Goal: Task Accomplishment & Management: Manage account settings

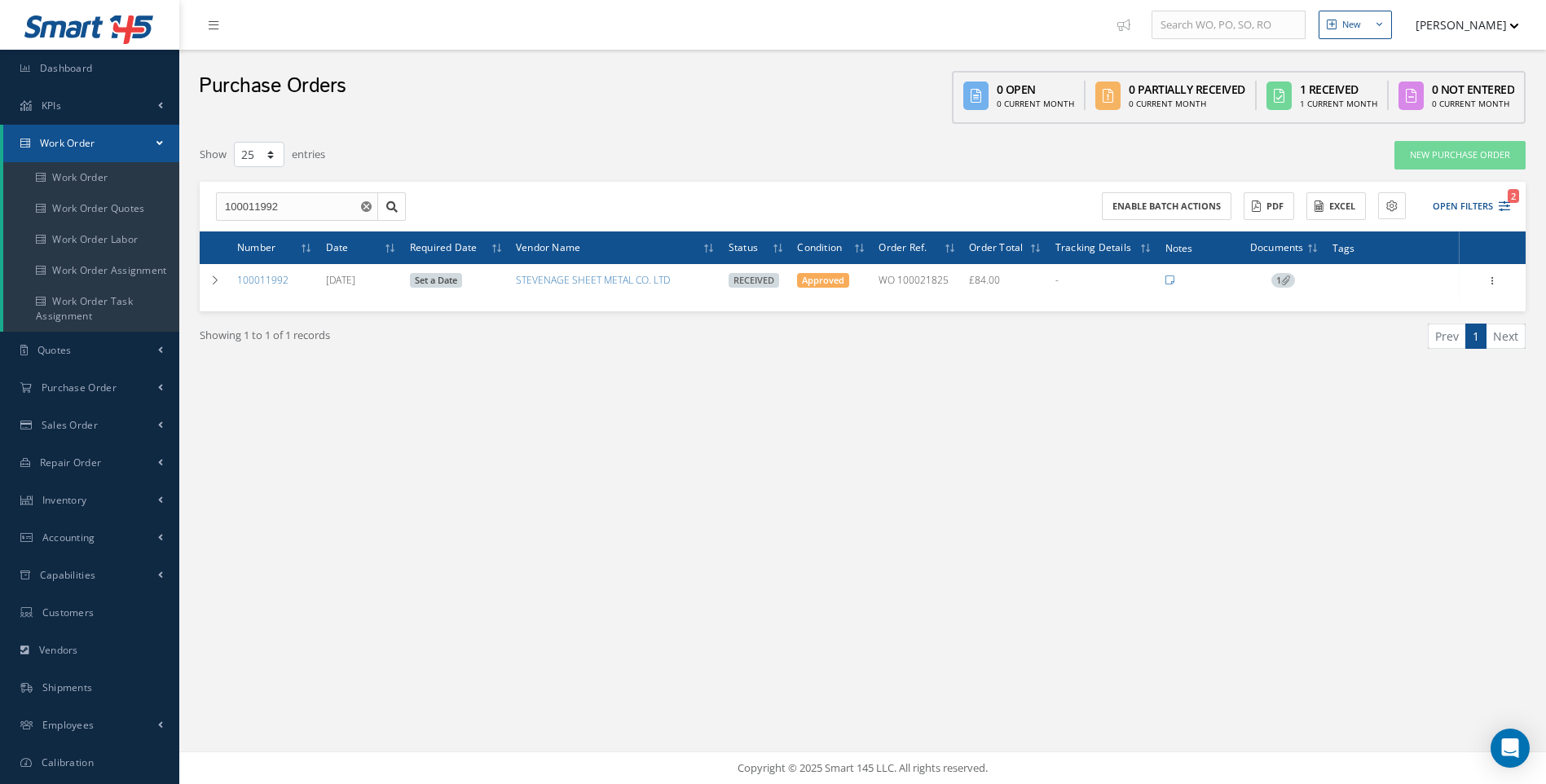
select select "25"
click at [66, 686] on span "Shipments" at bounding box center [68, 686] width 51 height 14
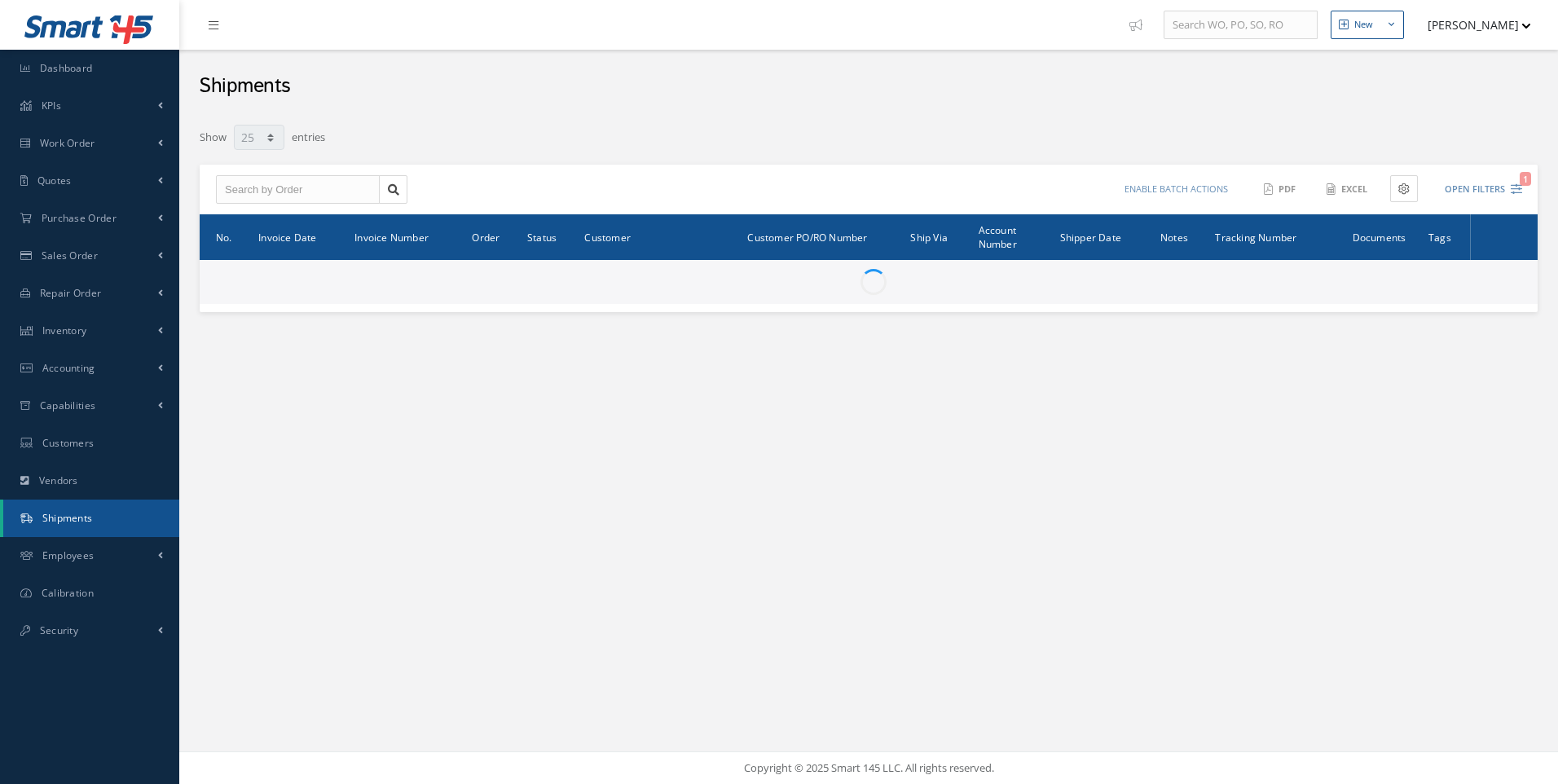
select select "25"
click at [237, 179] on input "text" at bounding box center [297, 189] width 164 height 29
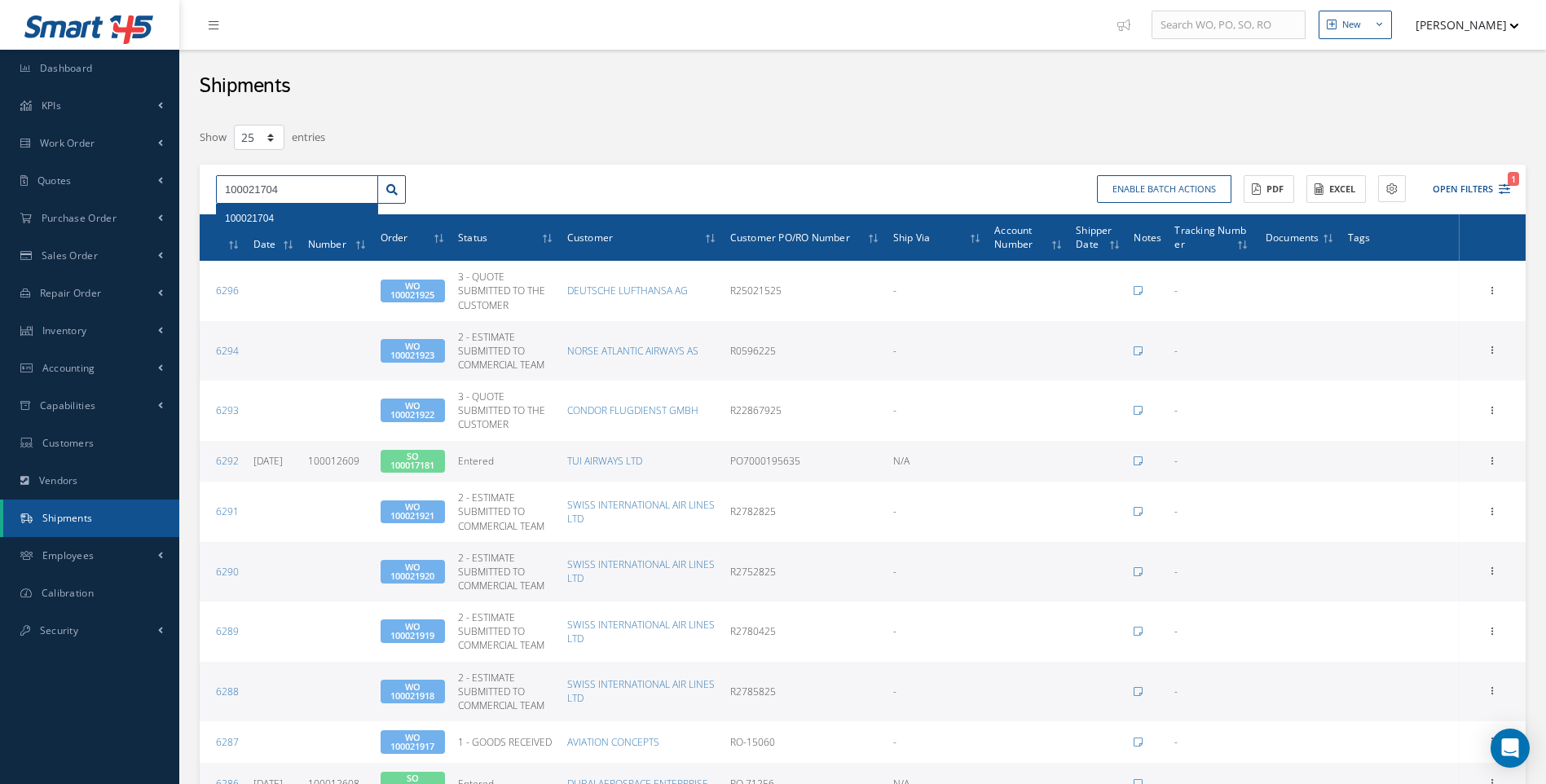
type input "100021704"
click at [232, 222] on span "100021704" at bounding box center [250, 219] width 49 height 11
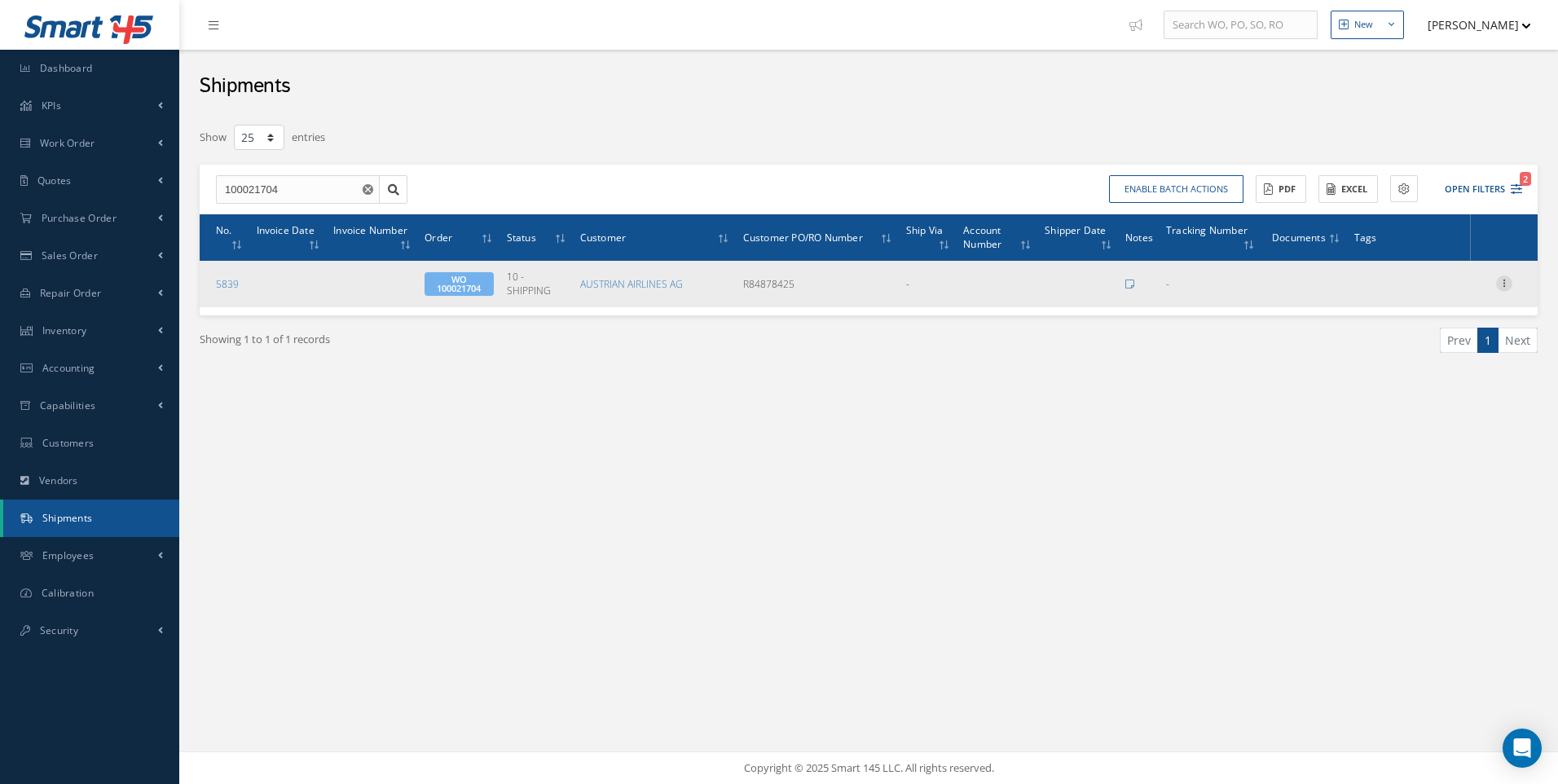
click at [1502, 286] on icon at bounding box center [1504, 282] width 16 height 13
click at [1412, 298] on link "Edit" at bounding box center [1429, 294] width 129 height 22
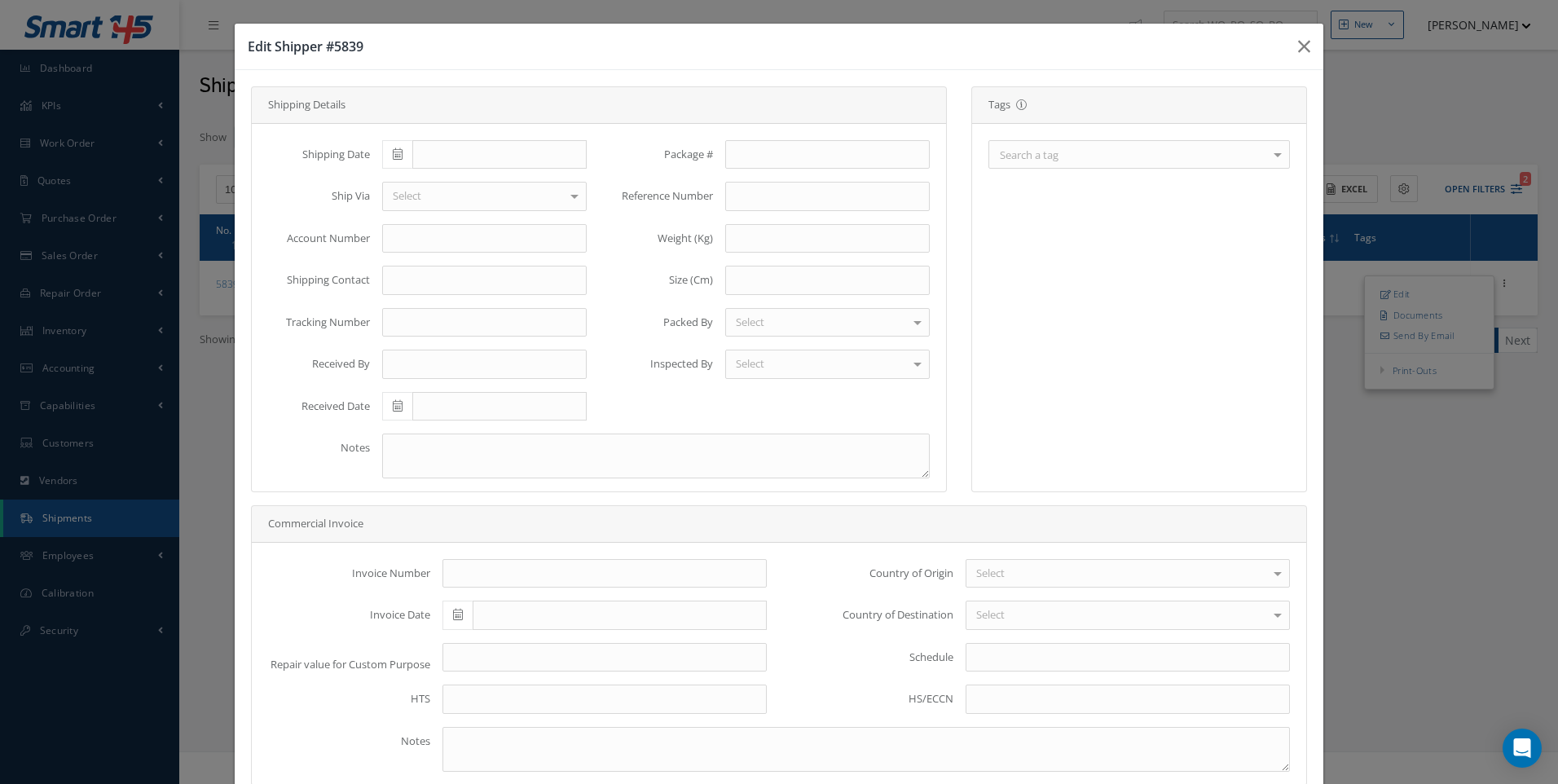
click at [1266, 151] on div at bounding box center [1278, 154] width 23 height 27
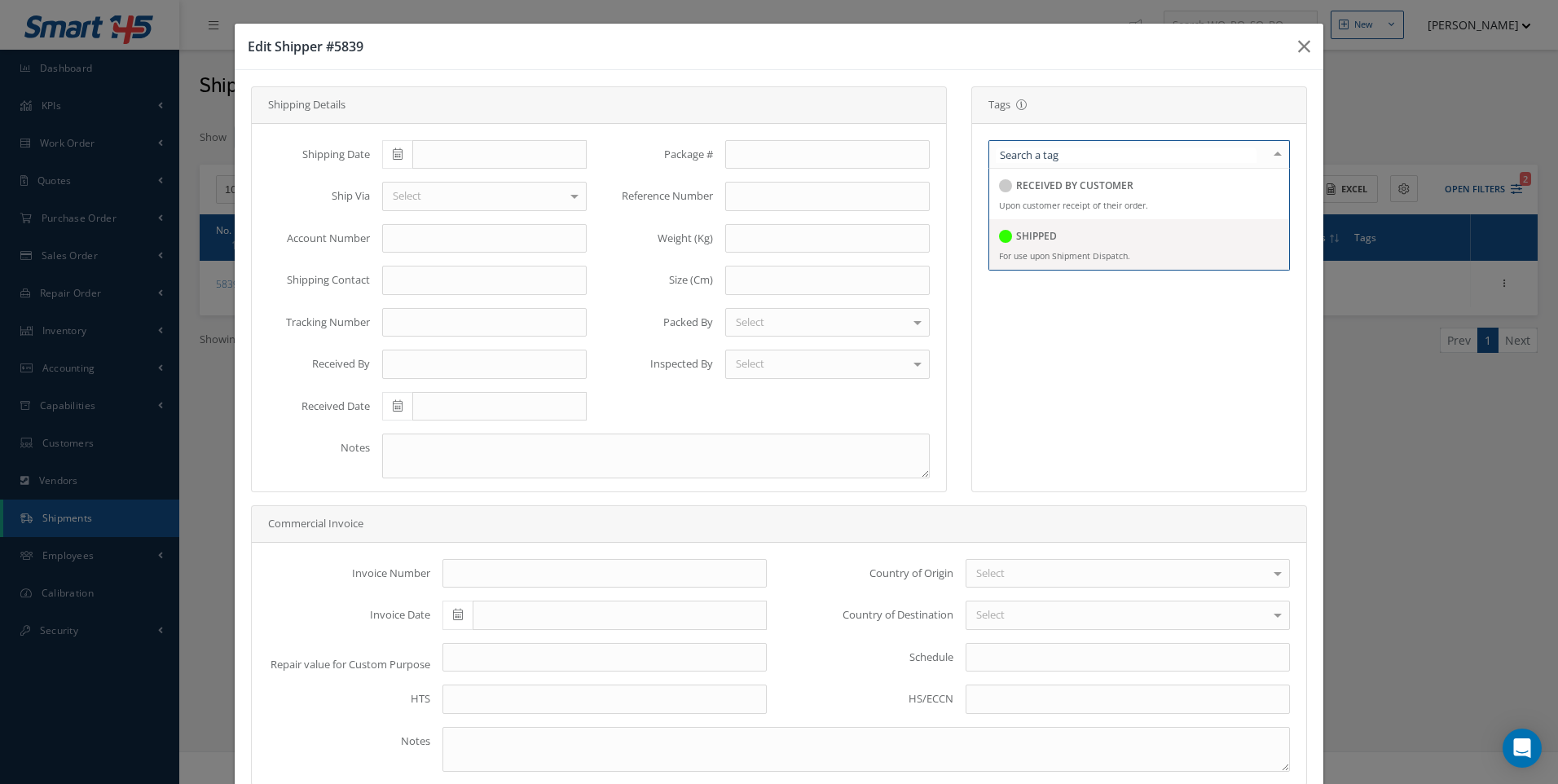
click at [1031, 249] on span "SHIPPED For use upon Shipment Dispatch." at bounding box center [1140, 245] width 300 height 51
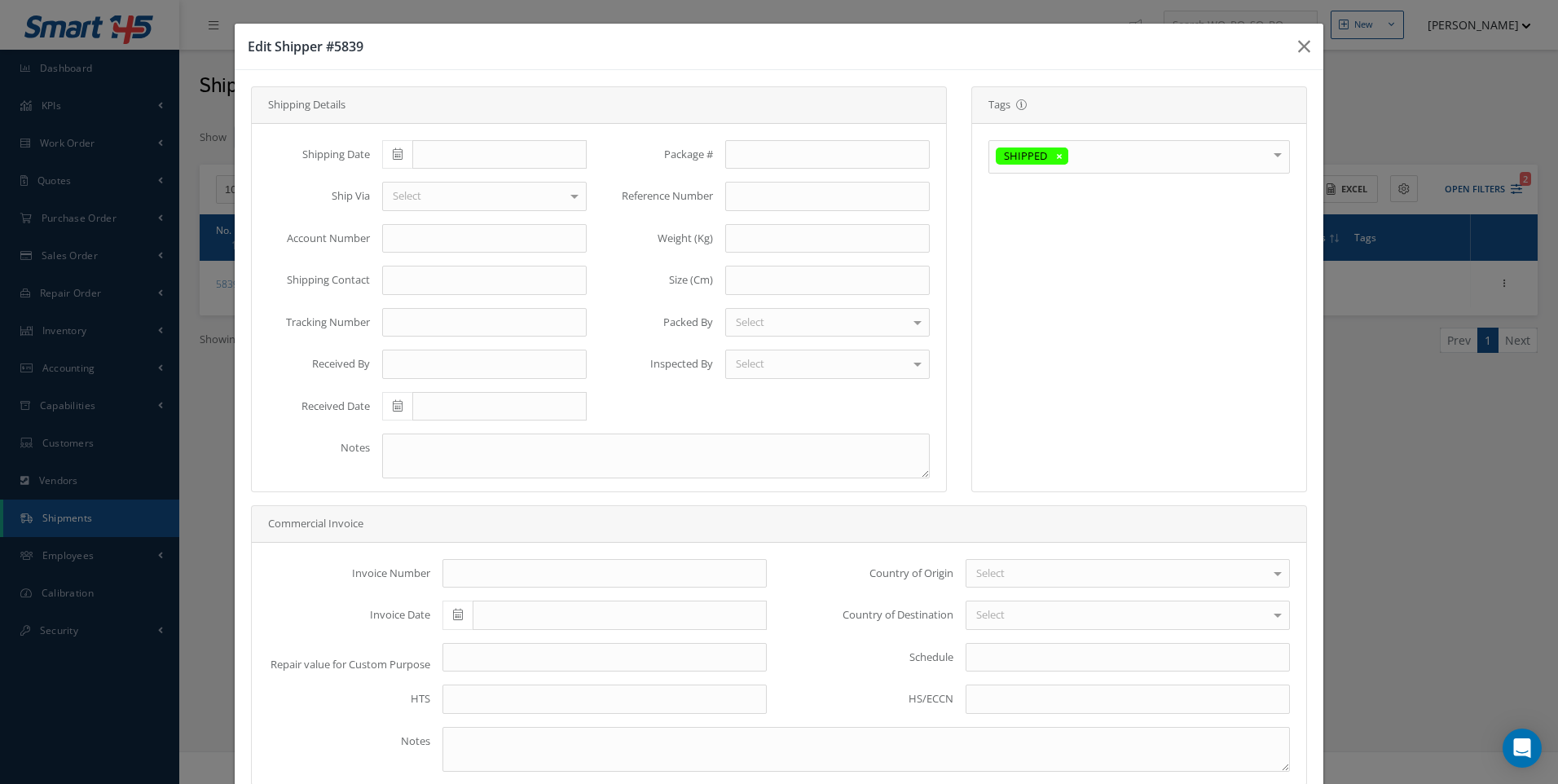
click at [405, 151] on span at bounding box center [397, 154] width 30 height 29
click at [424, 279] on td "15" at bounding box center [416, 280] width 24 height 24
type input "[DATE]"
click at [430, 196] on div "Select" at bounding box center [484, 196] width 204 height 29
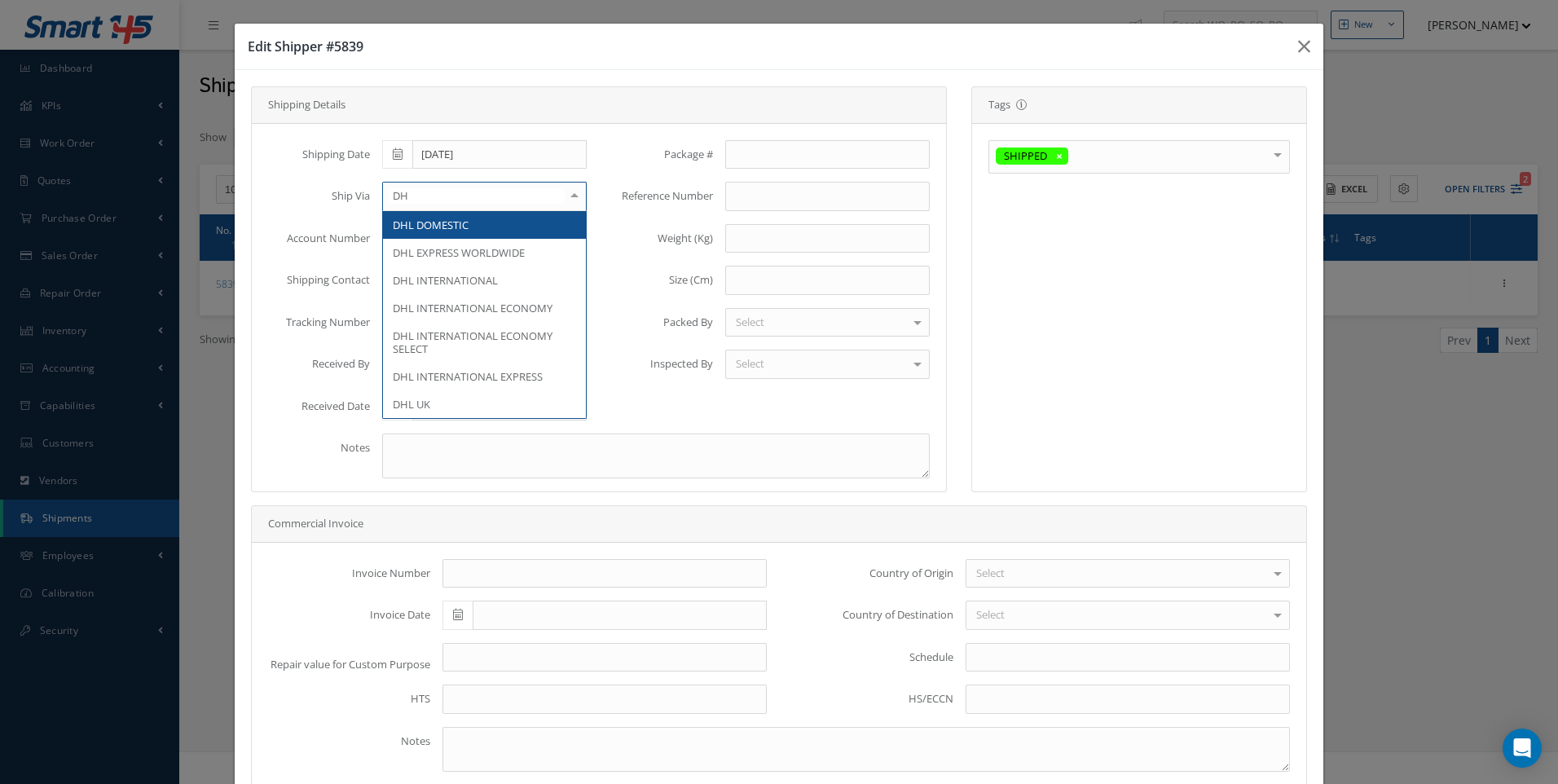
type input "DHL"
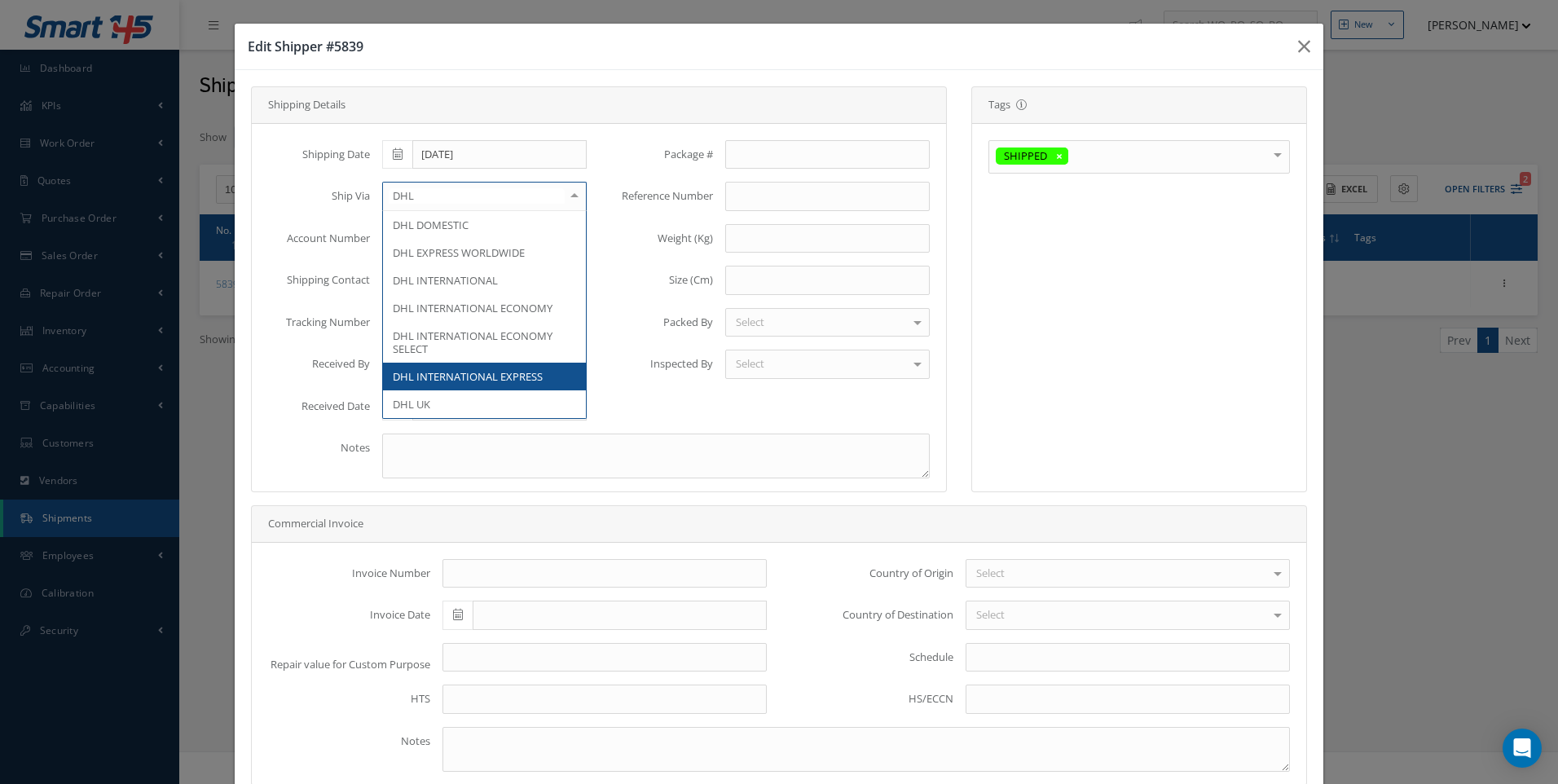
click at [461, 369] on span "DHL INTERNATIONAL EXPRESS" at bounding box center [468, 377] width 150 height 15
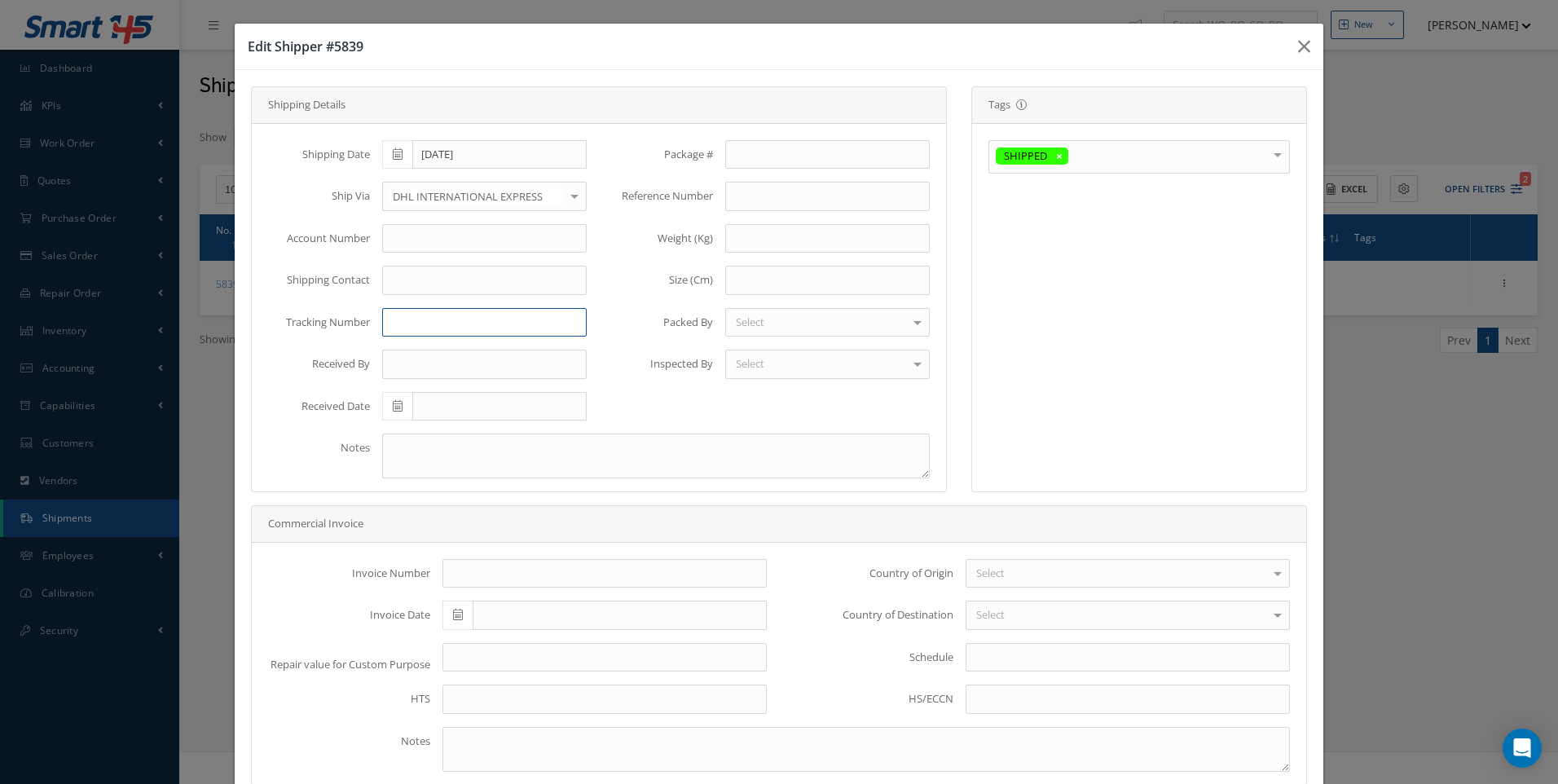
click at [403, 320] on input "text" at bounding box center [484, 322] width 204 height 29
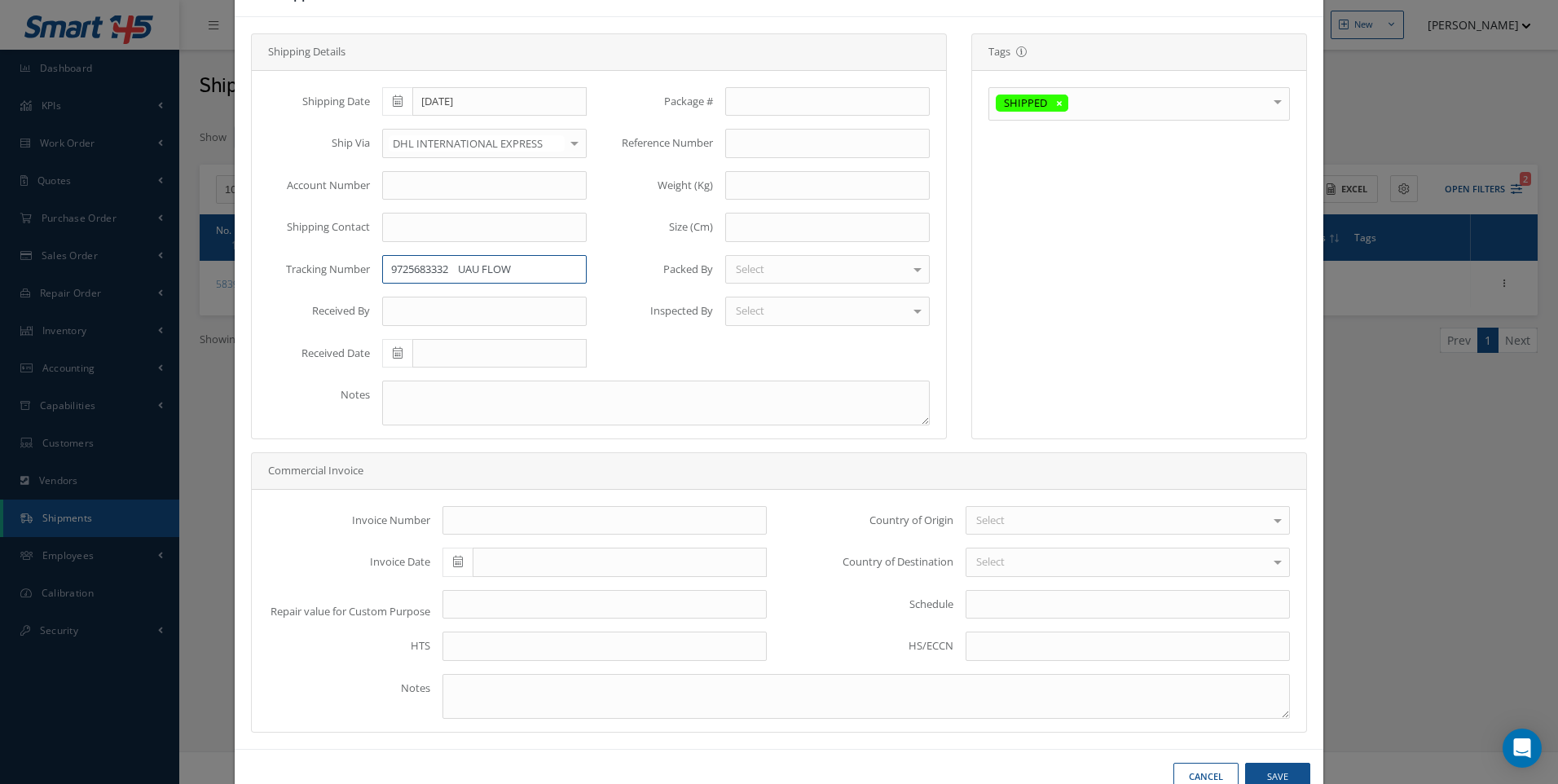
scroll to position [97, 0]
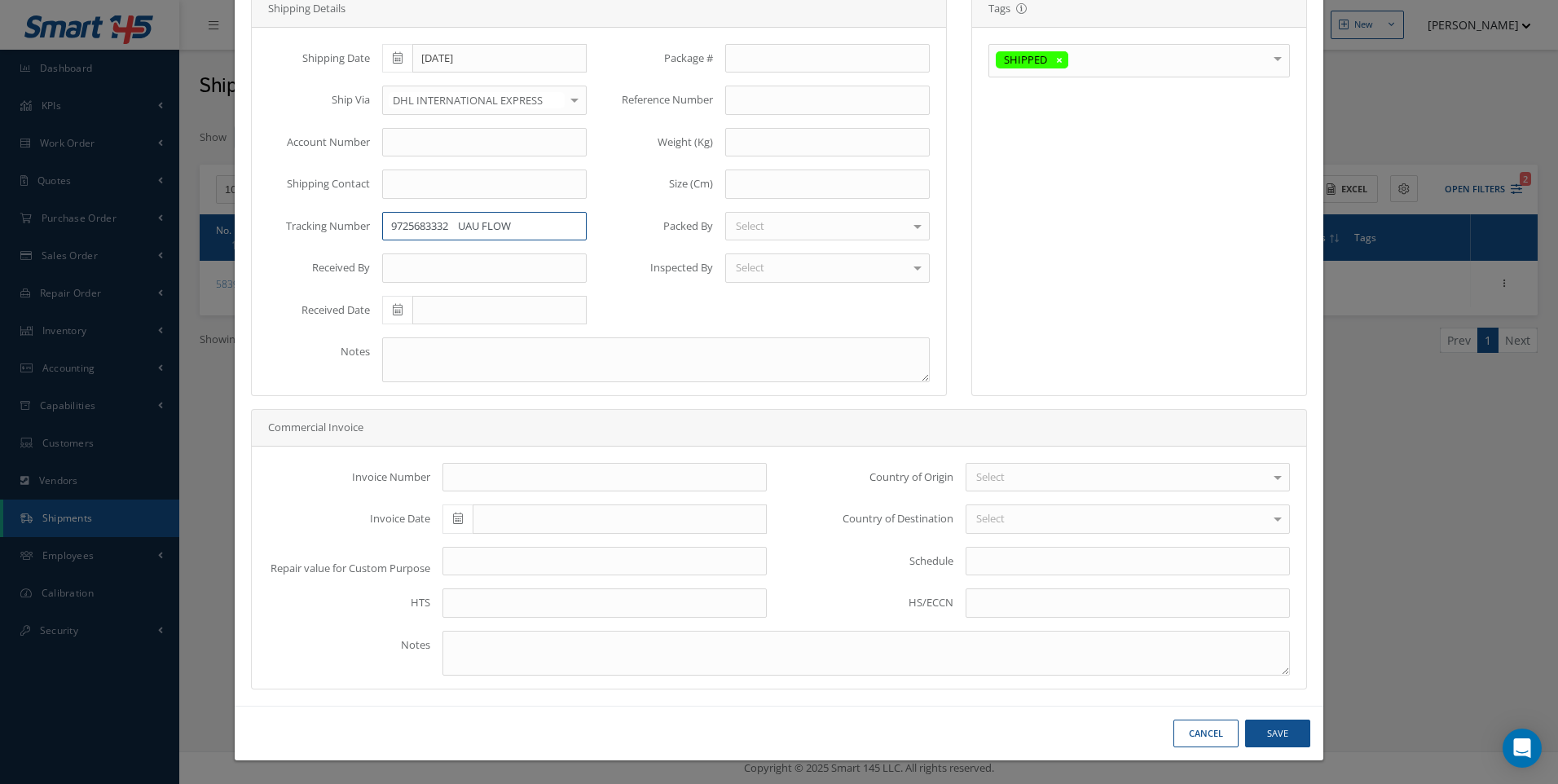
type input "9725683332 UAU FLOW"
click at [1262, 740] on button "Save" at bounding box center [1278, 733] width 66 height 28
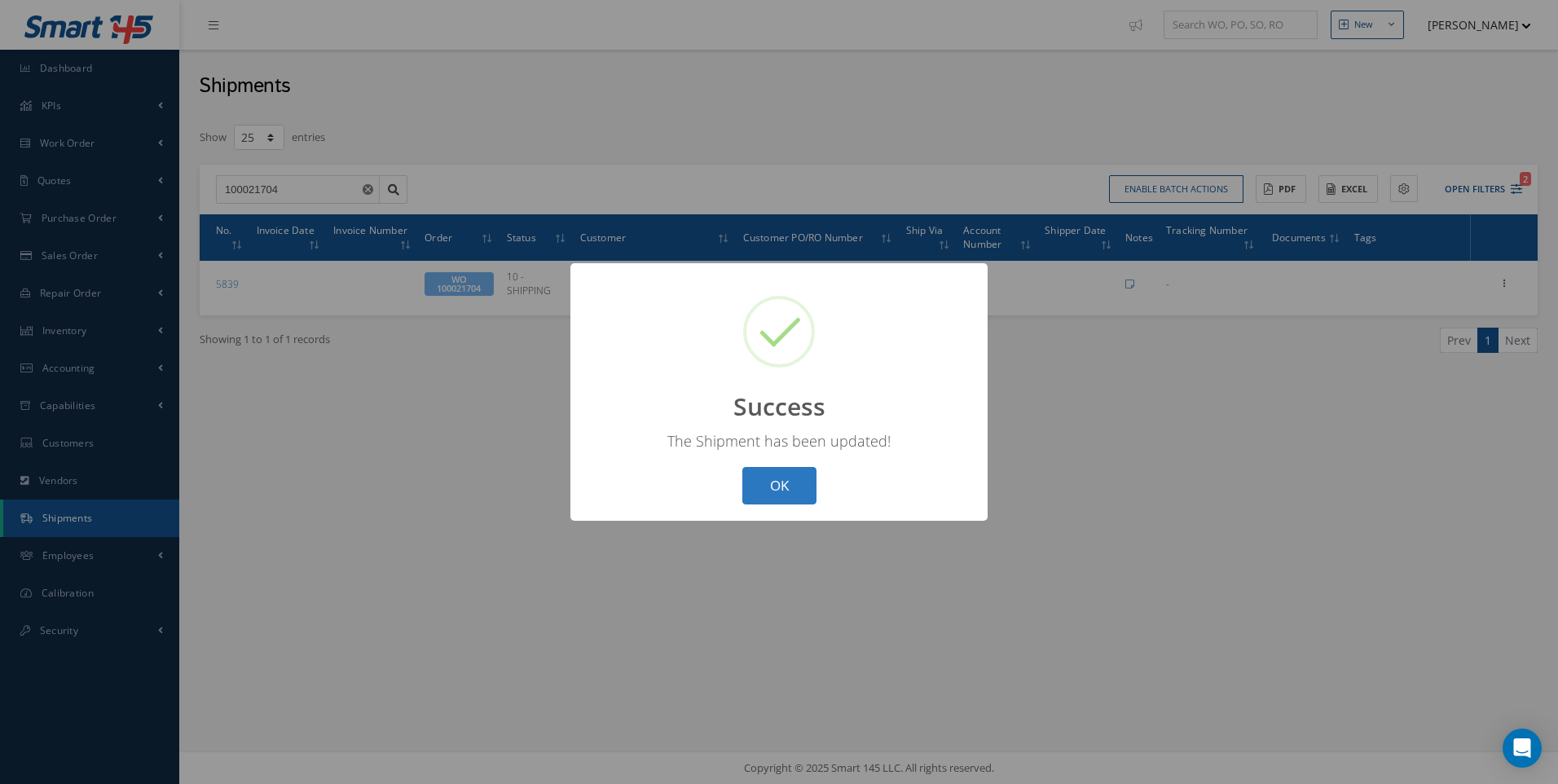
click at [764, 494] on button "OK" at bounding box center [779, 486] width 74 height 38
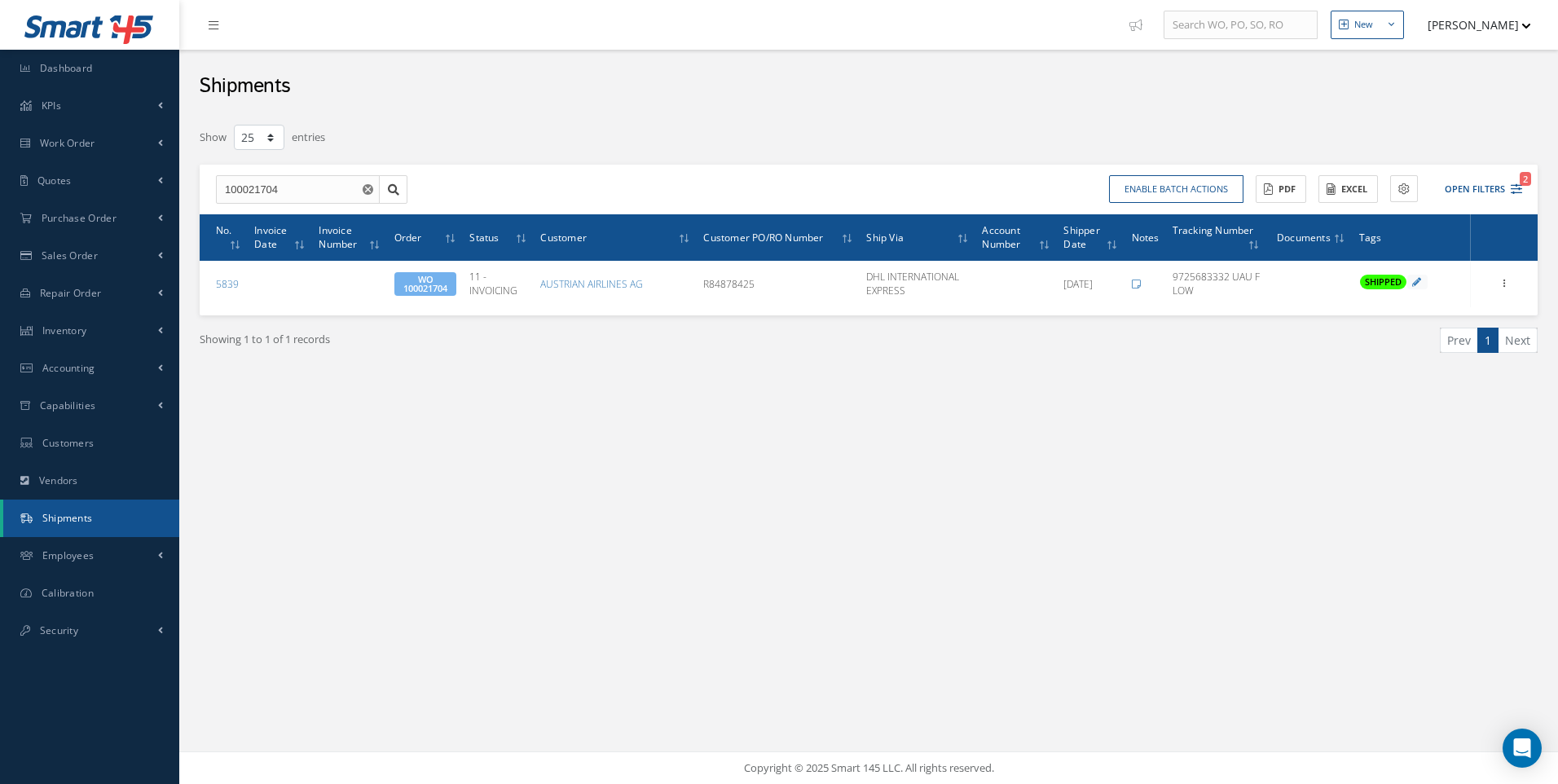
click at [562, 16] on nav "New New Work Order New Purchase Order New Customer Quote New Sales Order New Re…" at bounding box center [869, 24] width 1379 height 50
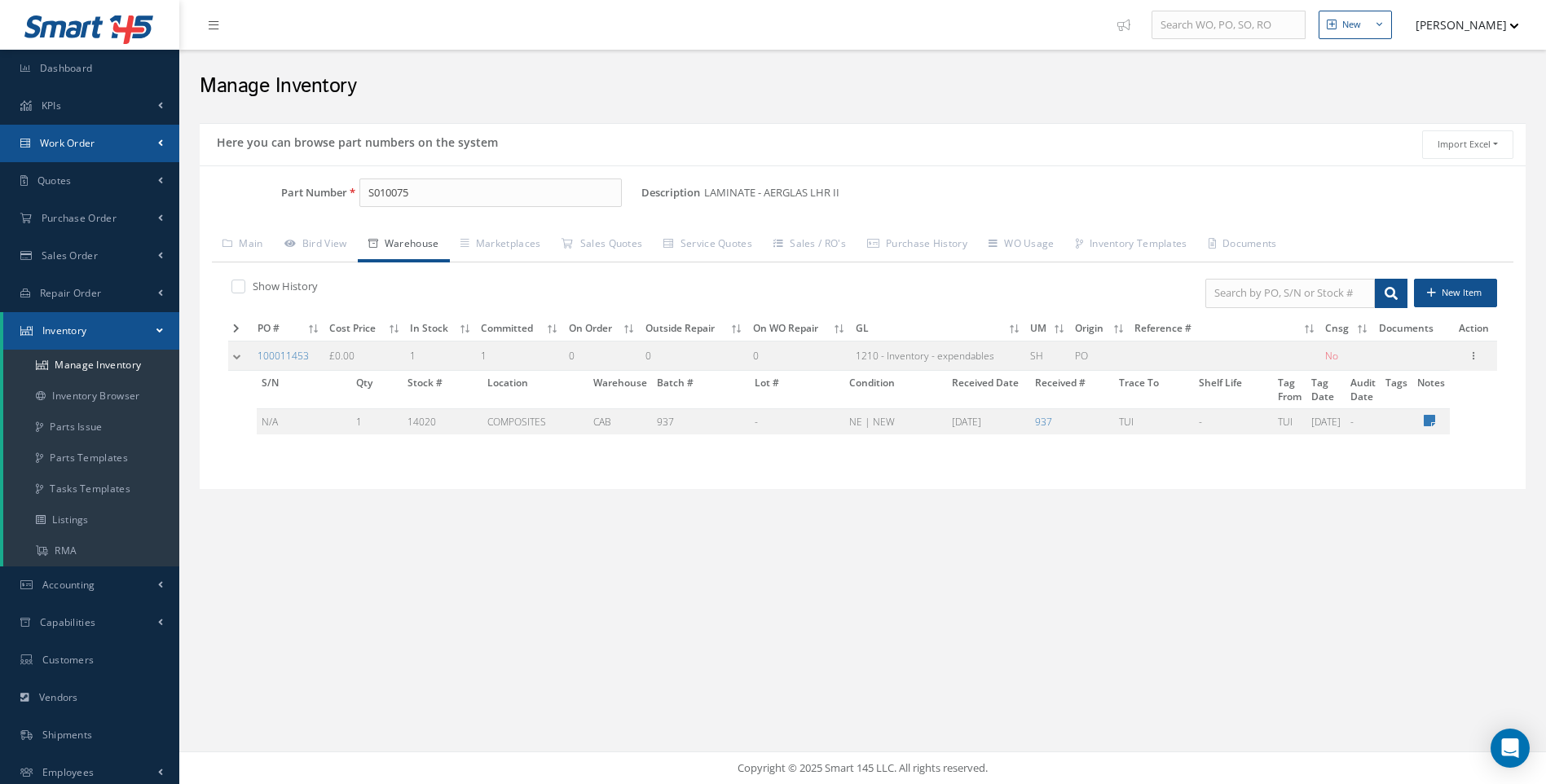
click at [80, 148] on span "Work Order" at bounding box center [68, 143] width 55 height 14
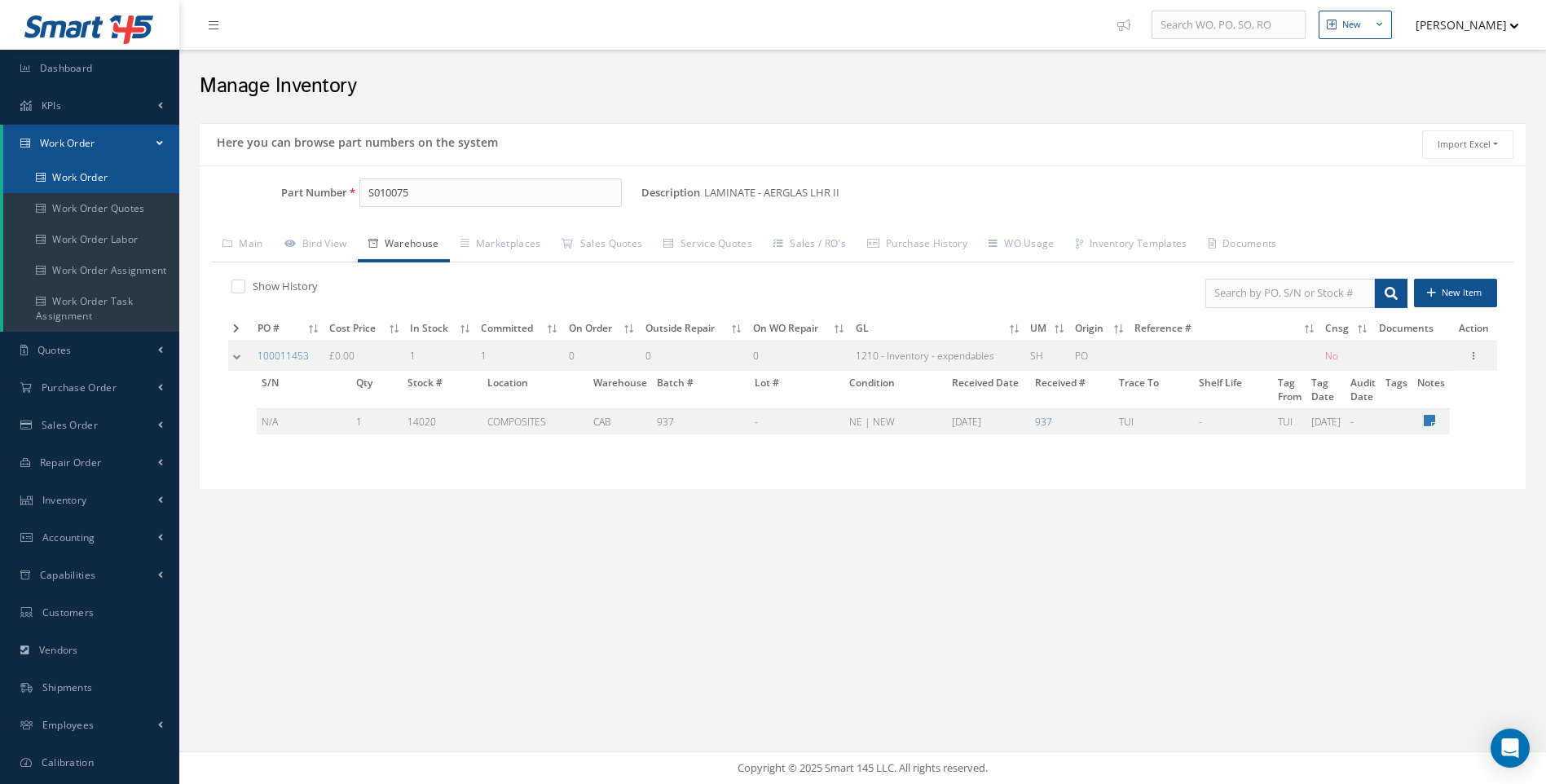
click at [88, 181] on link "Work Order" at bounding box center [91, 177] width 176 height 31
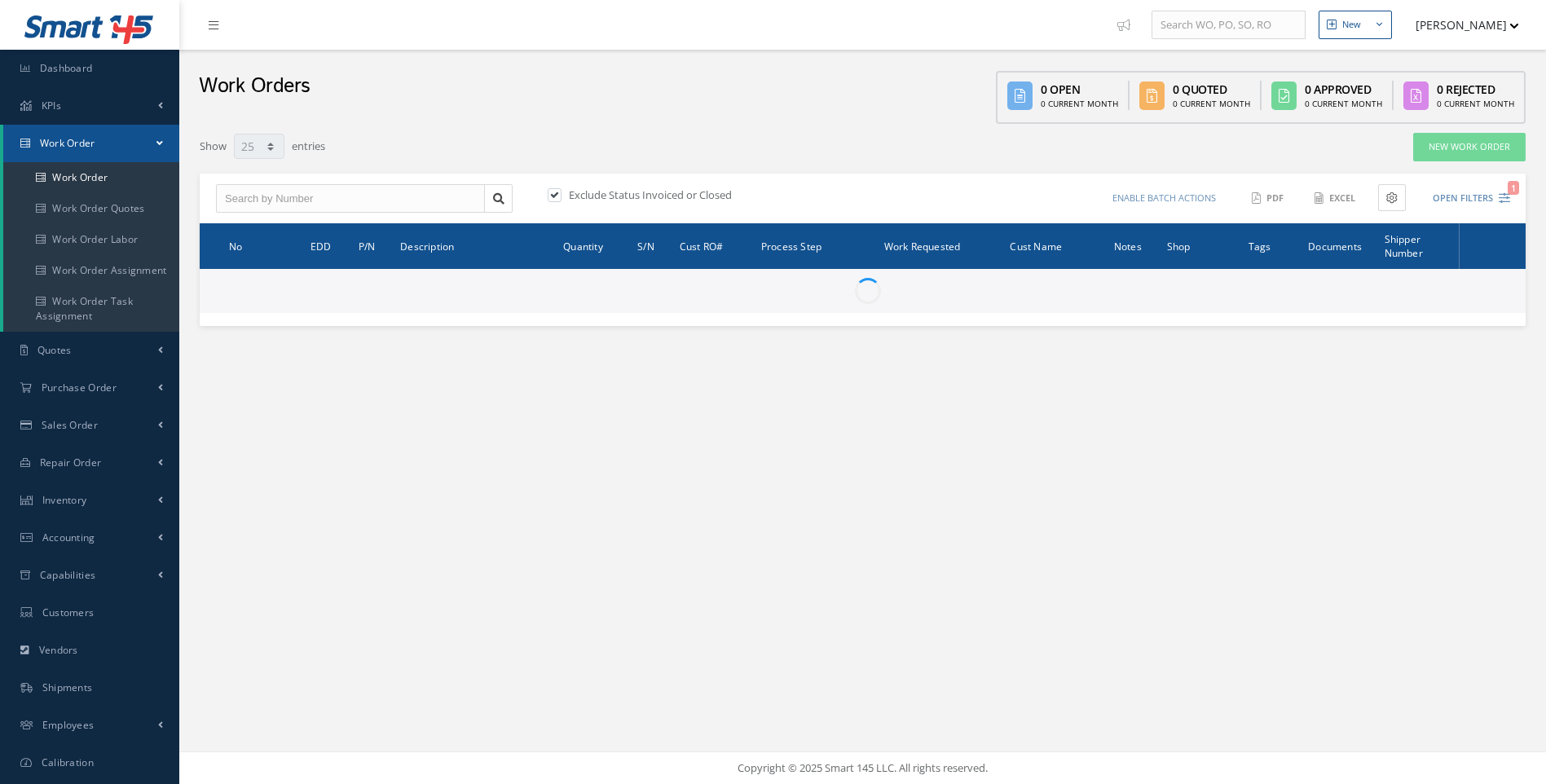
select select "25"
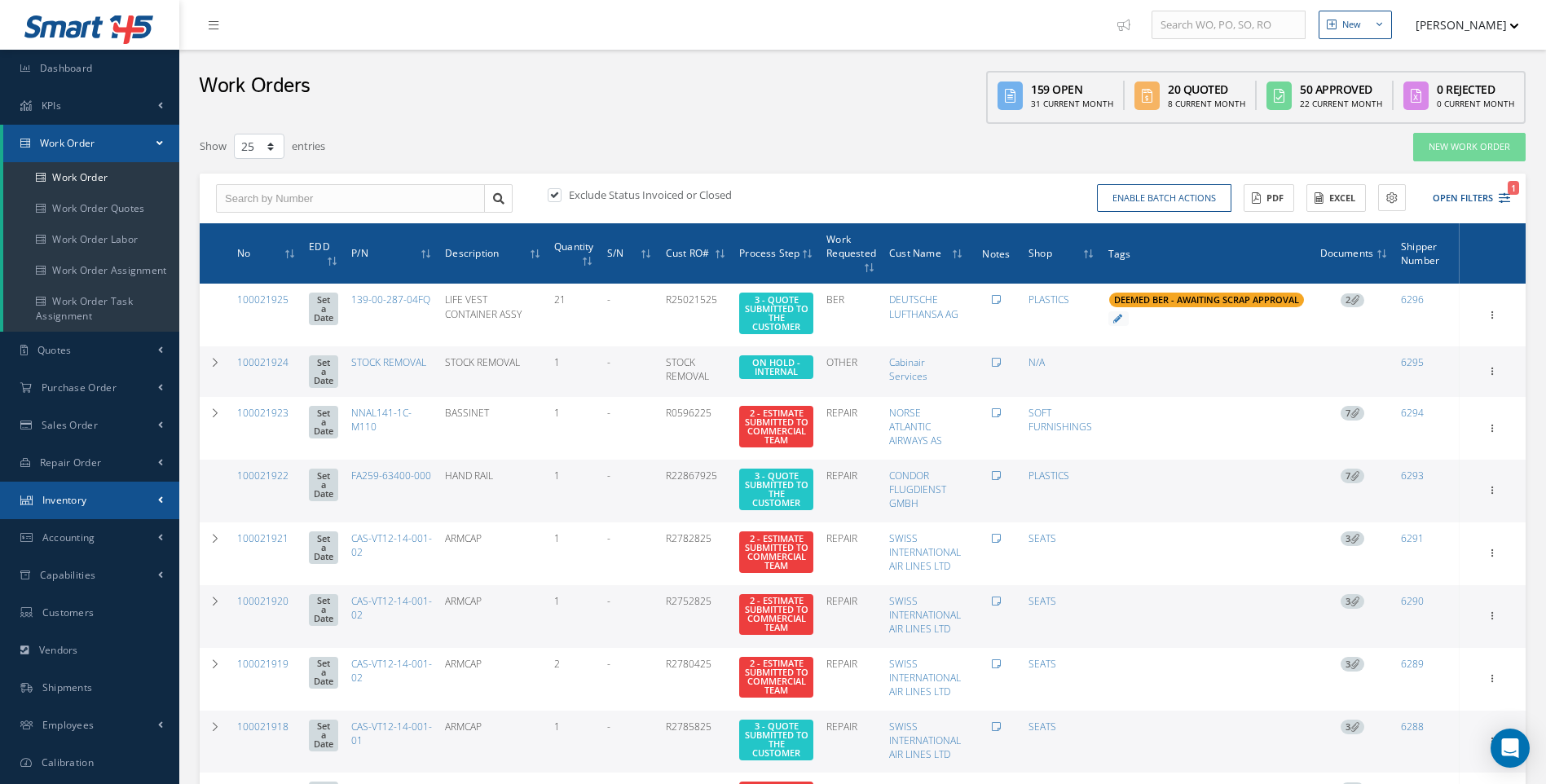
click at [69, 494] on span "Inventory" at bounding box center [65, 500] width 45 height 14
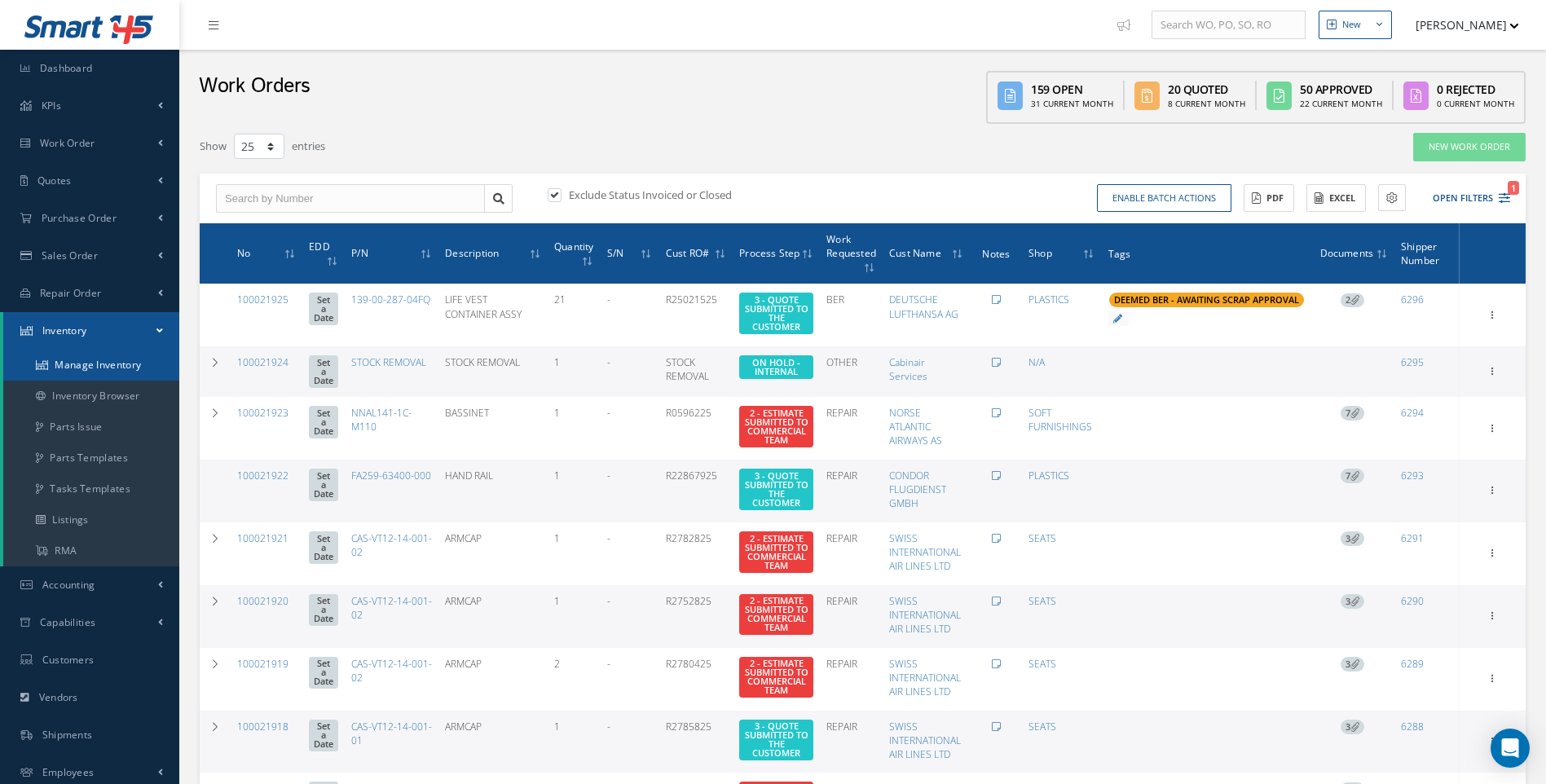
click at [93, 361] on link "Manage Inventory" at bounding box center [91, 365] width 176 height 31
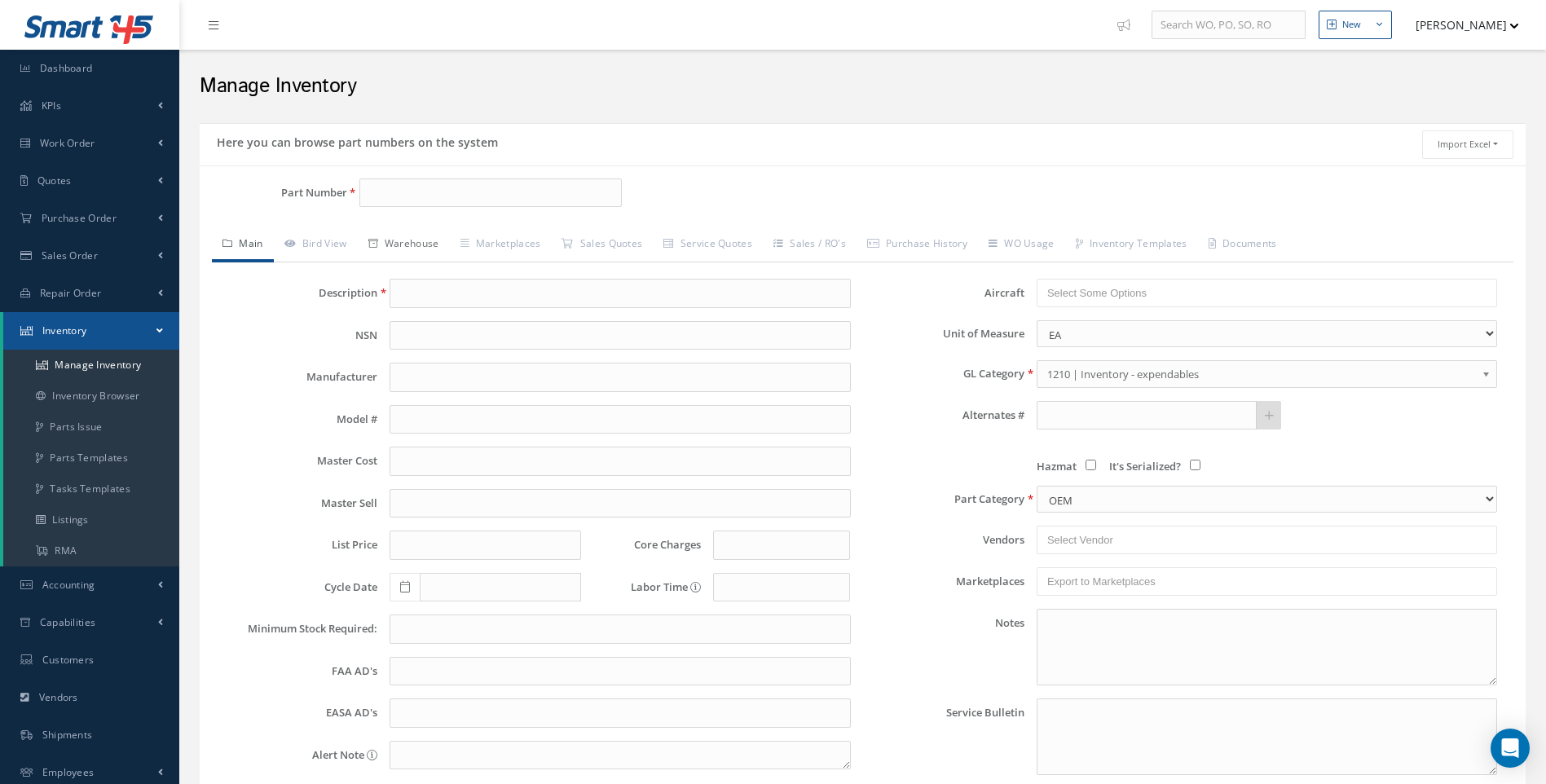
click at [418, 251] on link "Warehouse" at bounding box center [403, 245] width 92 height 34
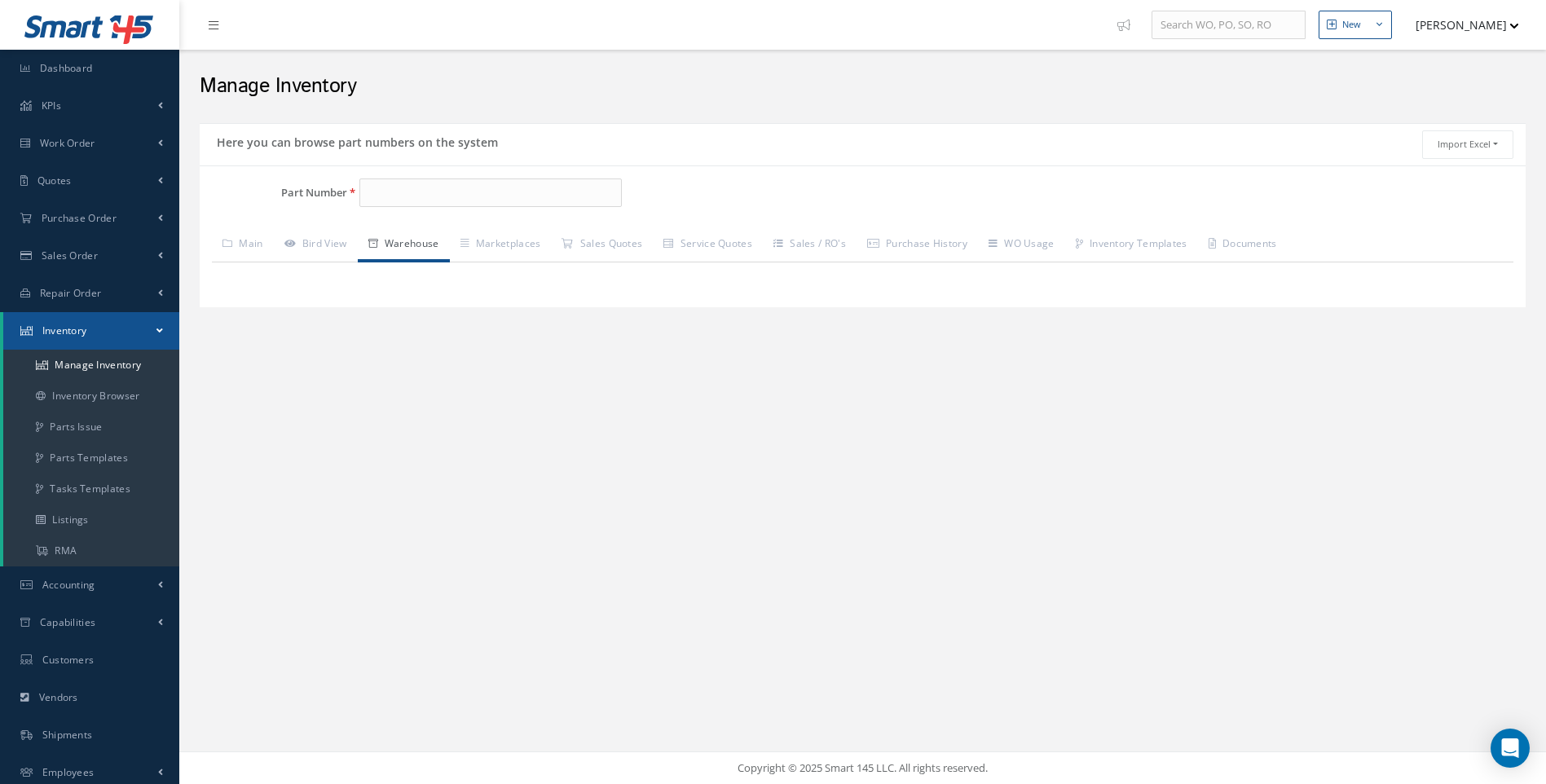
click at [738, 172] on div "Part Number Description Alternates Based on the selected General Ledger, Wareho…" at bounding box center [862, 236] width 1326 height 143
click at [69, 144] on span "Work Order" at bounding box center [68, 143] width 55 height 14
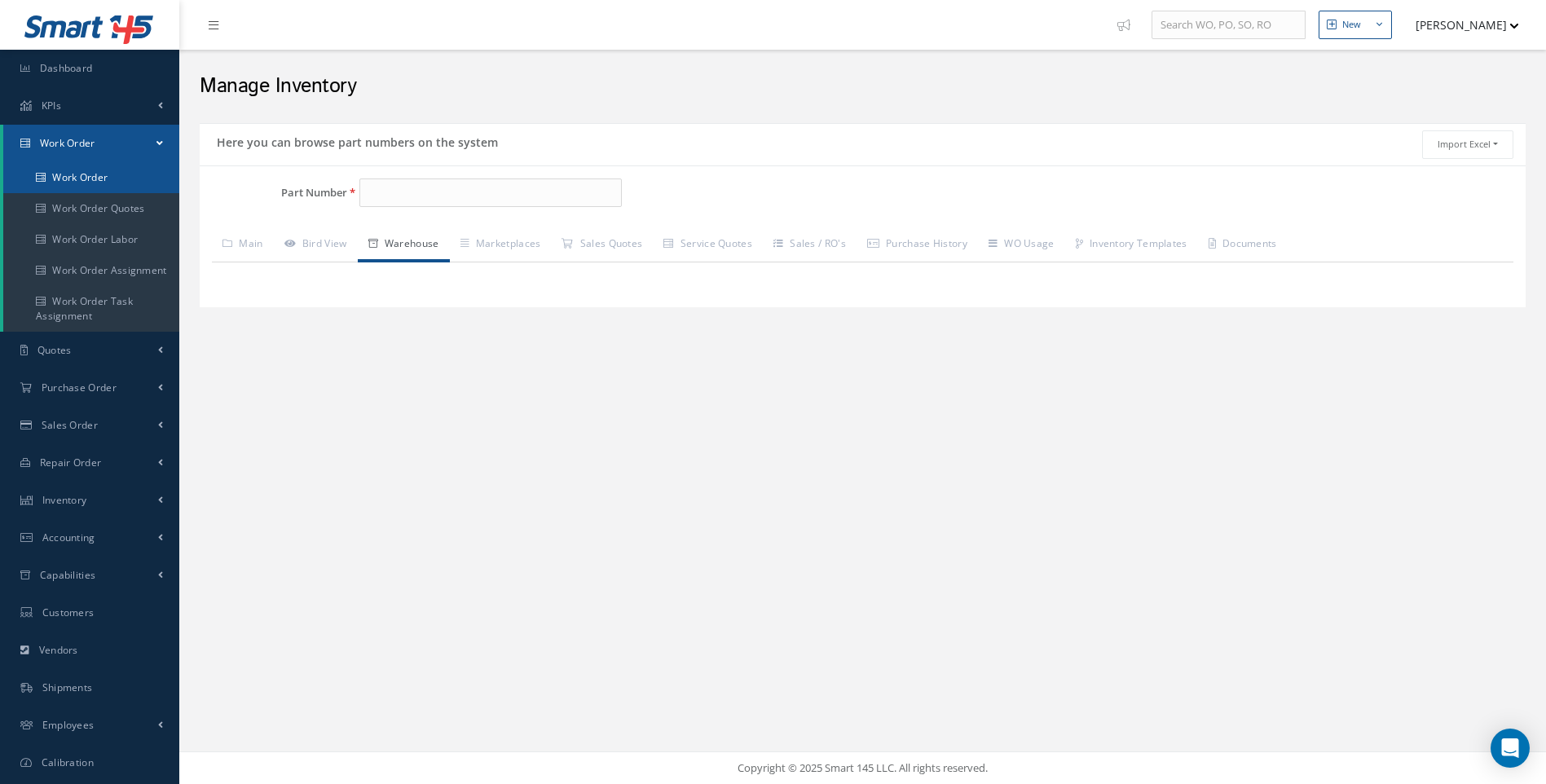
click at [92, 179] on link "Work Order" at bounding box center [91, 177] width 176 height 31
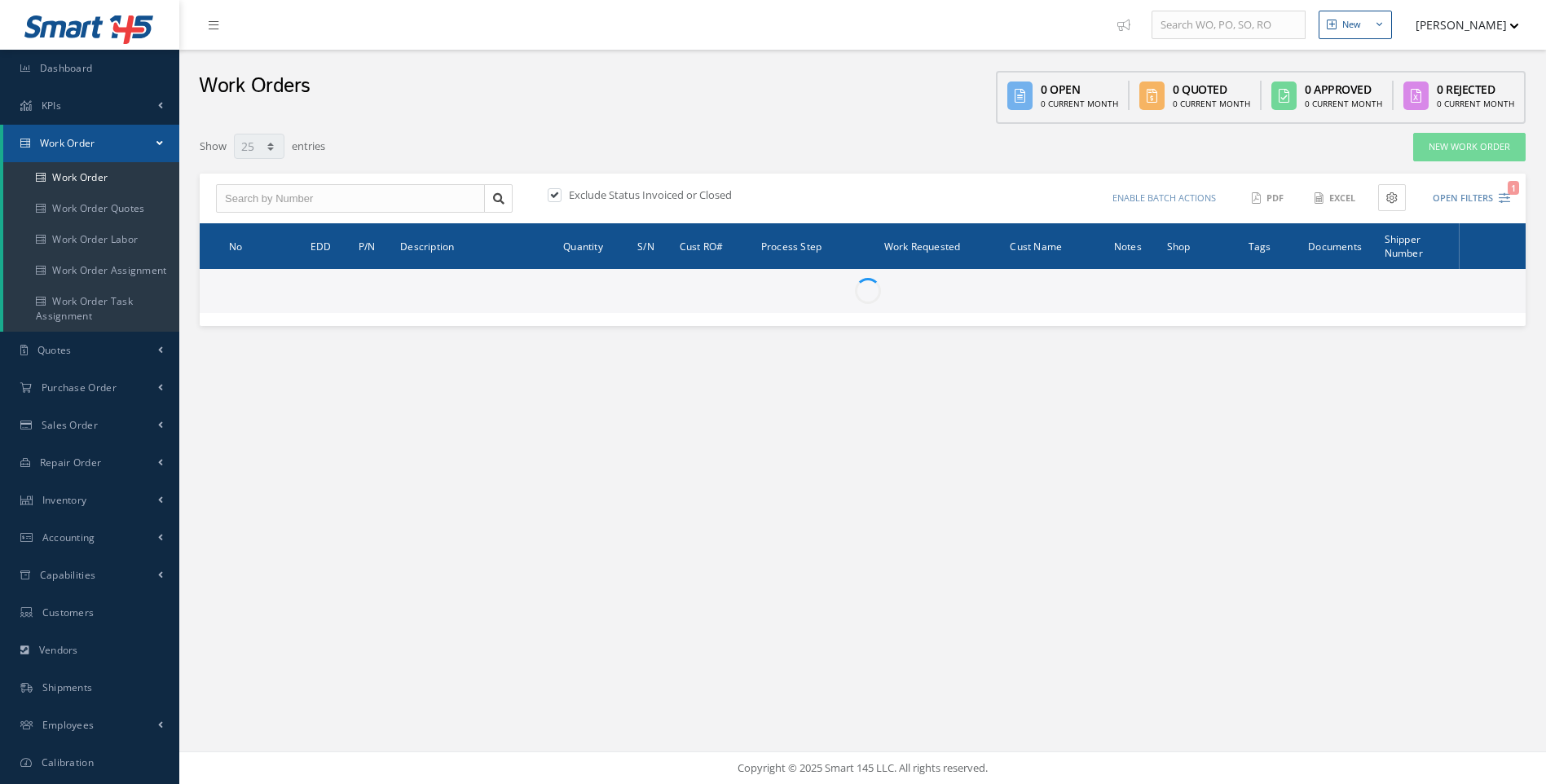
select select "25"
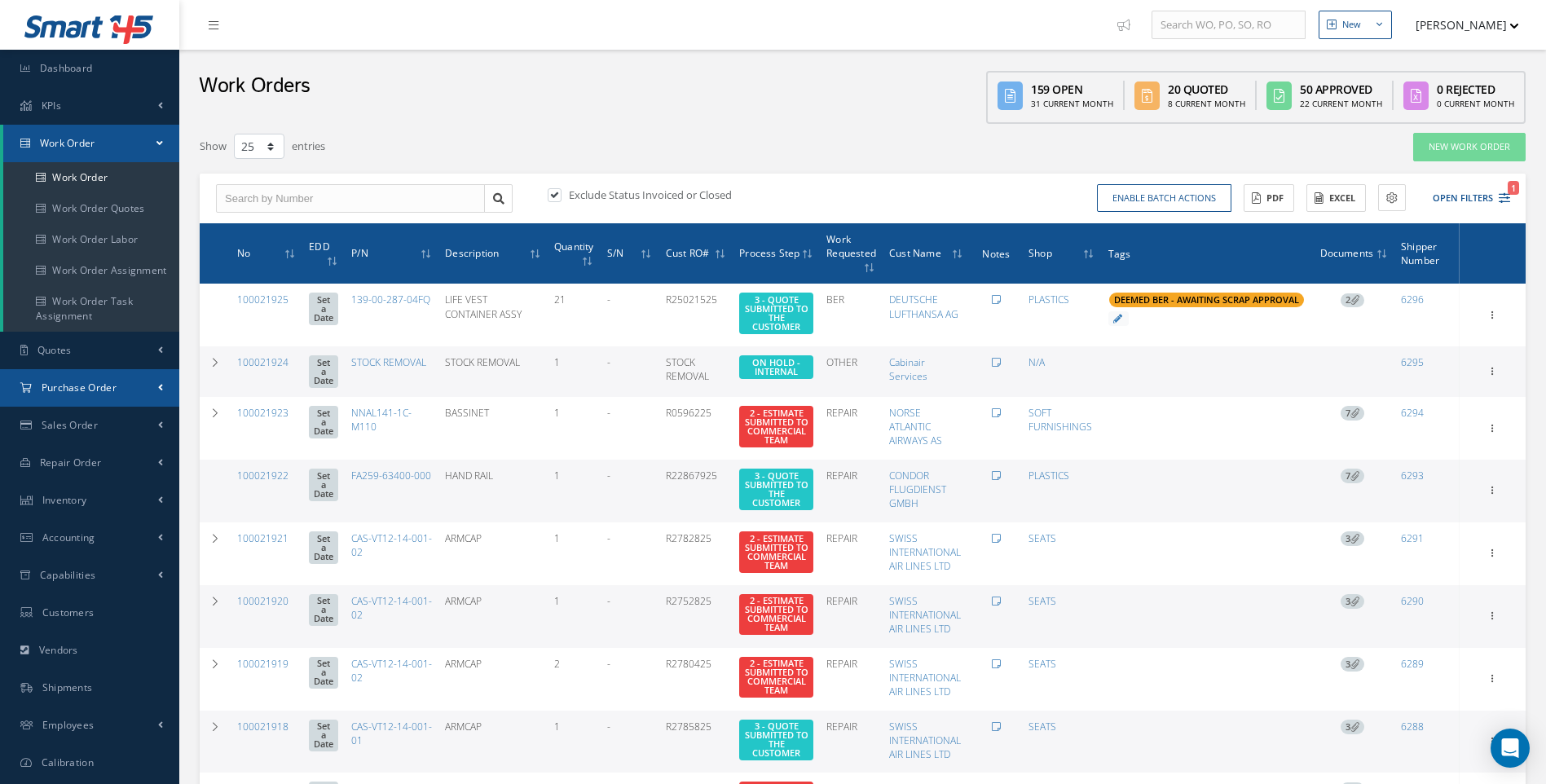
click at [83, 384] on span "Purchase Order" at bounding box center [79, 387] width 75 height 14
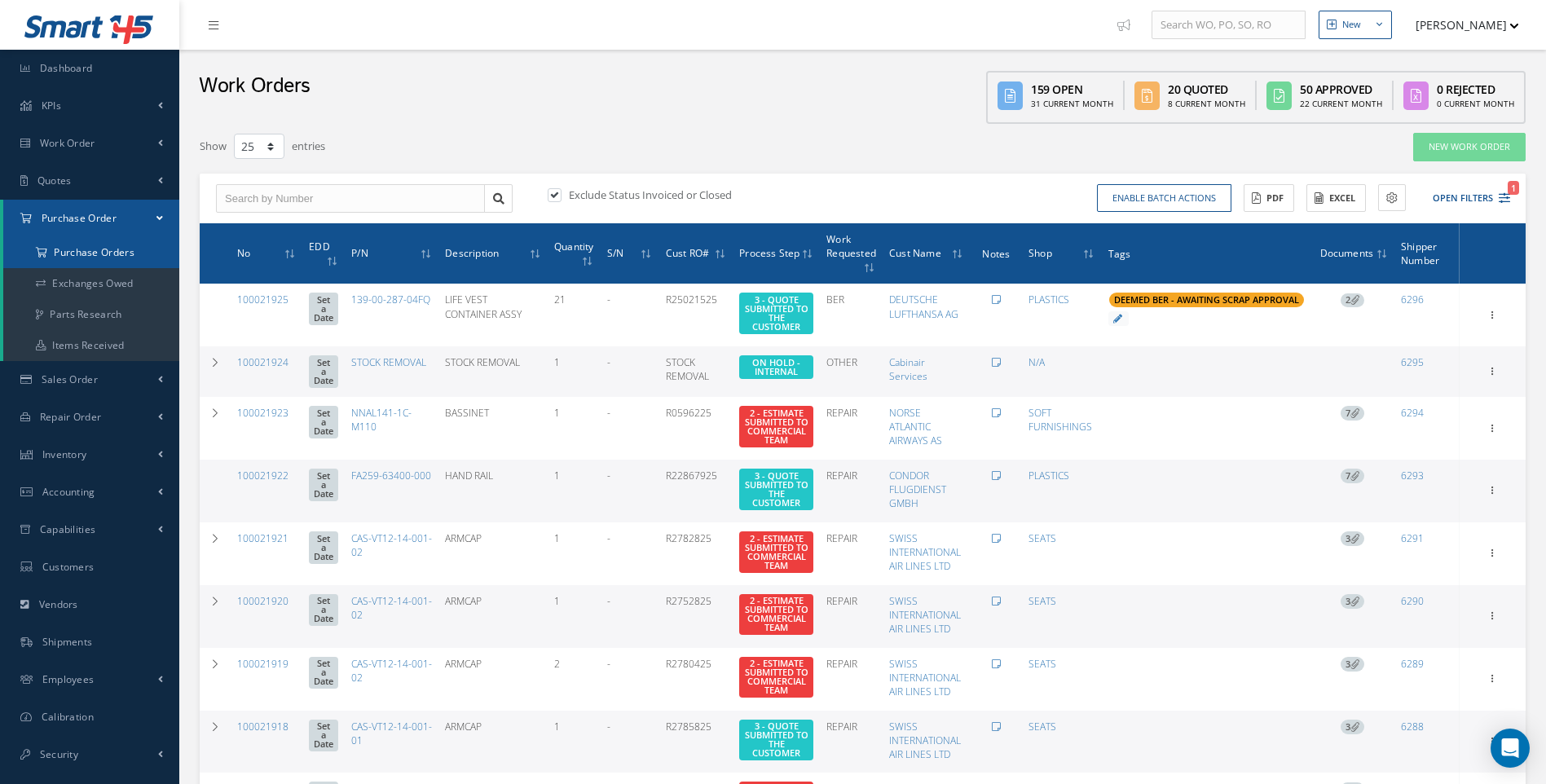
click at [99, 255] on a=1&status_id=2&status_id=3&status_id=5&collapsedFilters"] "Purchase Orders" at bounding box center [91, 252] width 176 height 31
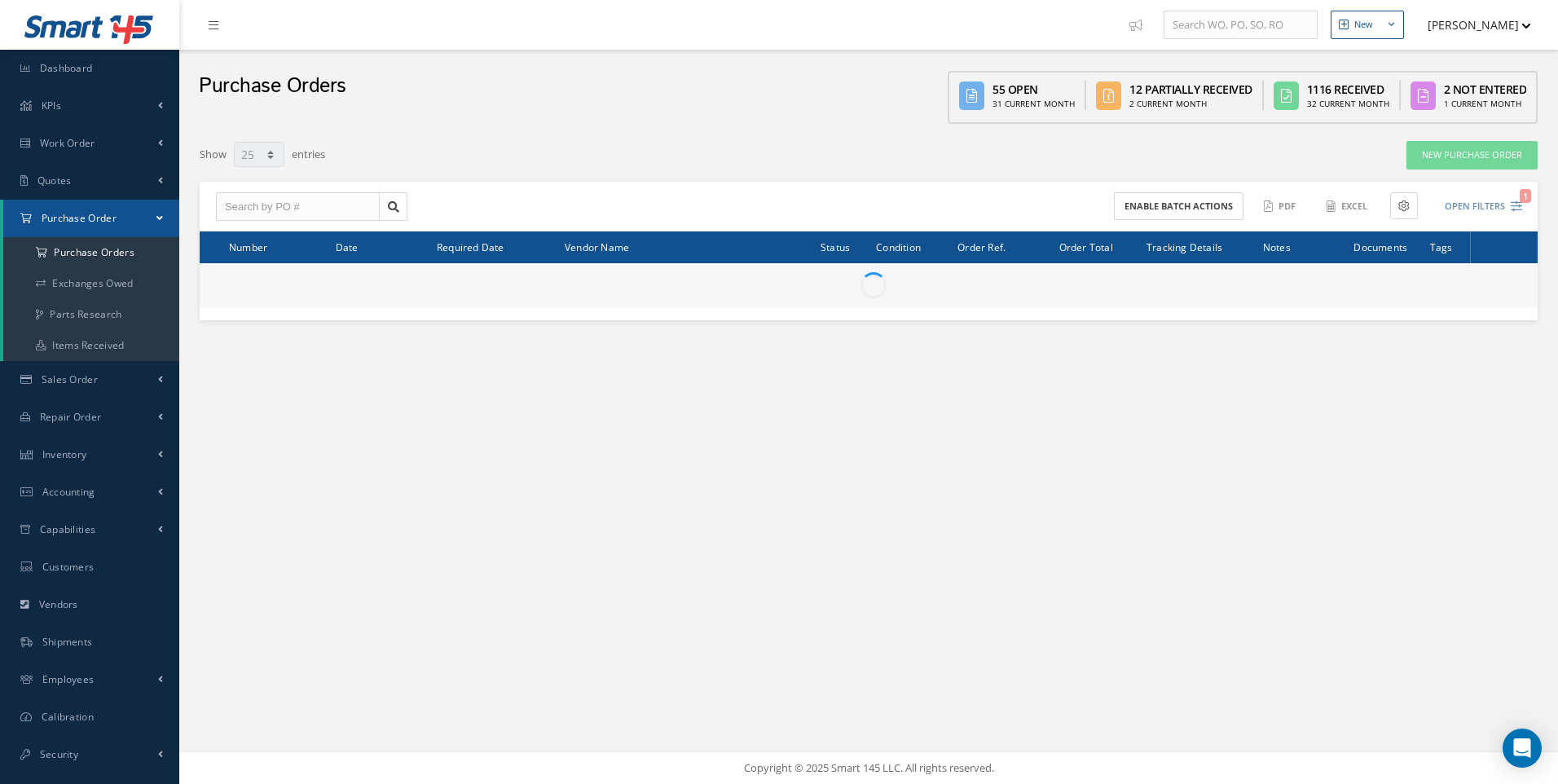
select select "25"
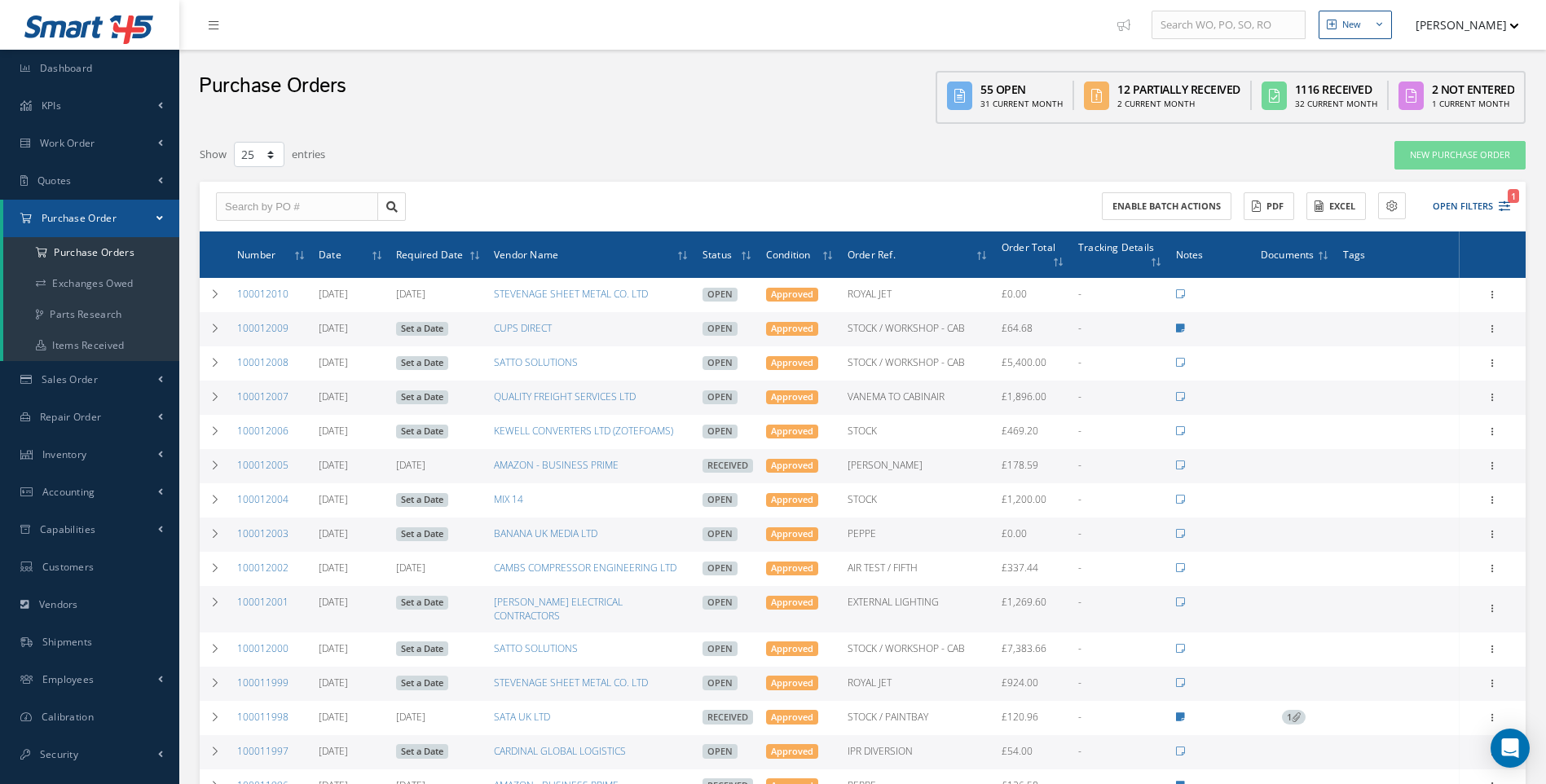
click at [1511, 207] on div "Enable batch actions ACTIONS Receive Payments Select Customer Cabinair Services…" at bounding box center [1190, 206] width 653 height 28
click at [1503, 207] on icon "1" at bounding box center [1505, 206] width 11 height 11
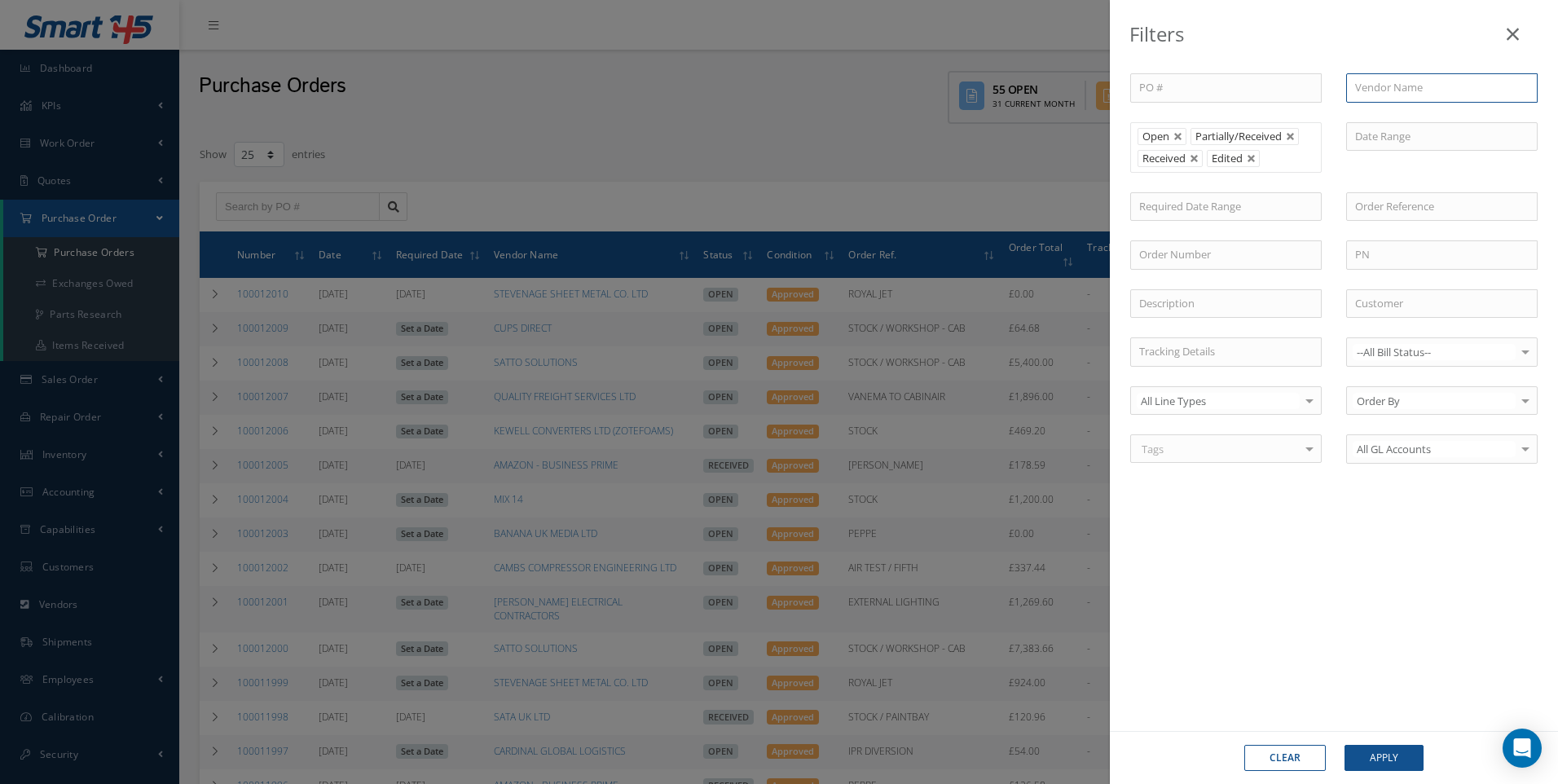
click at [1376, 90] on input "text" at bounding box center [1442, 87] width 191 height 29
click at [1382, 128] on div "SATTO SOLUTIONS" at bounding box center [1442, 116] width 189 height 29
type input "SATTO SOLUTIONS"
click at [1384, 761] on button "Apply" at bounding box center [1384, 758] width 79 height 26
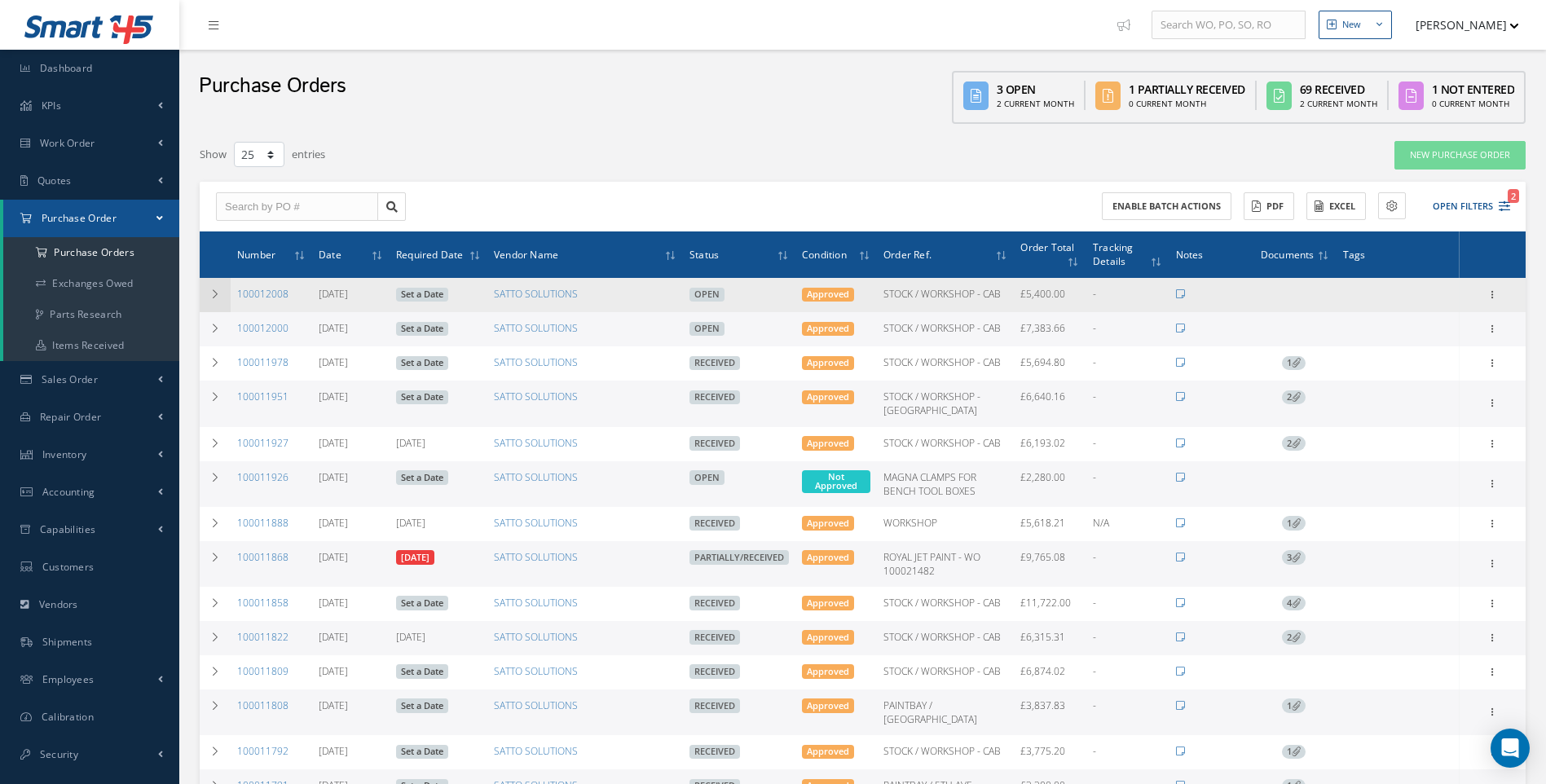
click at [206, 292] on td at bounding box center [215, 294] width 31 height 34
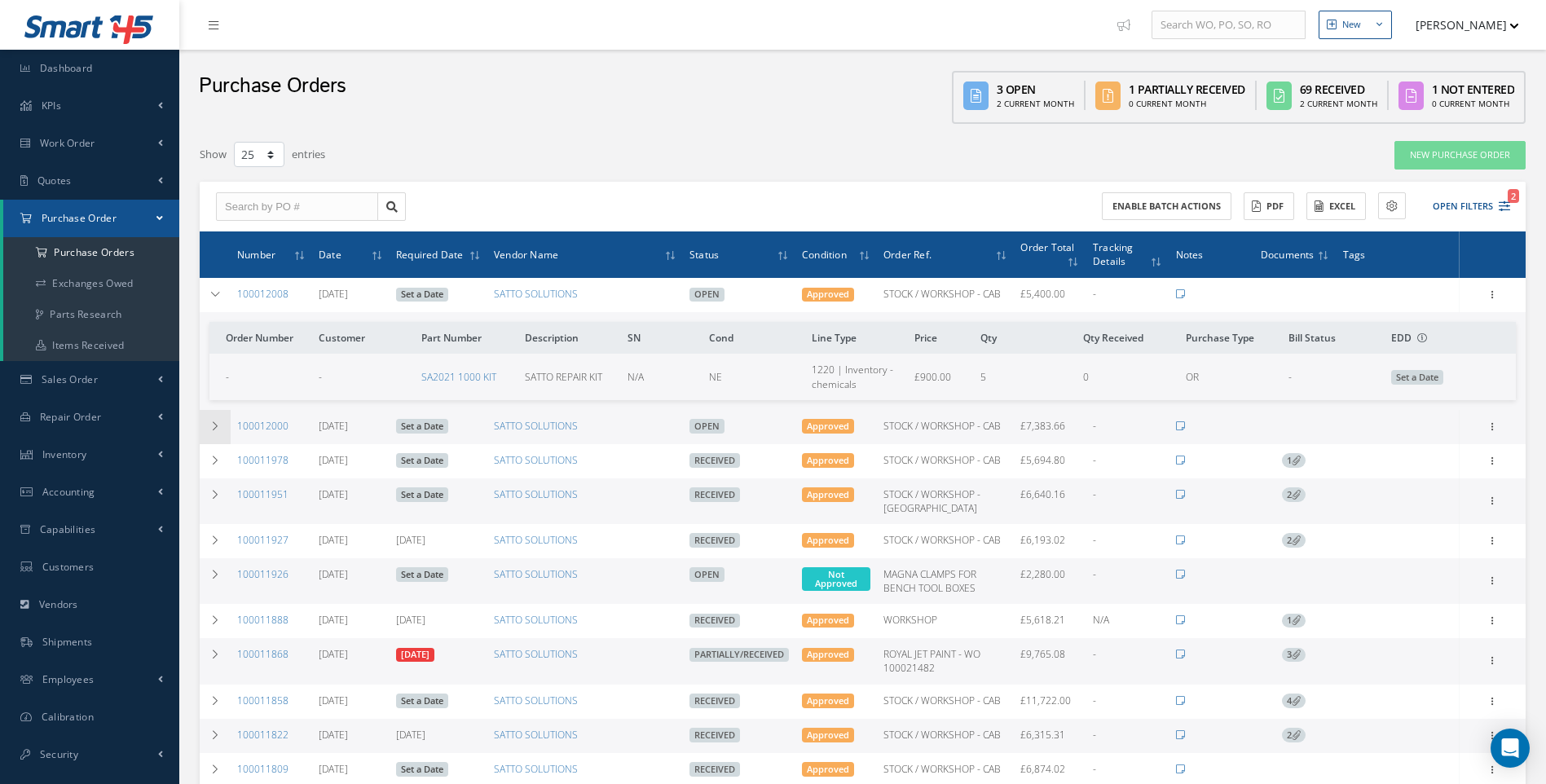
click at [217, 421] on icon at bounding box center [215, 426] width 11 height 9
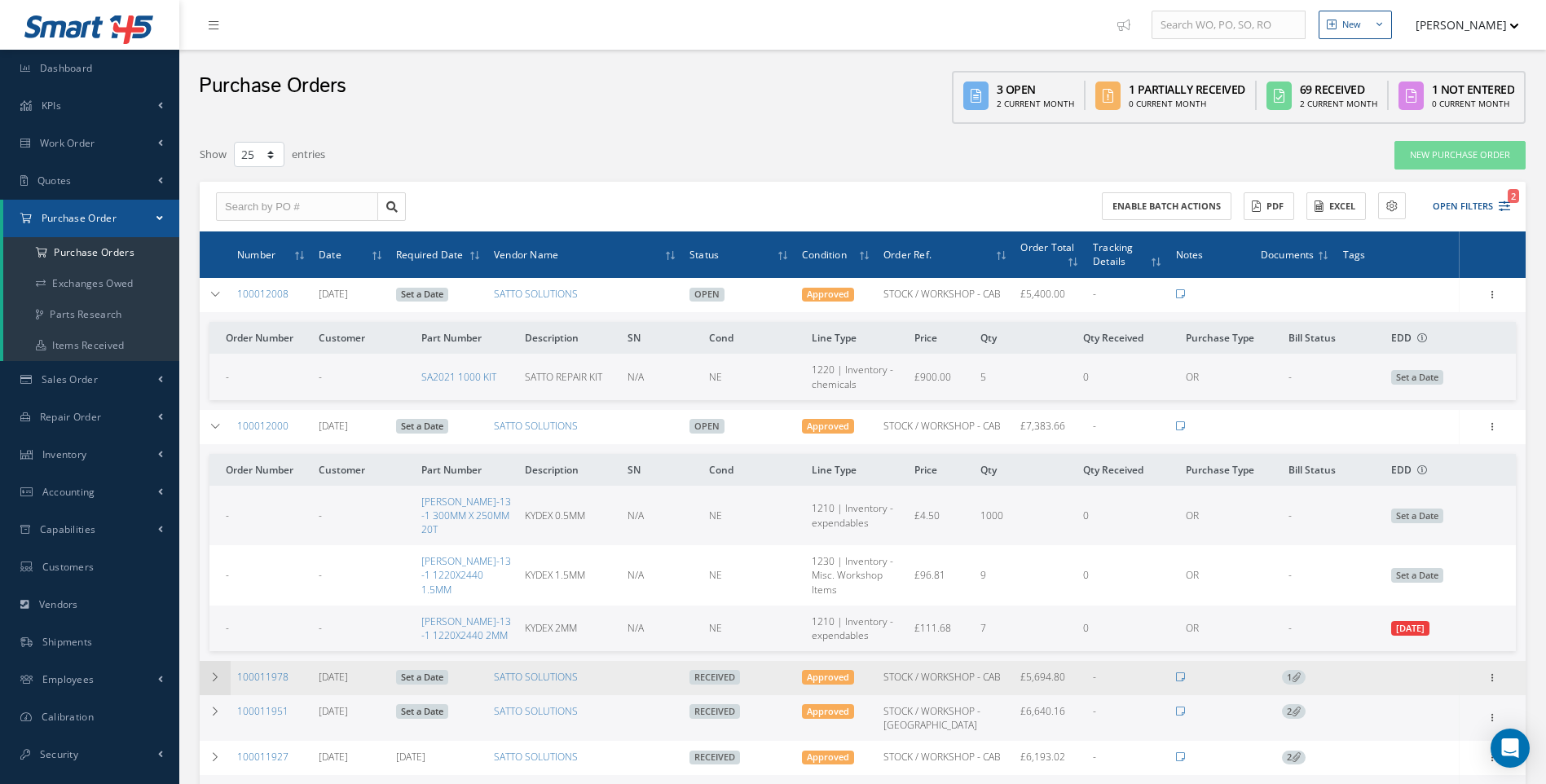
click at [215, 668] on td at bounding box center [215, 678] width 31 height 34
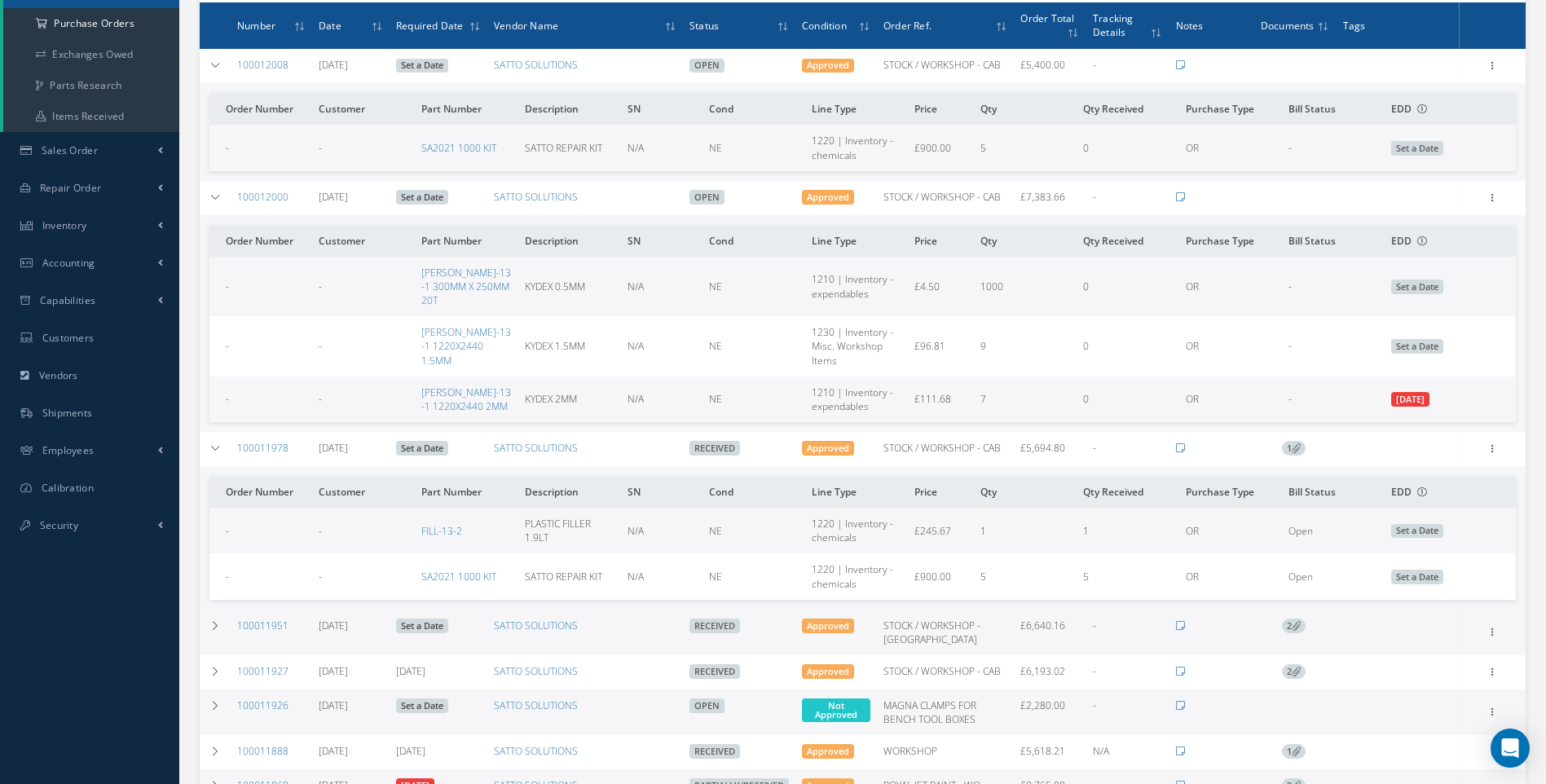
scroll to position [245, 0]
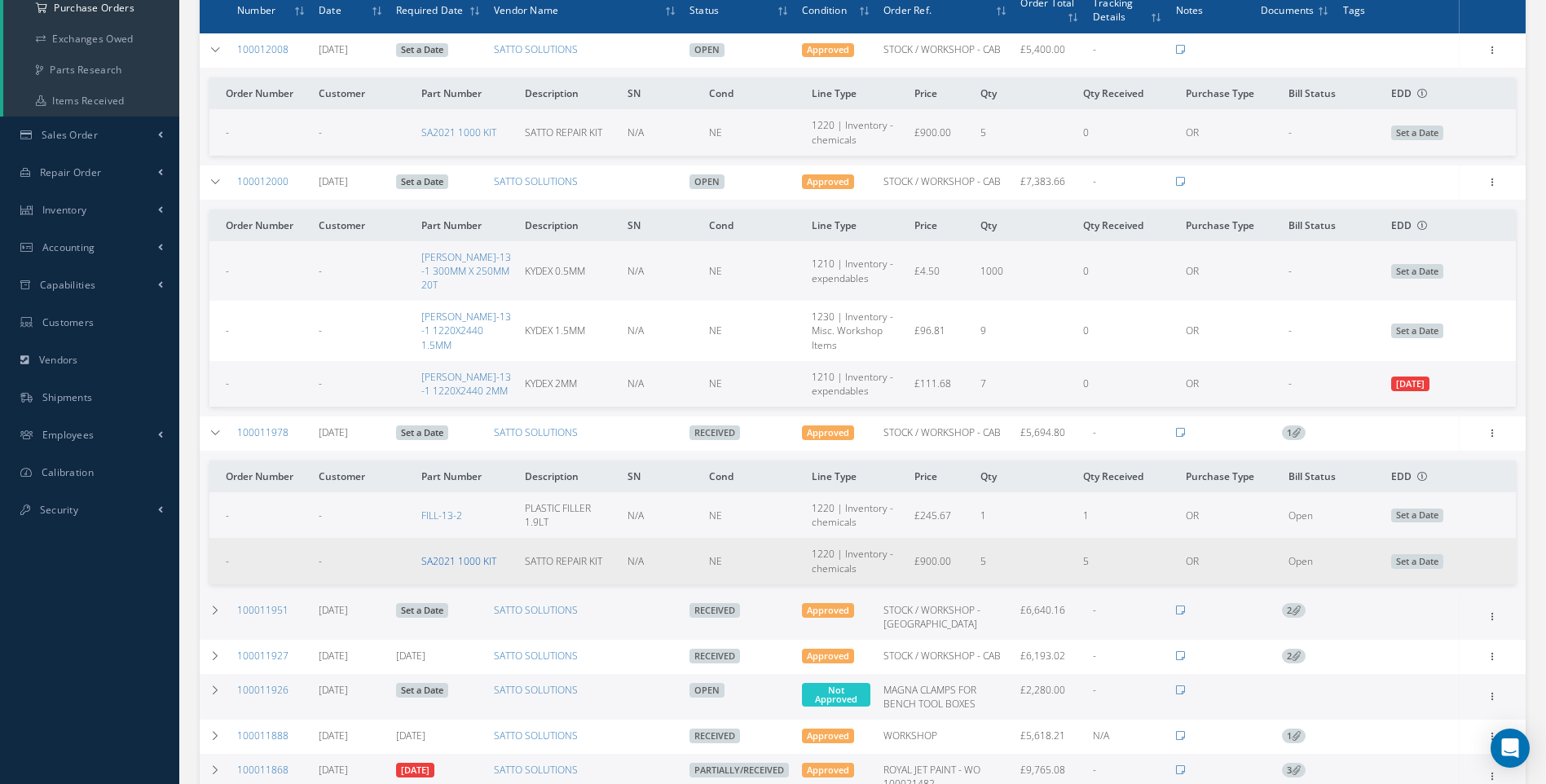
click at [444, 554] on link "SA2021 1000 KIT" at bounding box center [459, 561] width 75 height 14
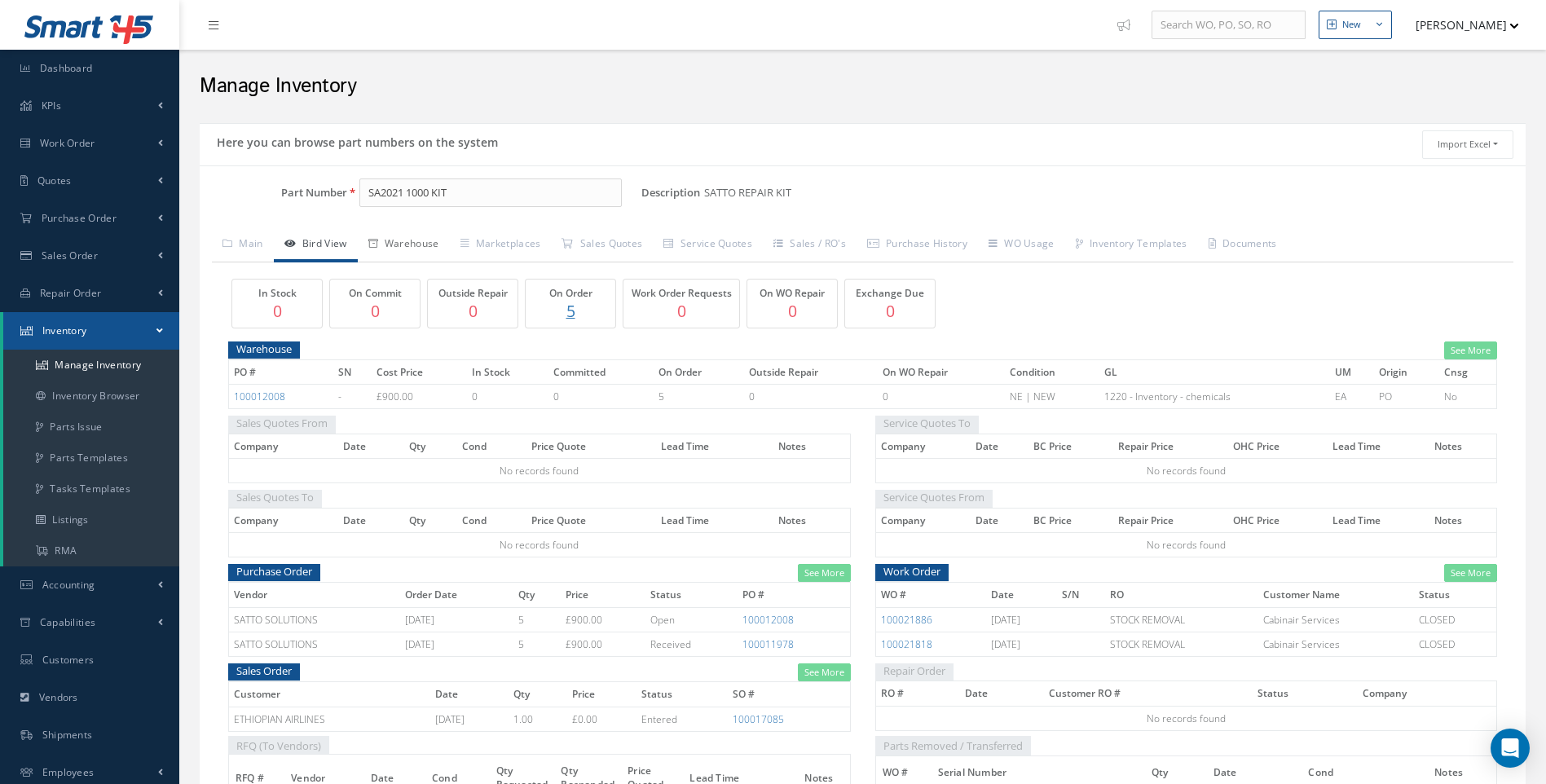
click at [410, 243] on link "Warehouse" at bounding box center [403, 245] width 92 height 34
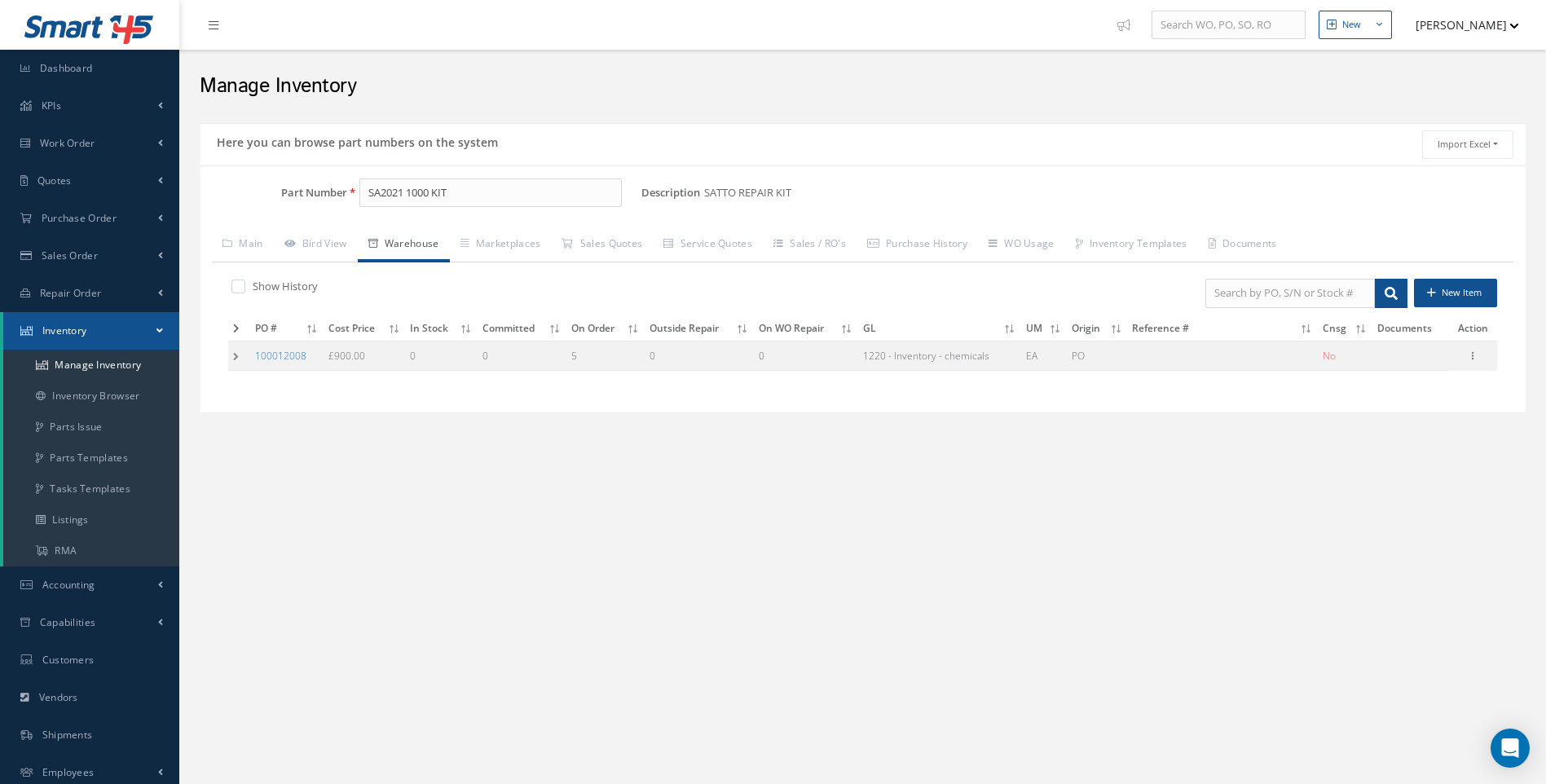
click at [235, 353] on td at bounding box center [238, 355] width 22 height 30
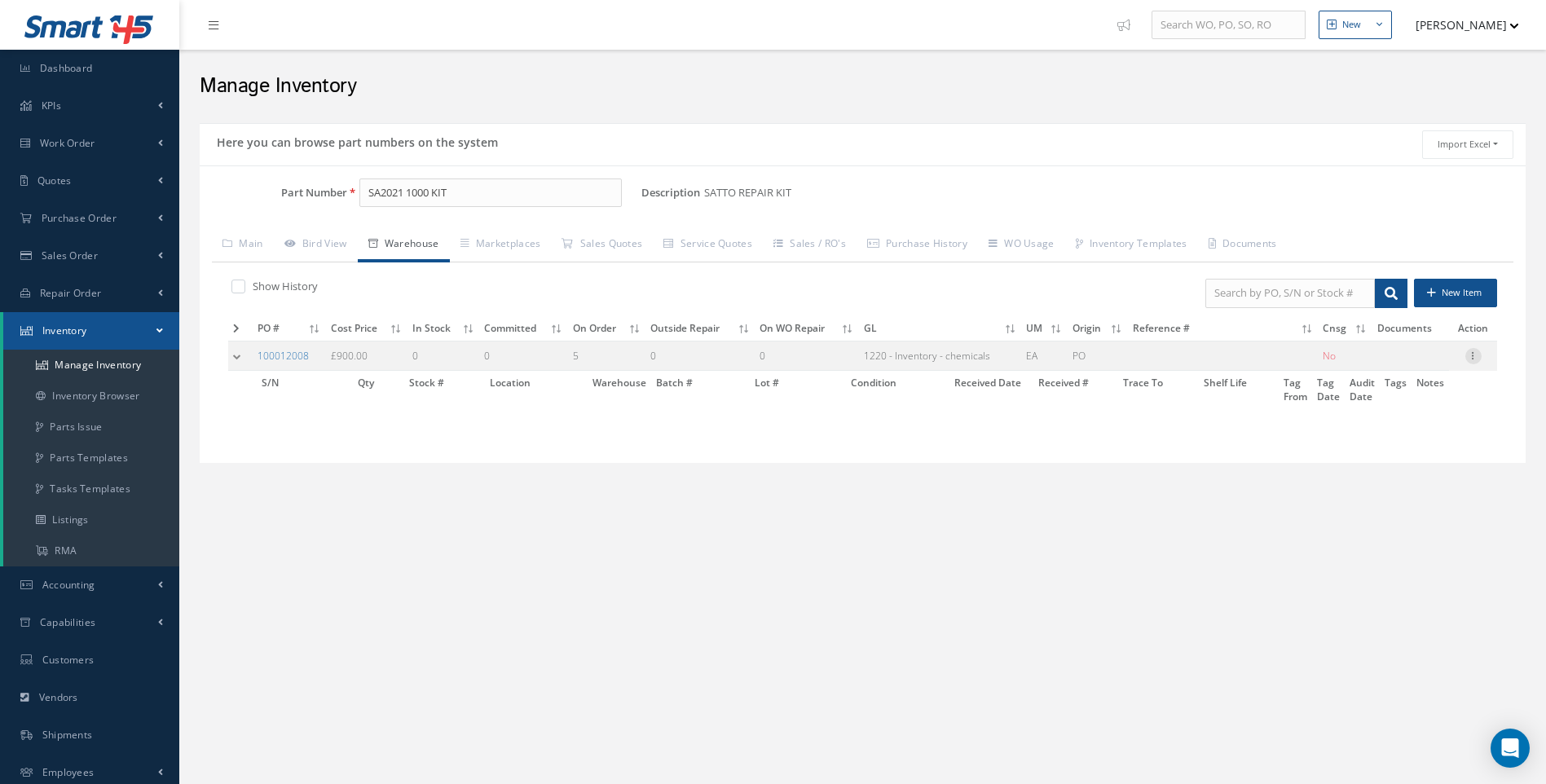
click at [1472, 356] on icon at bounding box center [1473, 354] width 16 height 13
click at [462, 183] on input "SA2021 1000 KIT" at bounding box center [491, 192] width 264 height 29
click at [237, 354] on td at bounding box center [240, 355] width 24 height 30
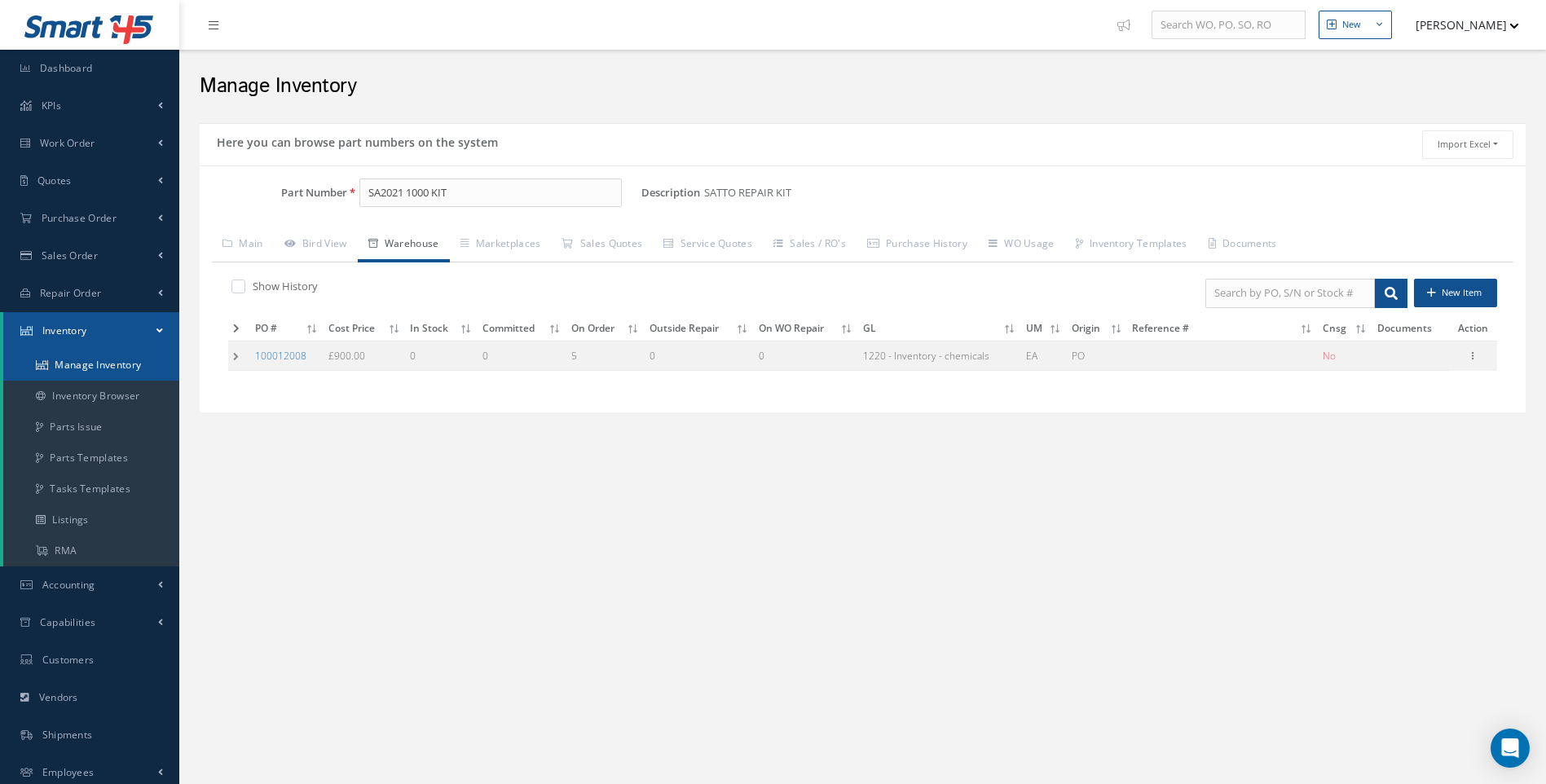
click at [117, 359] on link "Manage Inventory" at bounding box center [91, 365] width 176 height 31
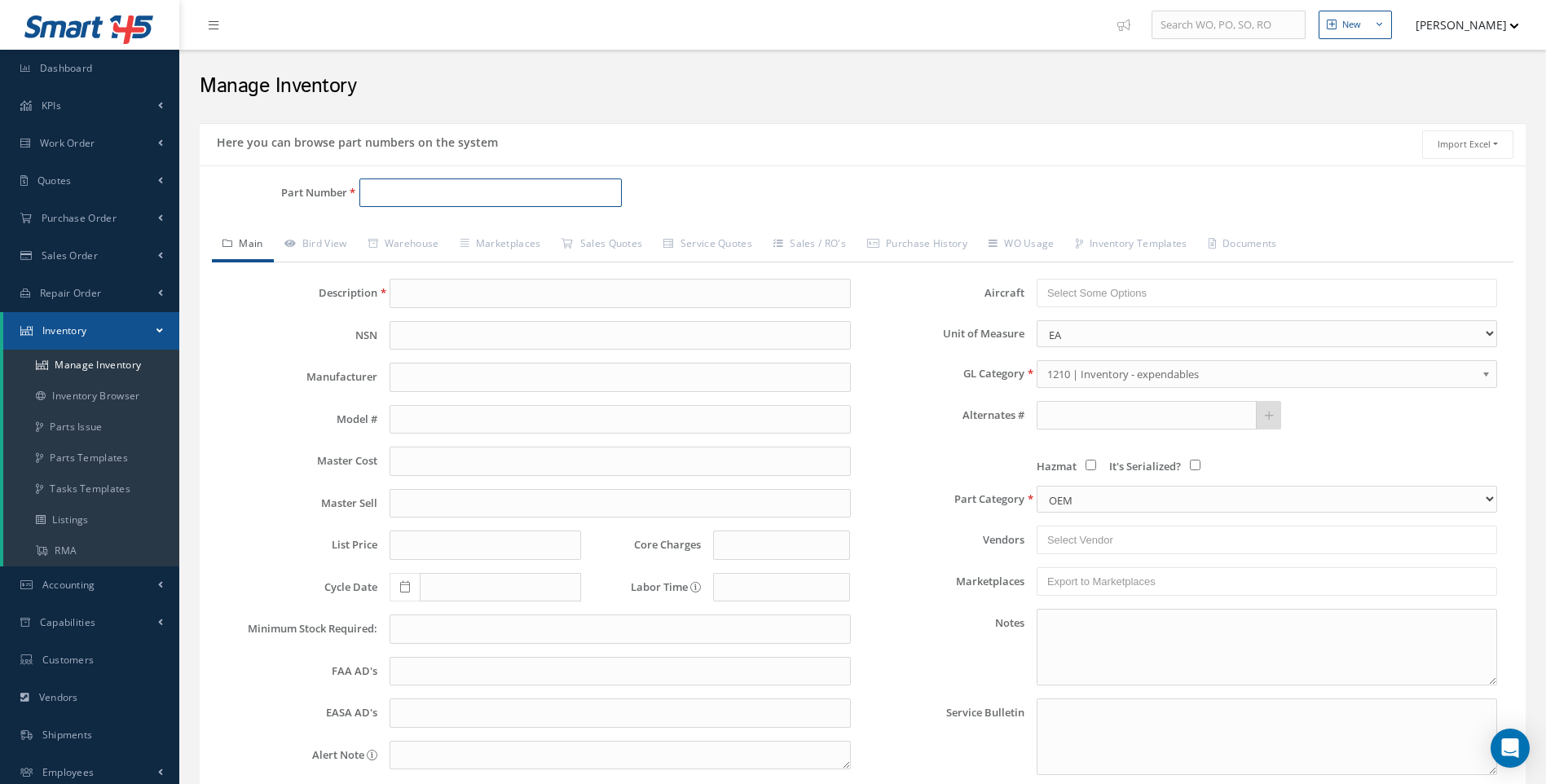
click at [386, 191] on input "Part Number" at bounding box center [491, 192] width 264 height 29
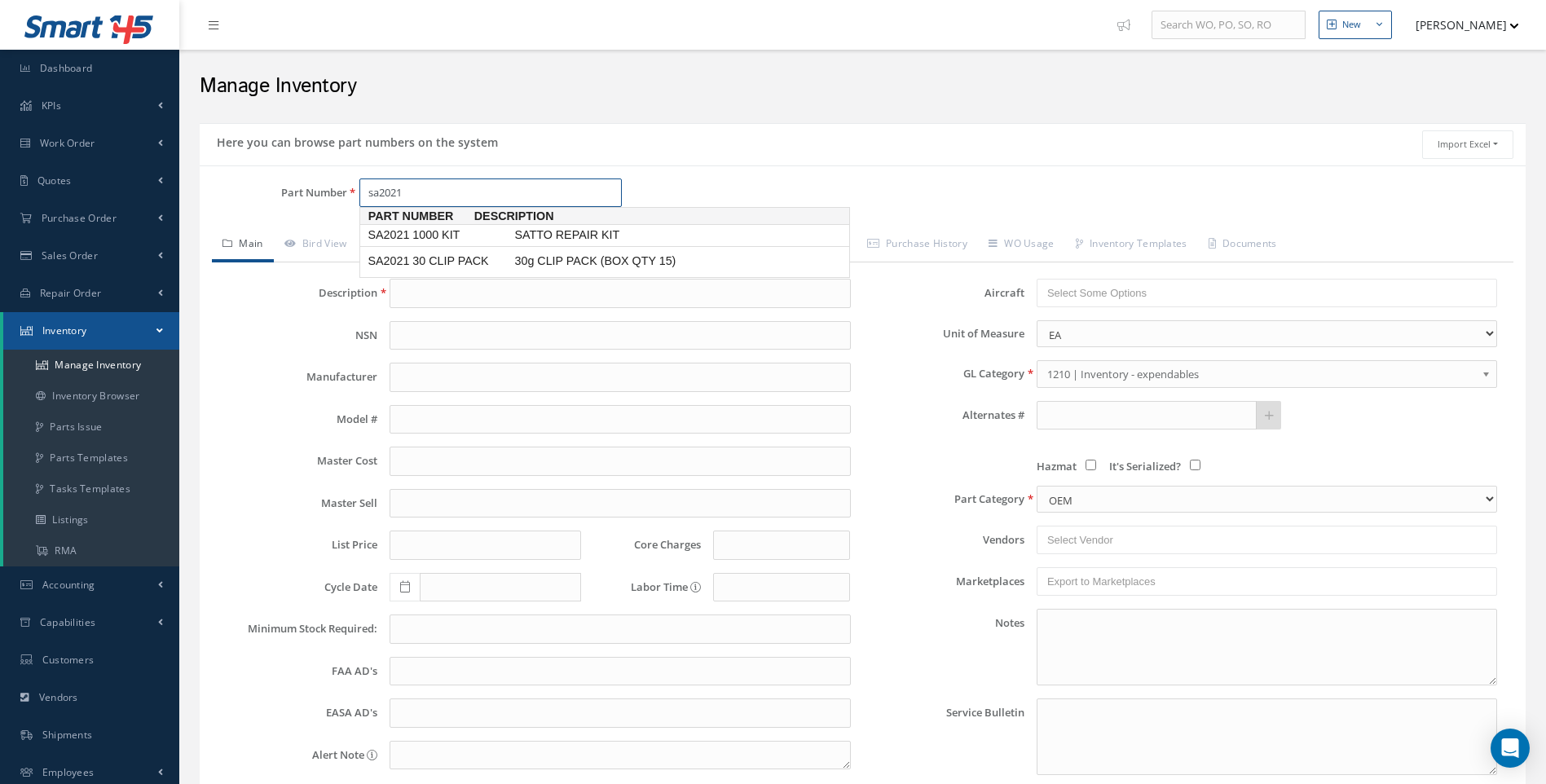
click at [444, 239] on span "SA2021 1000 KIT" at bounding box center [437, 235] width 146 height 17
type input "SA2021 1000 KIT"
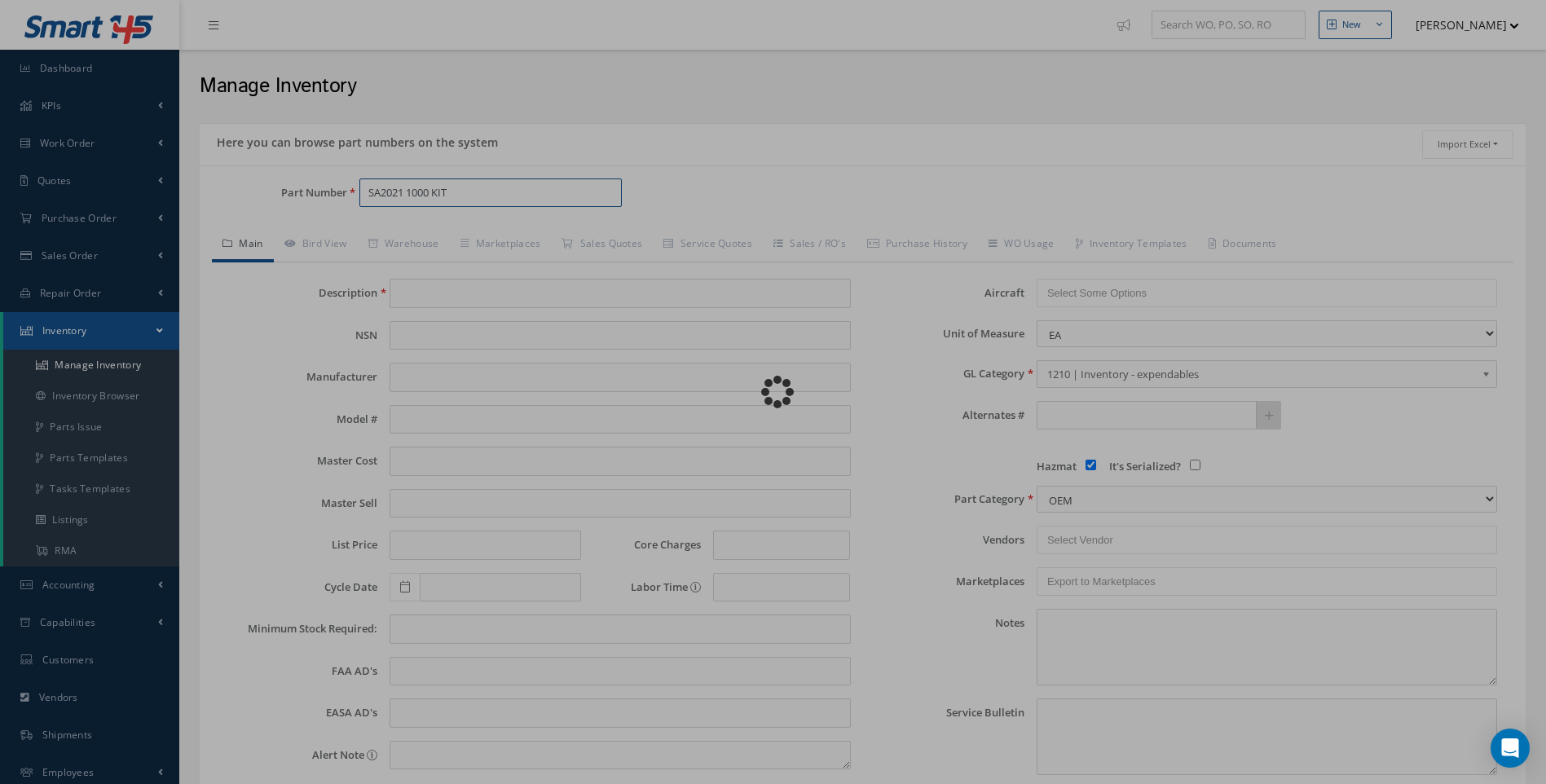
type input "SATTO REPAIR KIT"
type input "900.00"
type input "0.00"
checkbox input "true"
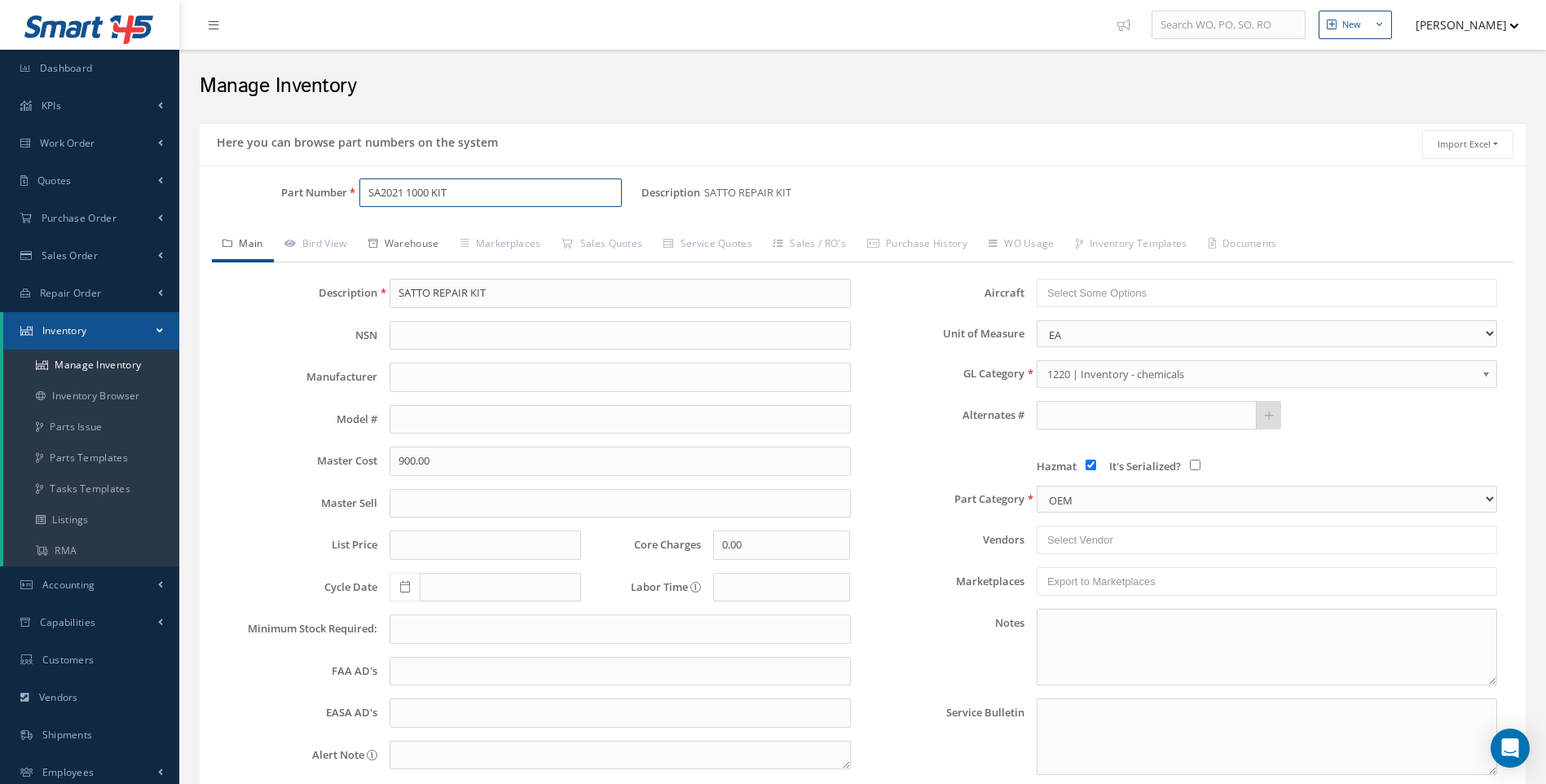
type input "SA2021 1000 KIT"
click at [426, 253] on link "Warehouse" at bounding box center [403, 245] width 92 height 34
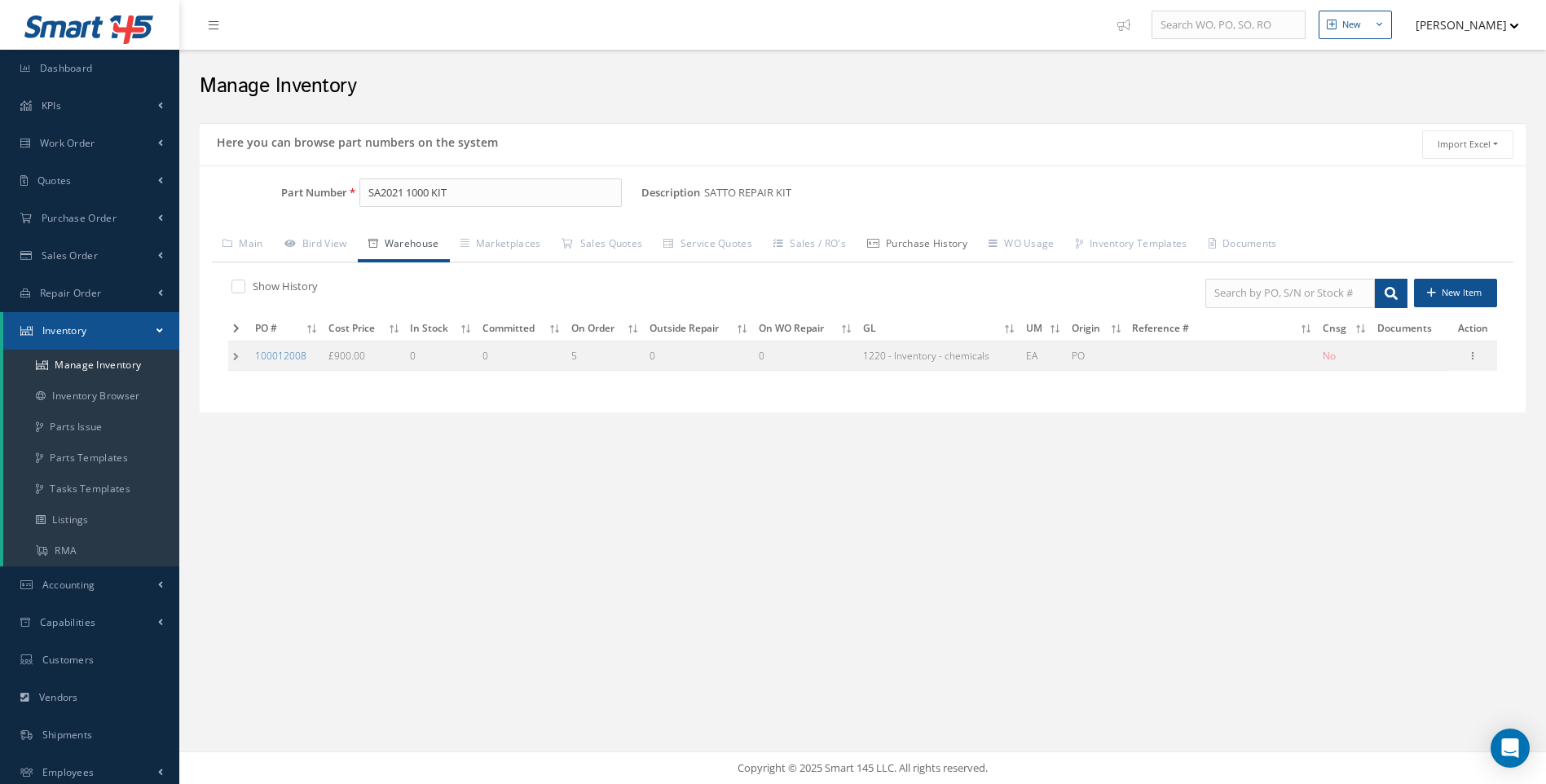
click at [921, 242] on link "Purchase History" at bounding box center [917, 245] width 121 height 34
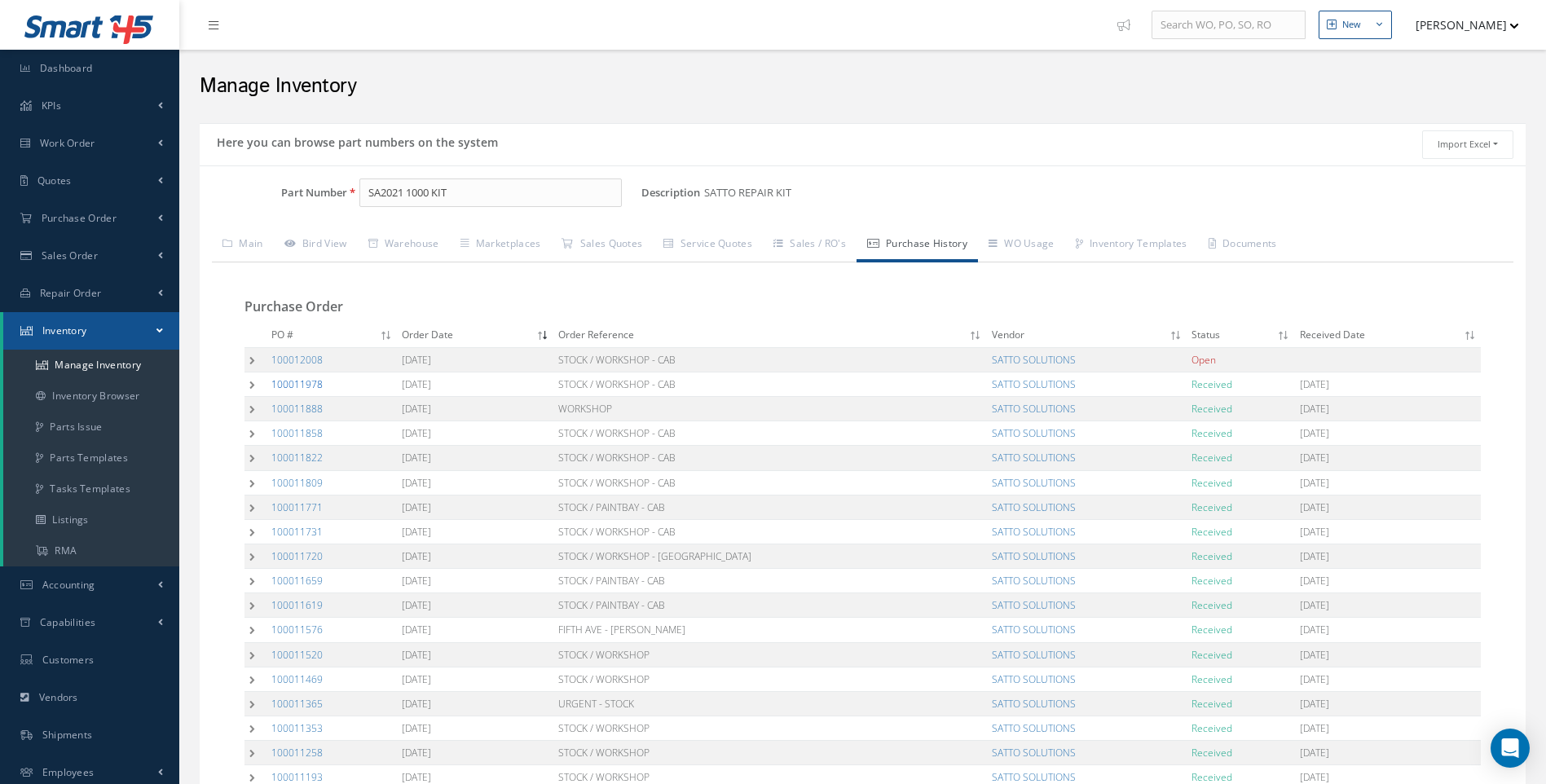
click at [304, 384] on link "100011978" at bounding box center [296, 384] width 52 height 14
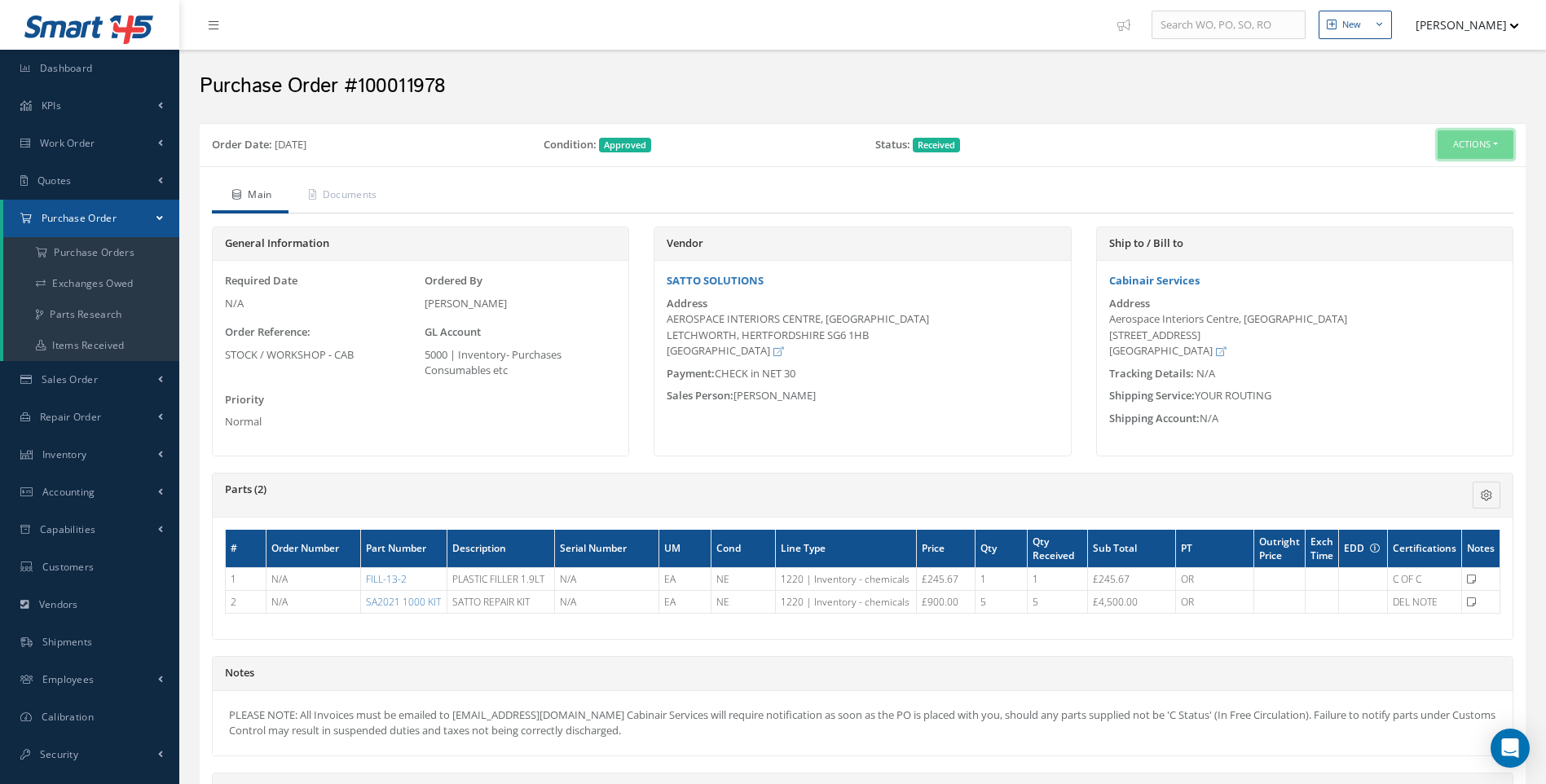
click at [1497, 148] on button "Actions" at bounding box center [1476, 144] width 76 height 28
click at [1444, 297] on link "Print-Outs" at bounding box center [1432, 296] width 44 height 12
click at [1431, 294] on link "Print-Outs" at bounding box center [1432, 296] width 44 height 12
click at [1443, 177] on link "Receiving Details" at bounding box center [1447, 174] width 130 height 22
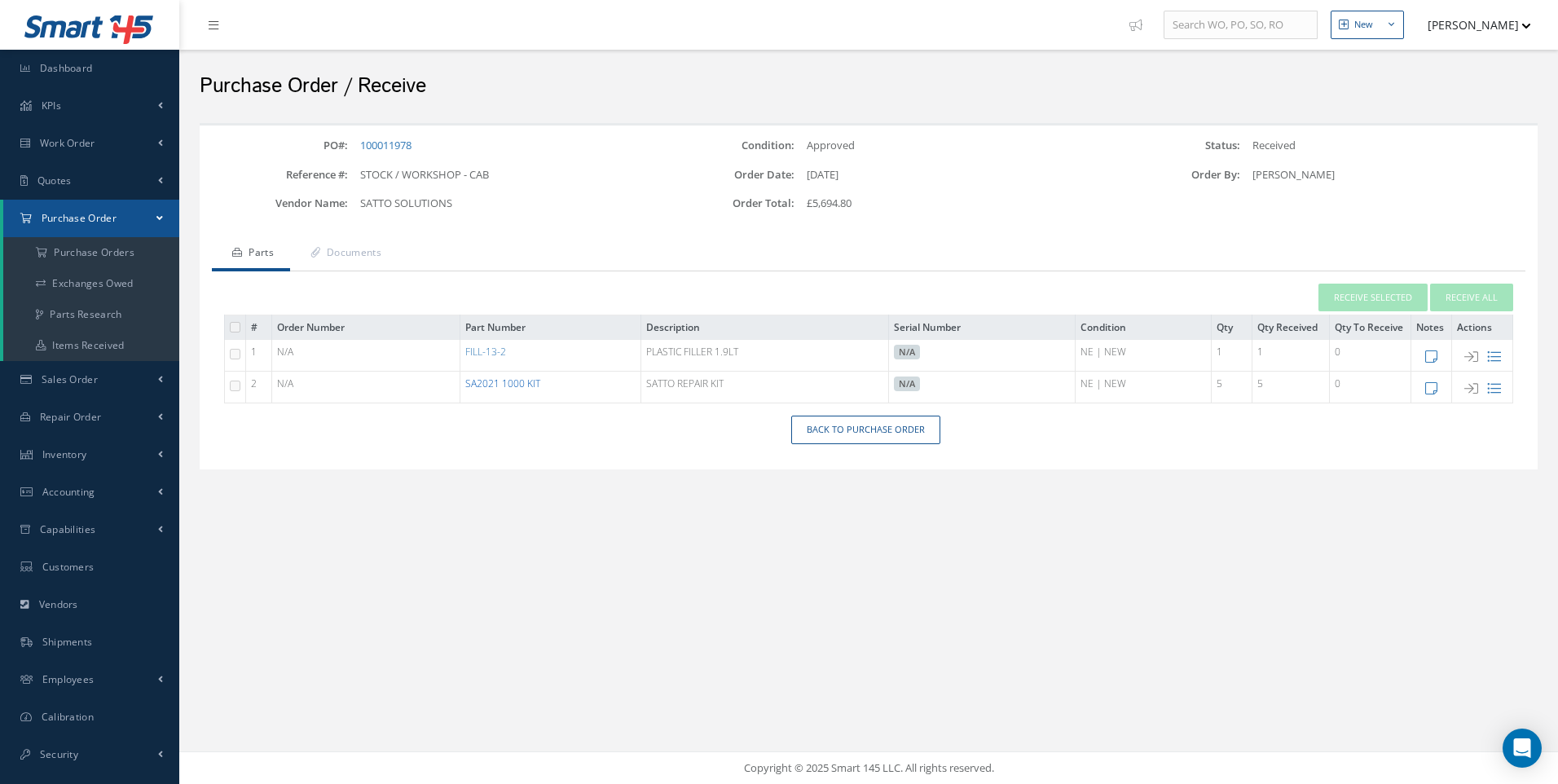
click at [519, 381] on link "SA2021 1000 KIT" at bounding box center [503, 383] width 75 height 14
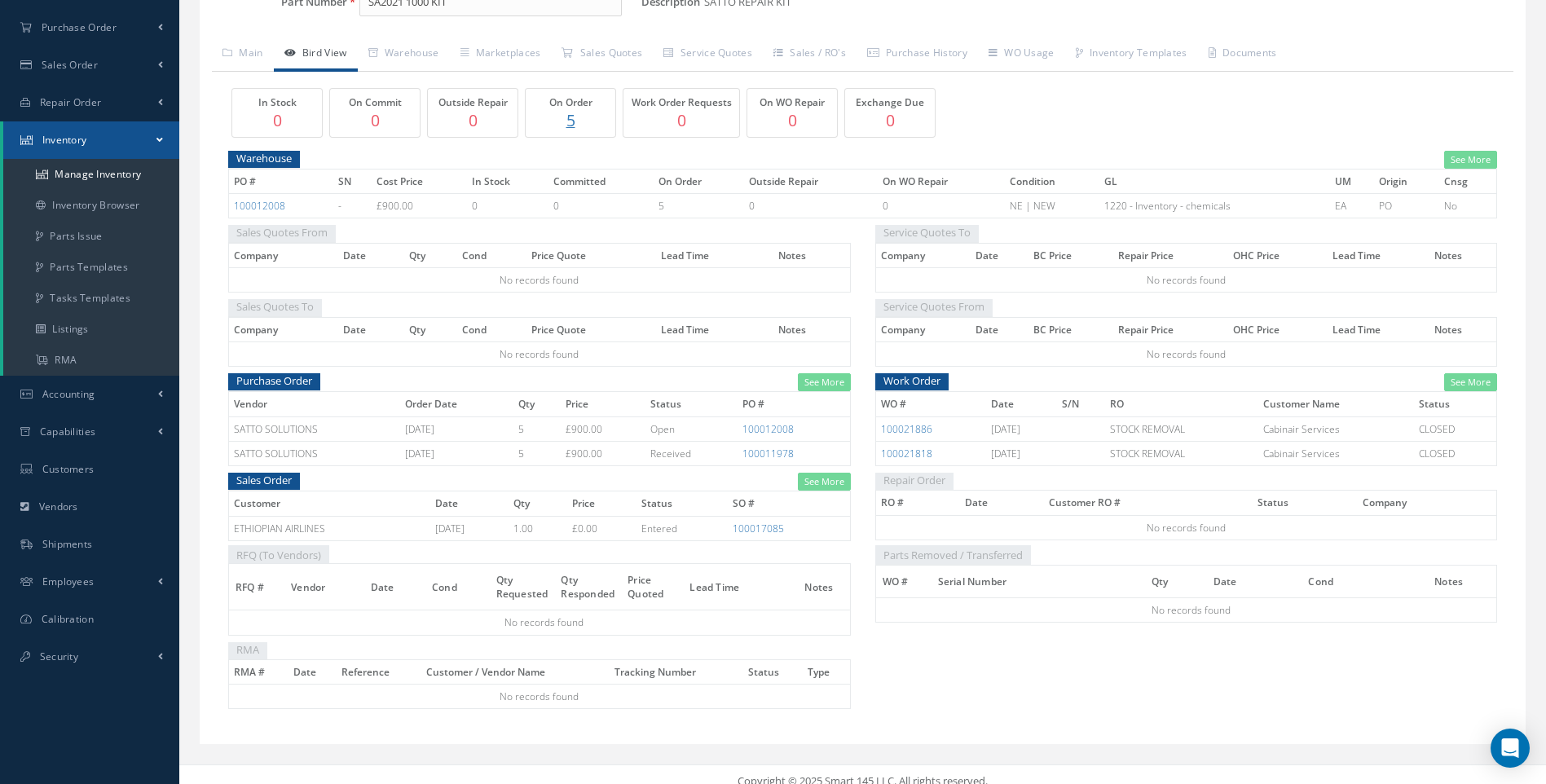
scroll to position [204, 0]
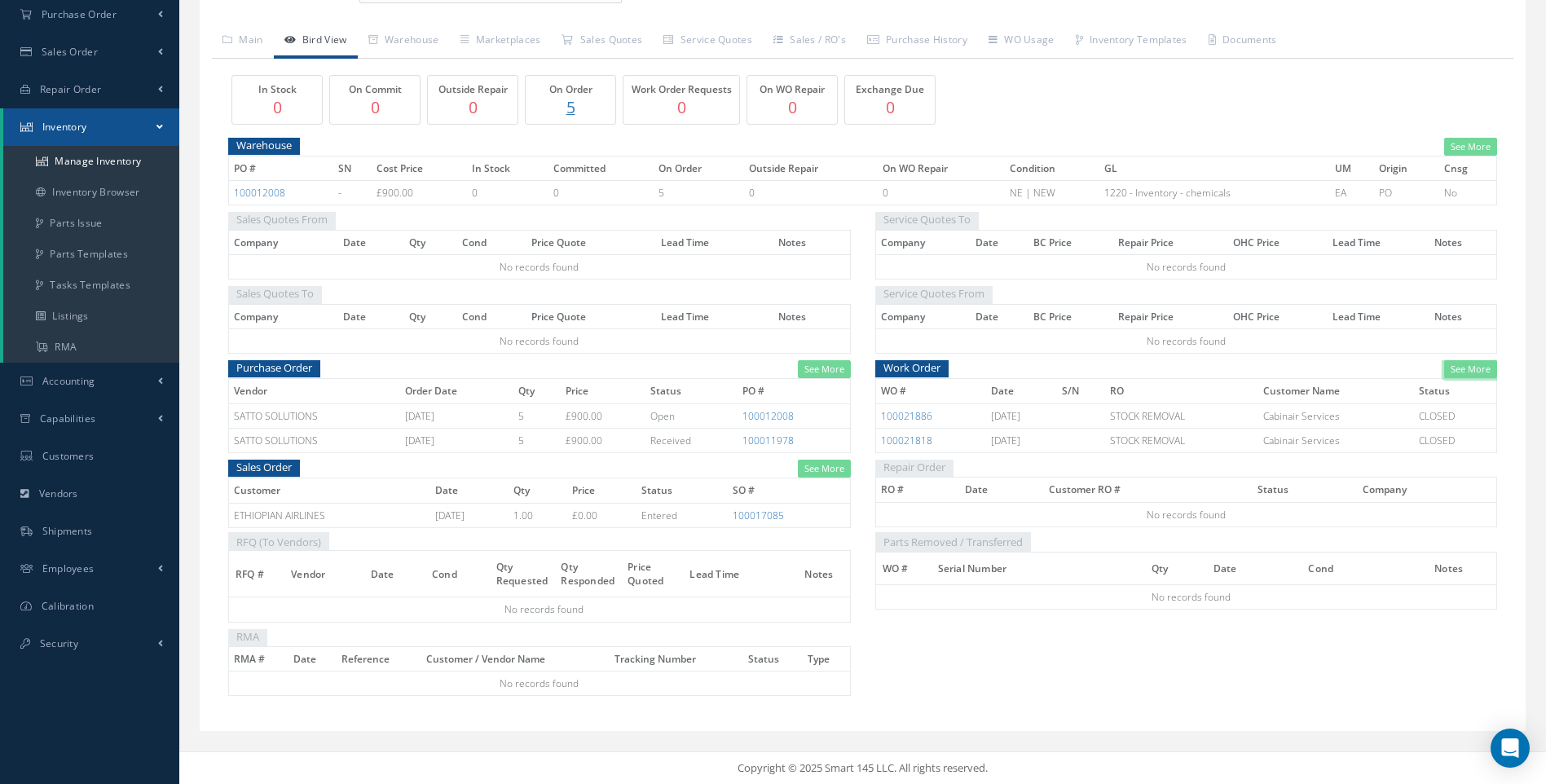
click at [1470, 367] on link "See More" at bounding box center [1470, 369] width 53 height 19
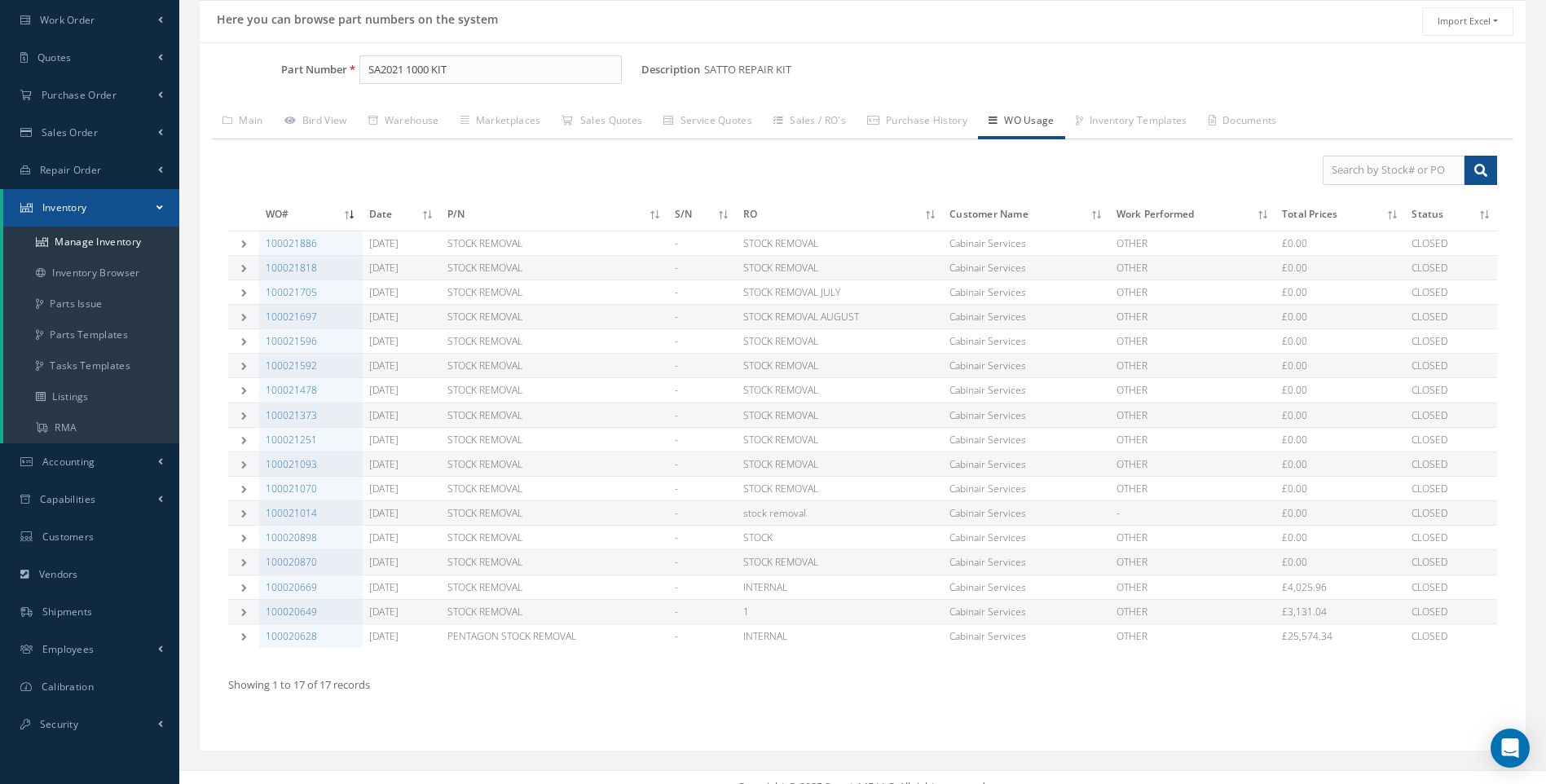
scroll to position [143, 0]
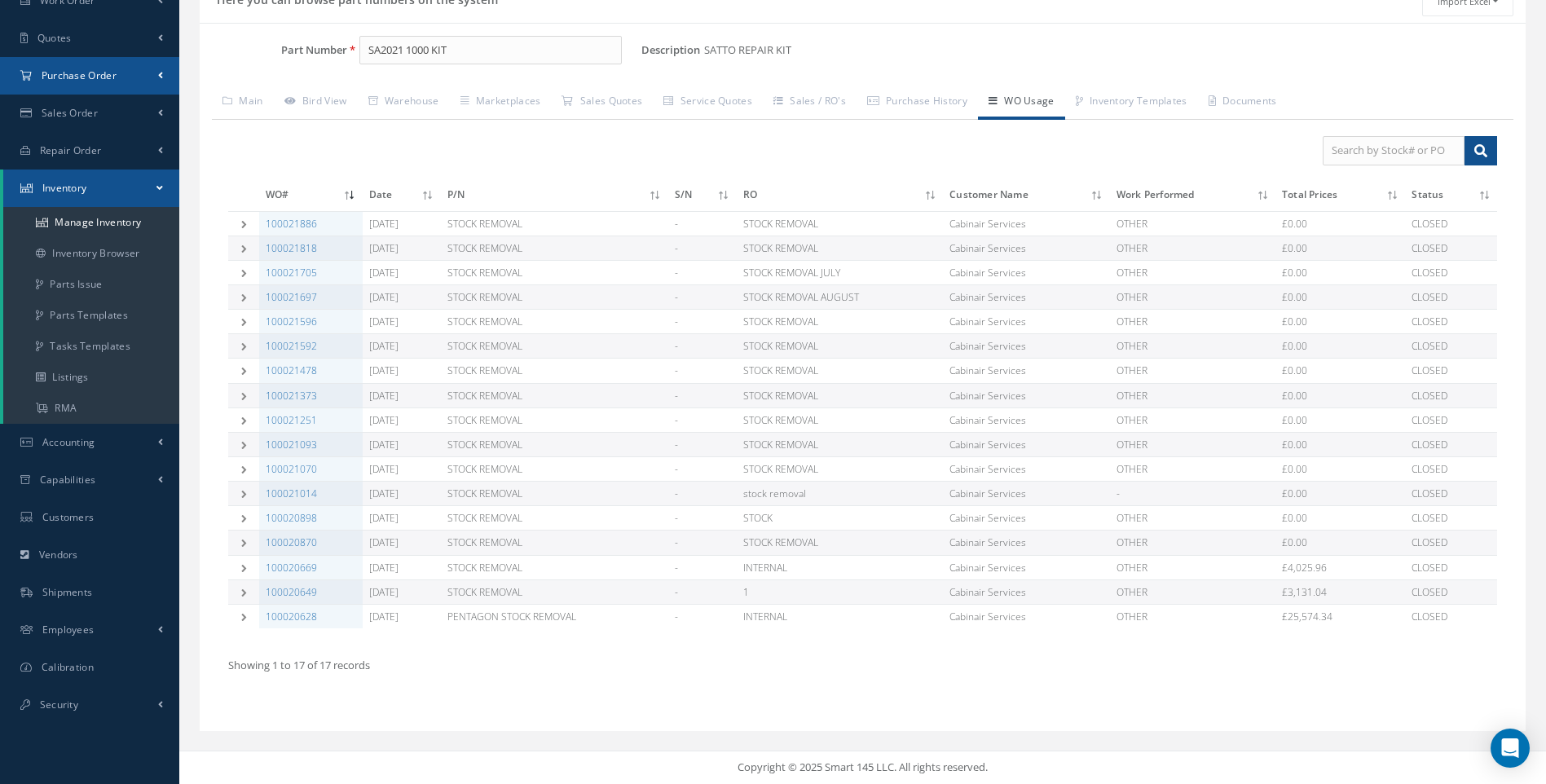
click at [84, 75] on span "Purchase Order" at bounding box center [79, 75] width 75 height 14
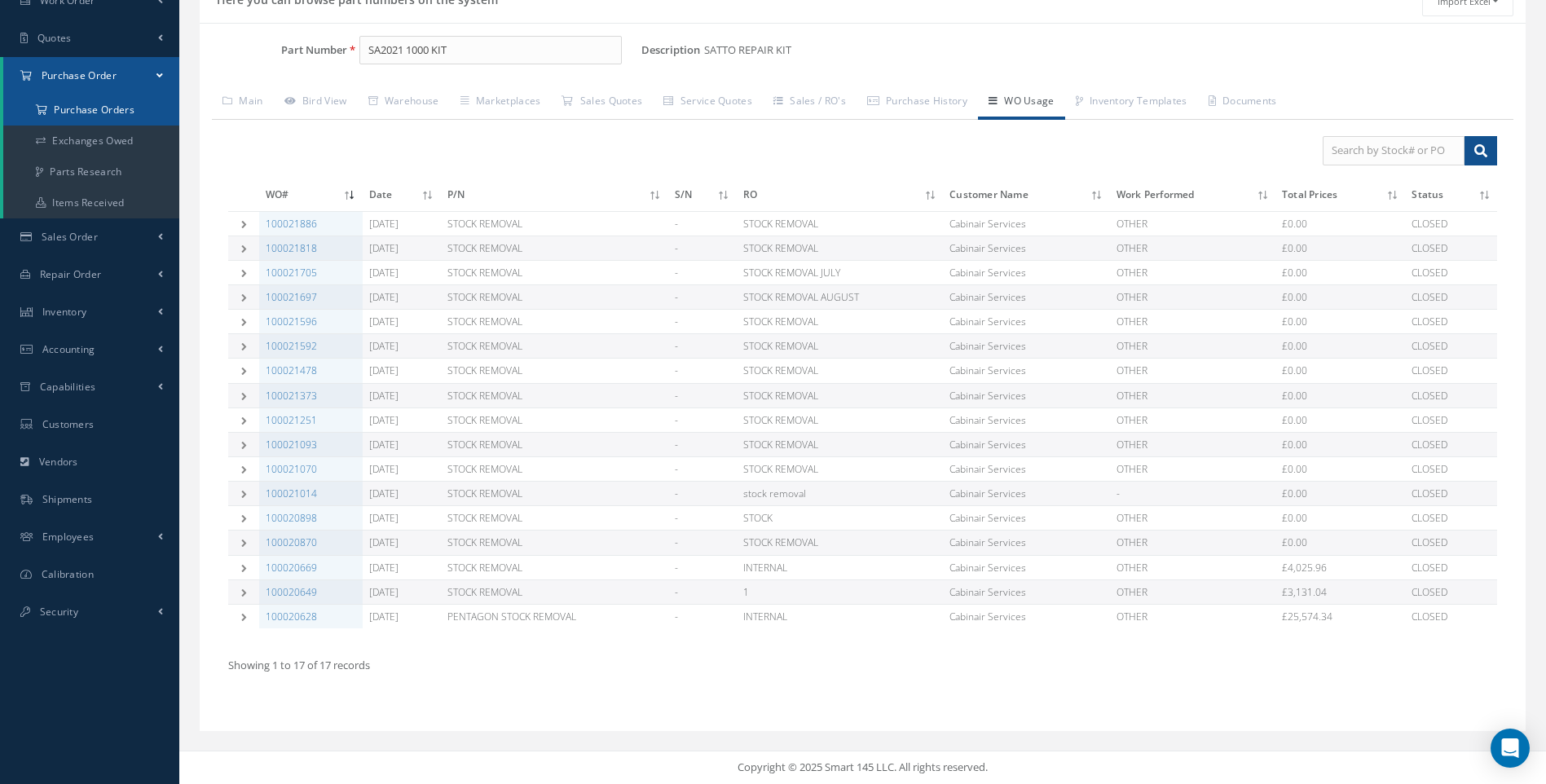
click at [81, 100] on a=1&status_id=2&status_id=3&status_id=5&collapsedFilters"] "Purchase Orders" at bounding box center [91, 110] width 176 height 31
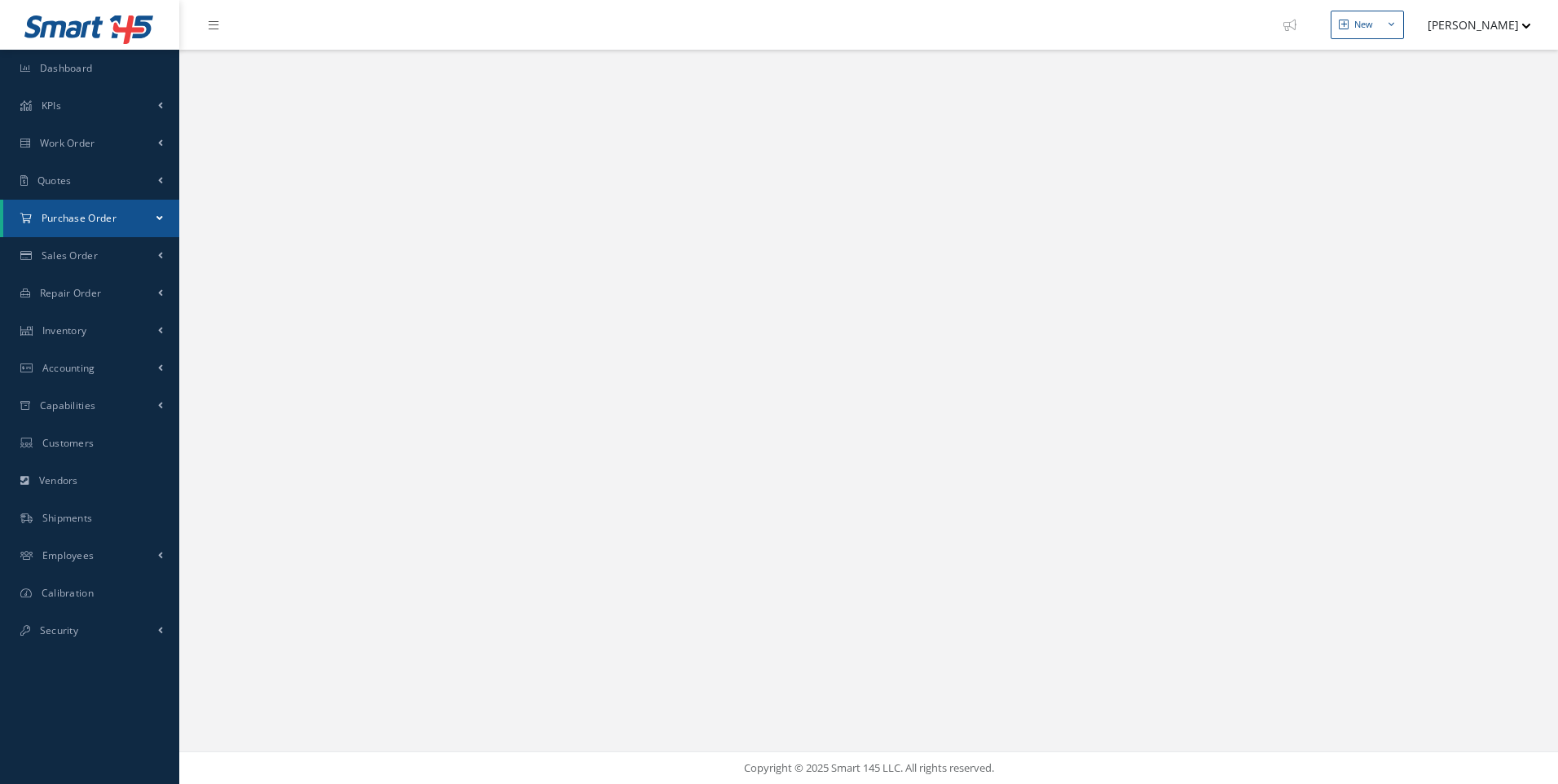
select select "25"
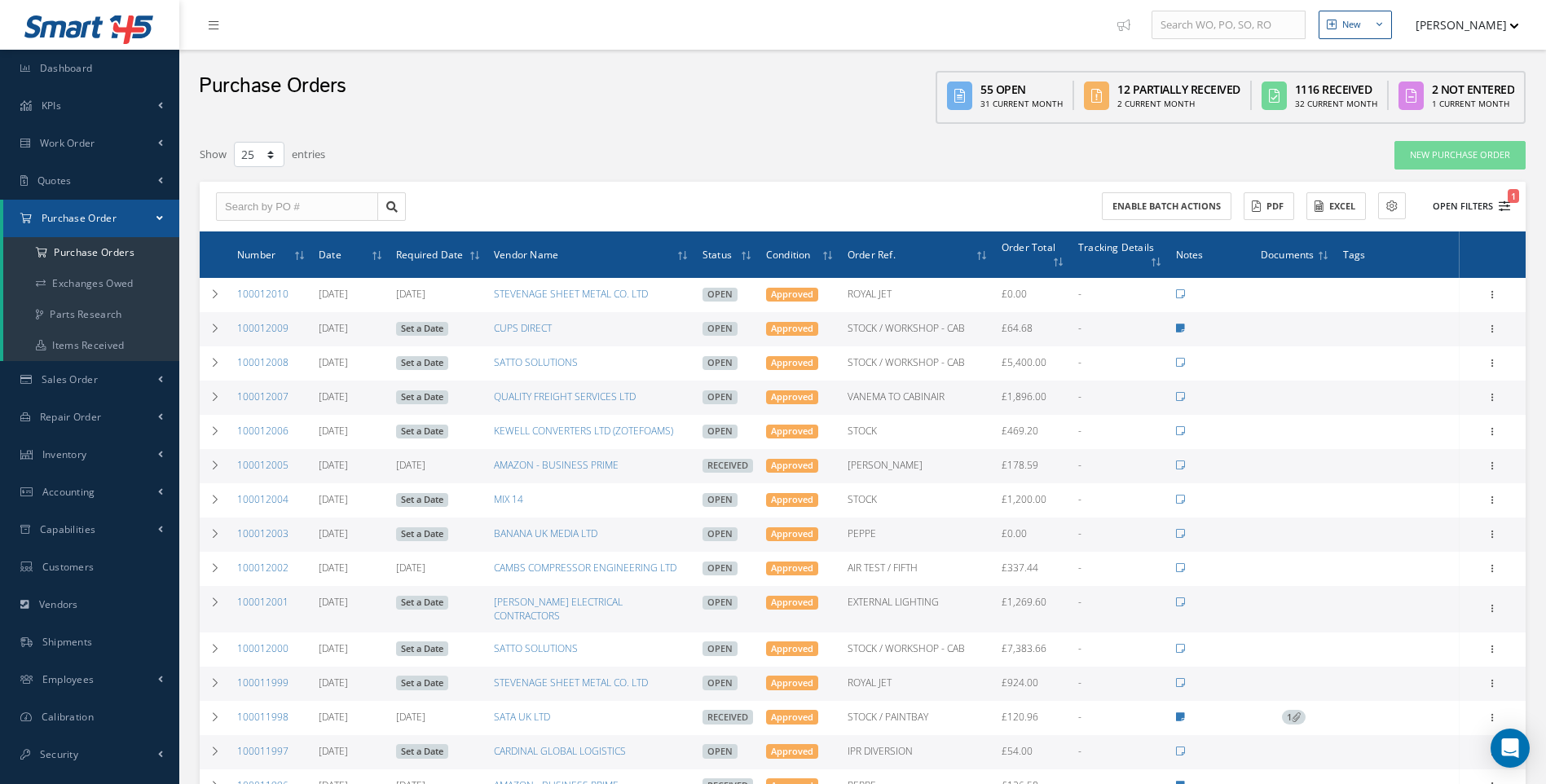
click at [1503, 208] on icon "1" at bounding box center [1505, 206] width 11 height 11
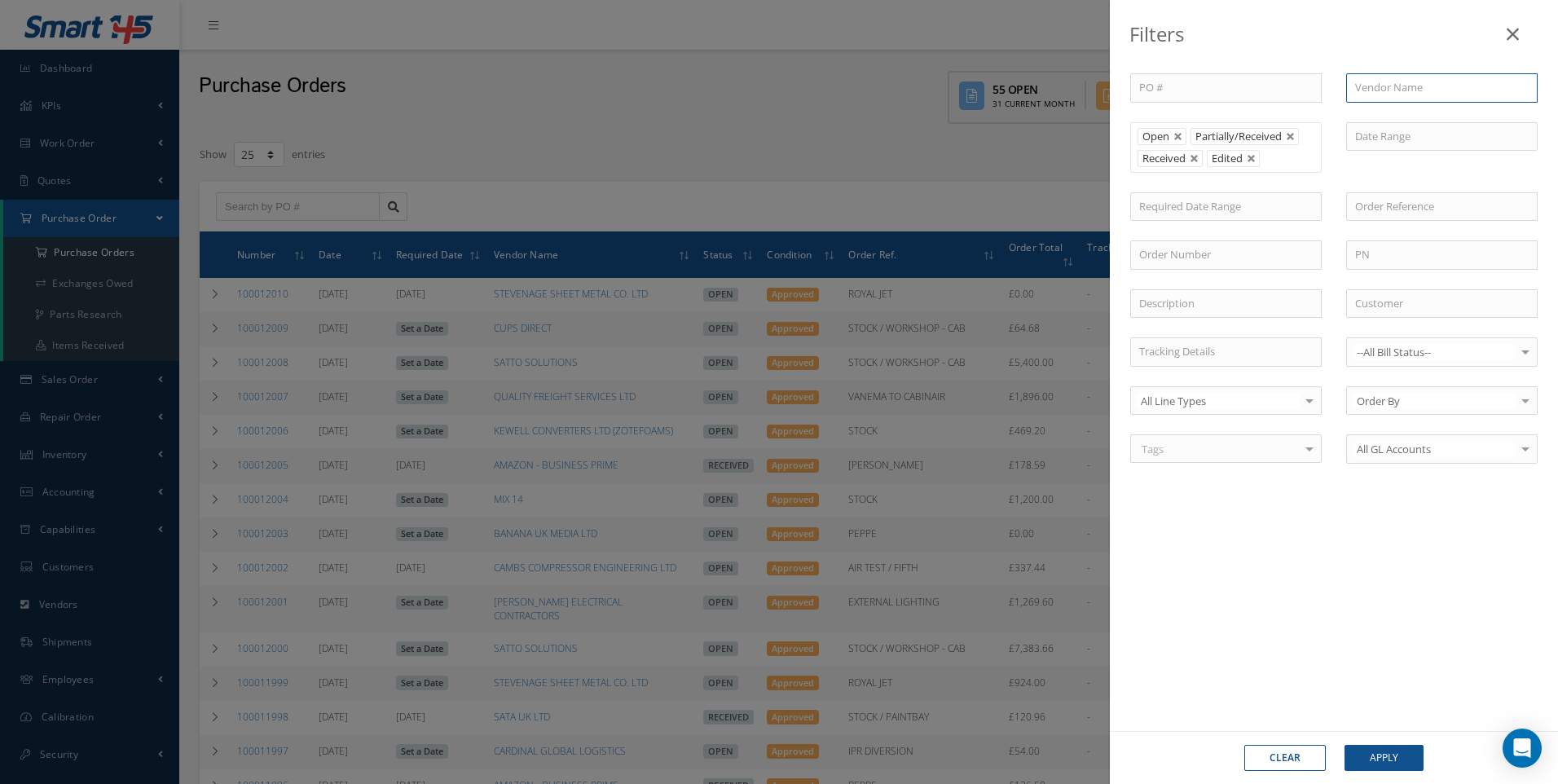
click at [1387, 88] on input "text" at bounding box center [1442, 87] width 191 height 29
click at [1394, 113] on span "SATTO SOLUTIONS" at bounding box center [1401, 116] width 92 height 15
type input "SATTO SOLUTIONS"
click at [1391, 756] on button "Apply" at bounding box center [1384, 758] width 79 height 26
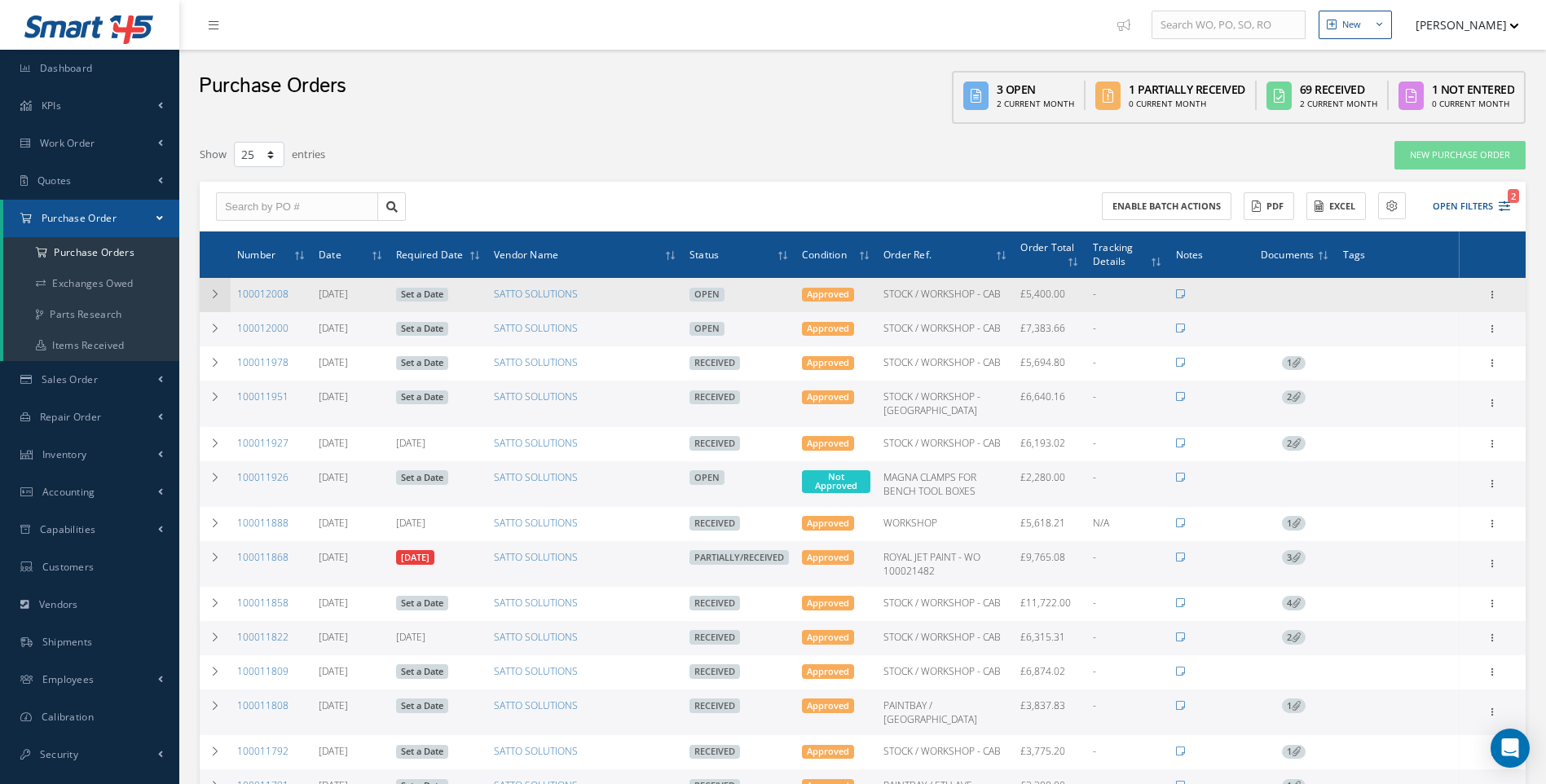
click at [212, 293] on icon at bounding box center [215, 294] width 11 height 9
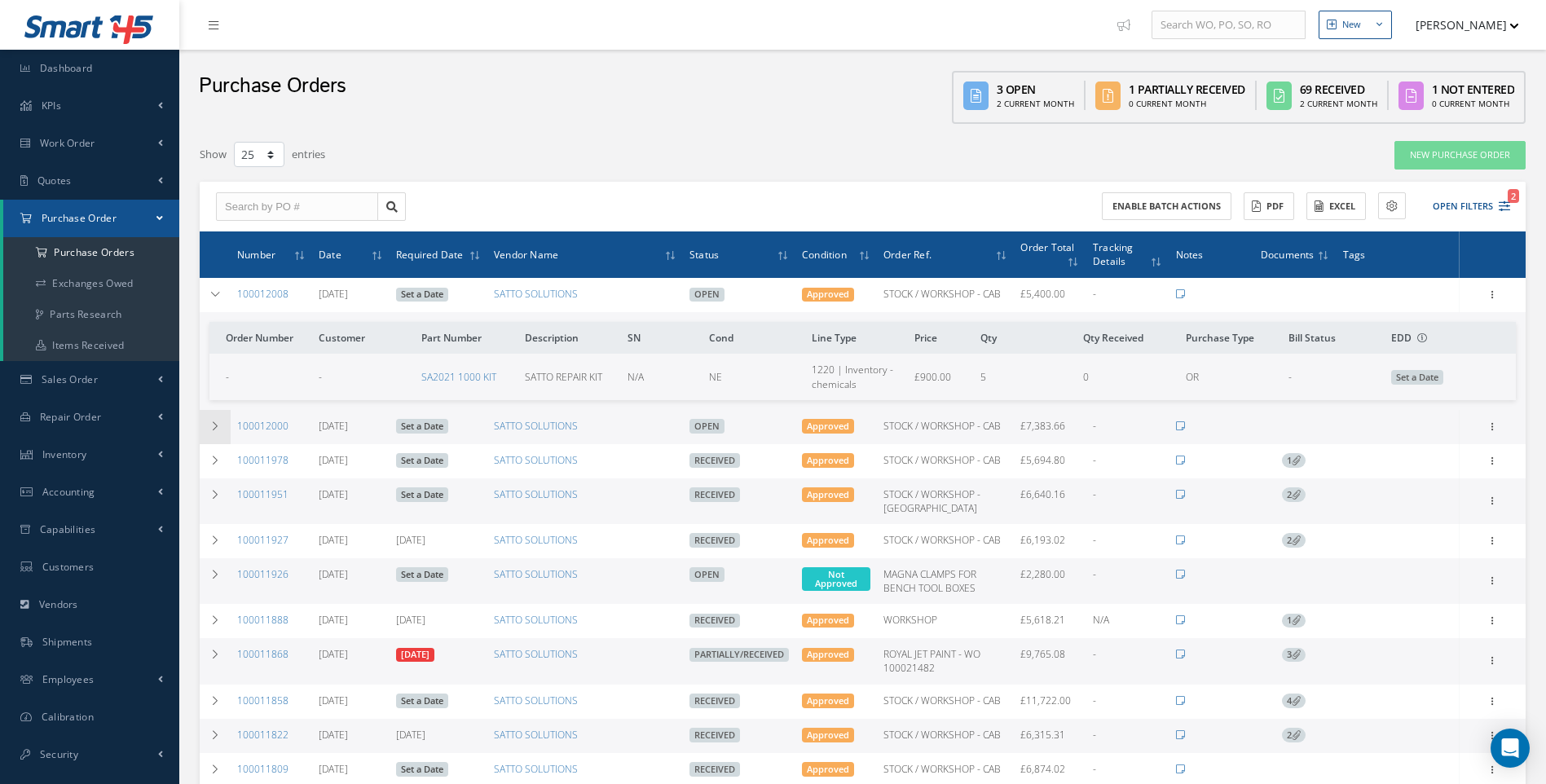
click at [217, 425] on icon at bounding box center [215, 426] width 11 height 9
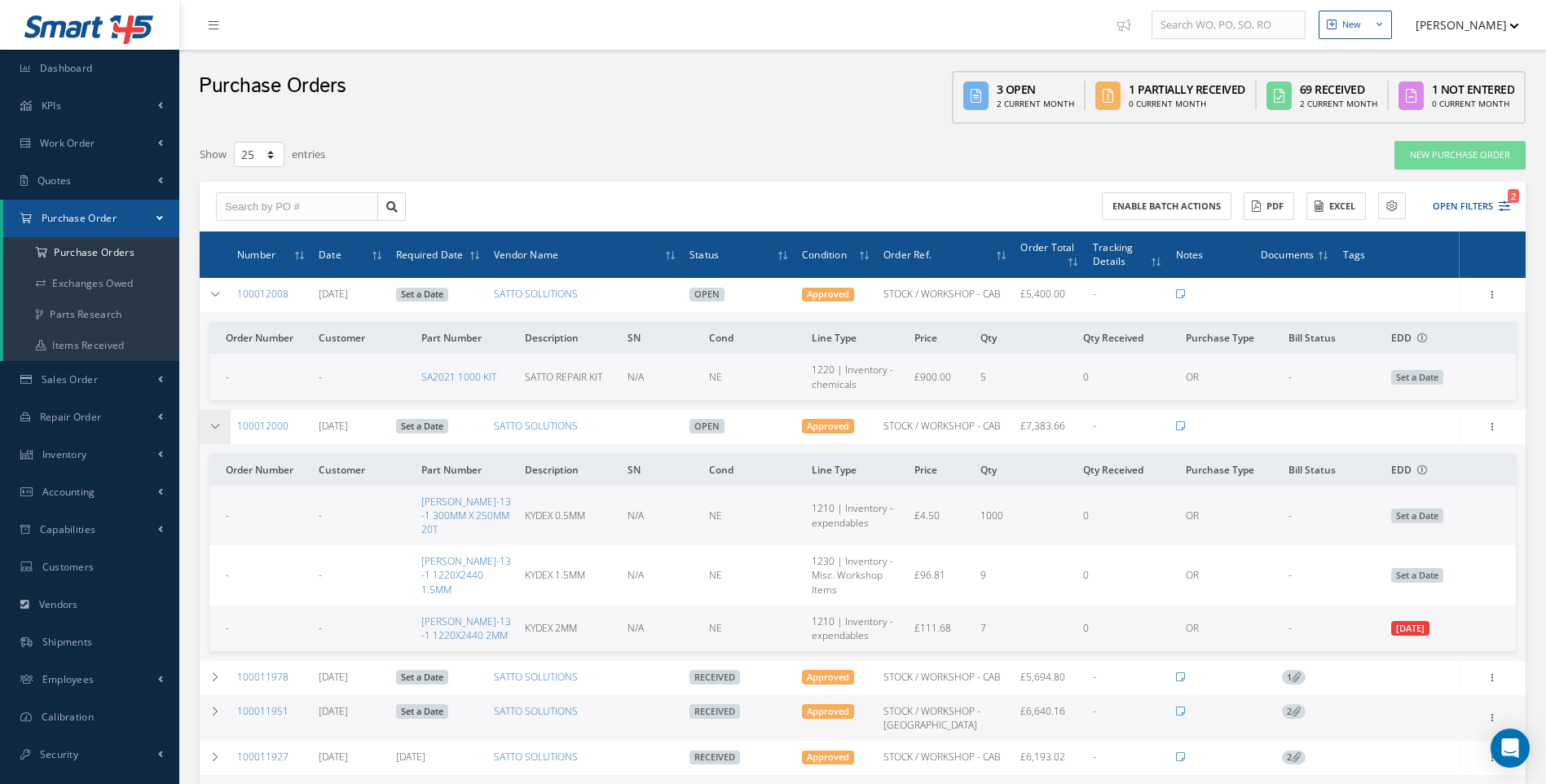
click at [215, 425] on icon at bounding box center [215, 426] width 11 height 9
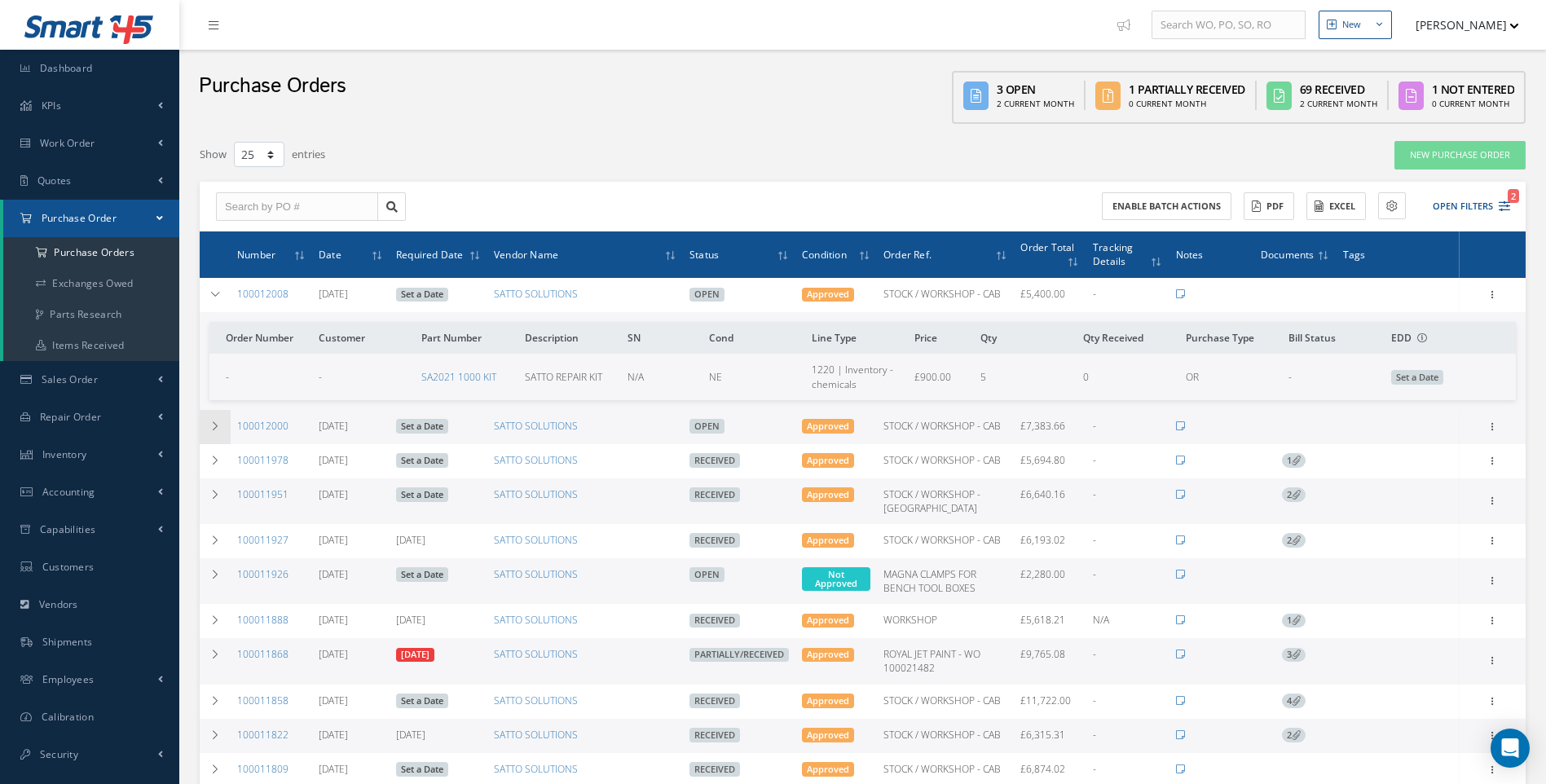
click at [214, 425] on icon at bounding box center [215, 426] width 11 height 9
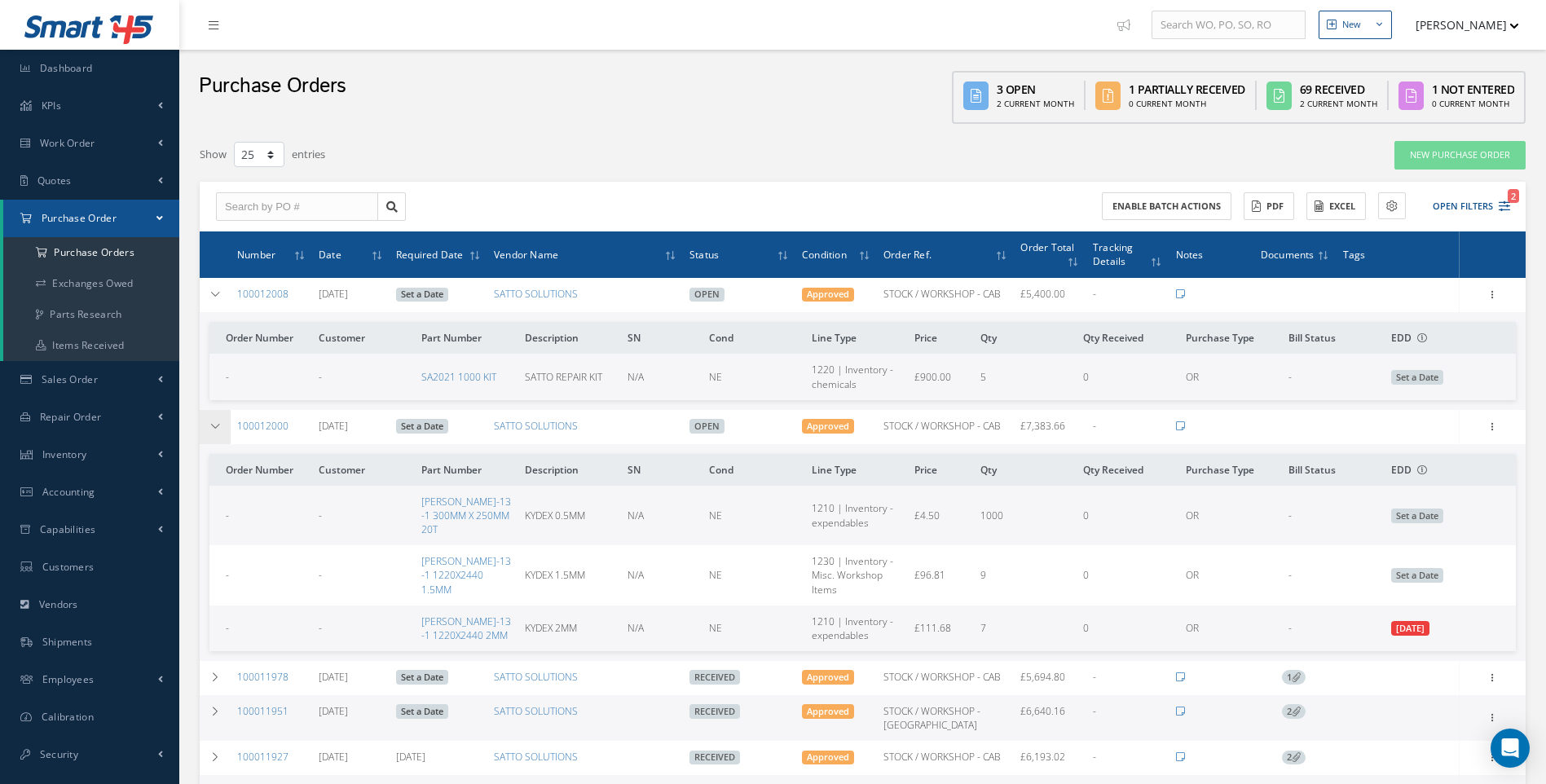
click at [215, 425] on icon at bounding box center [215, 426] width 11 height 9
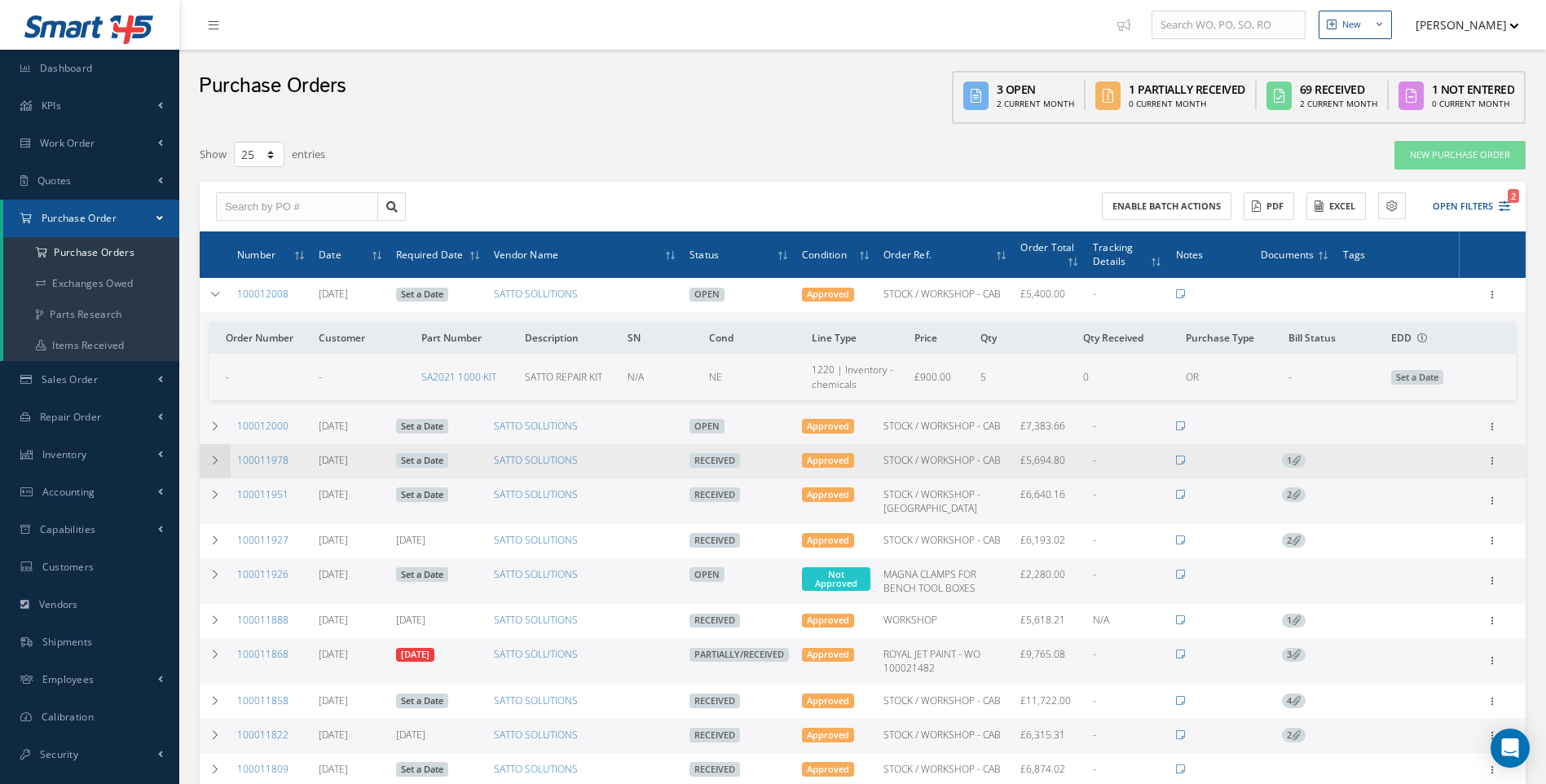
click at [220, 462] on td at bounding box center [215, 460] width 31 height 34
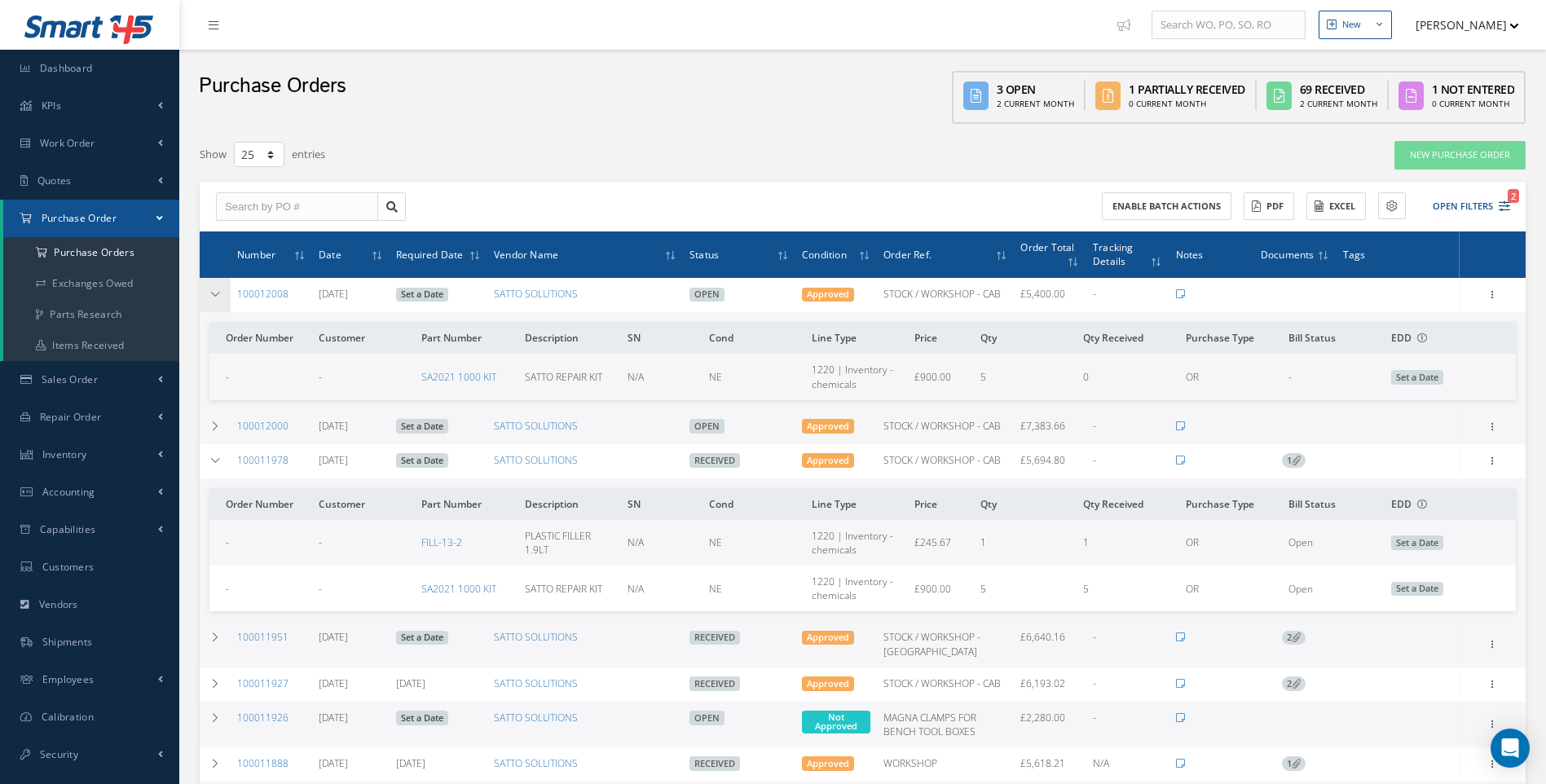
click at [207, 294] on td at bounding box center [215, 294] width 31 height 34
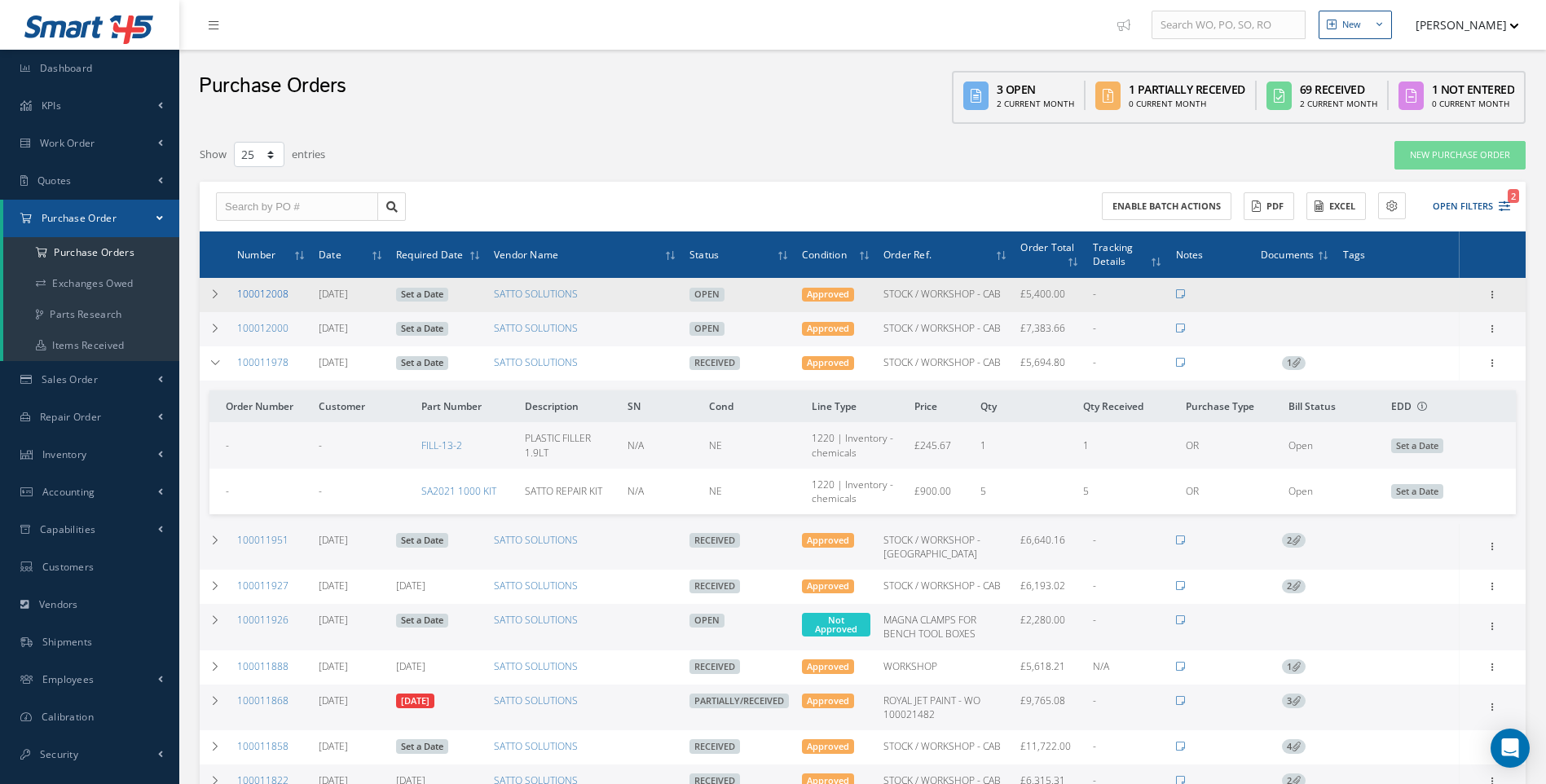
click at [266, 289] on link "100012008" at bounding box center [263, 294] width 52 height 14
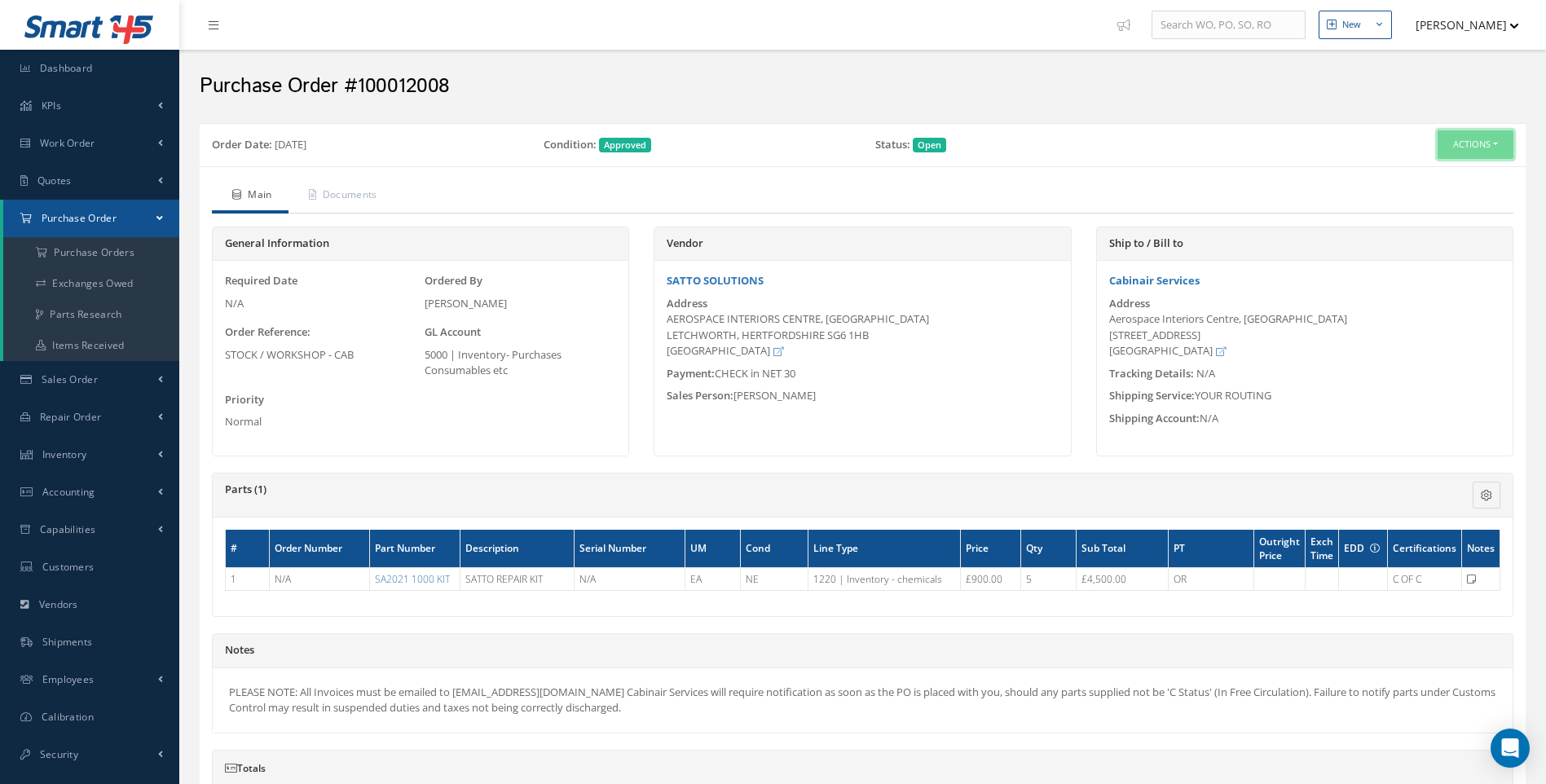
click at [1501, 143] on button "Actions" at bounding box center [1476, 144] width 76 height 28
click at [1438, 171] on link "Receive" at bounding box center [1447, 174] width 130 height 22
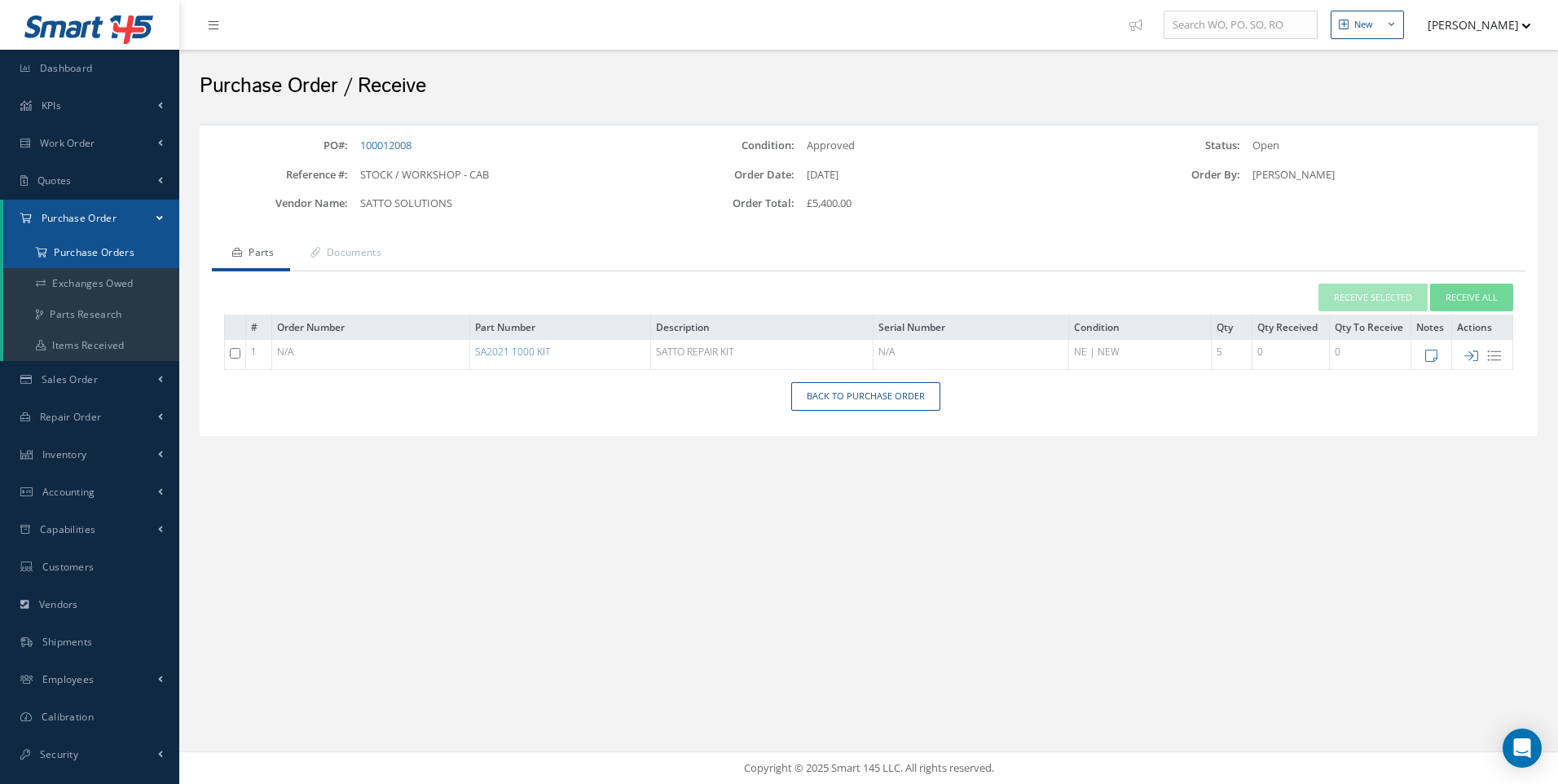
click at [97, 251] on a=1&status_id=2&status_id=3&status_id=5&collapsedFilters"] "Purchase Orders" at bounding box center [91, 252] width 176 height 31
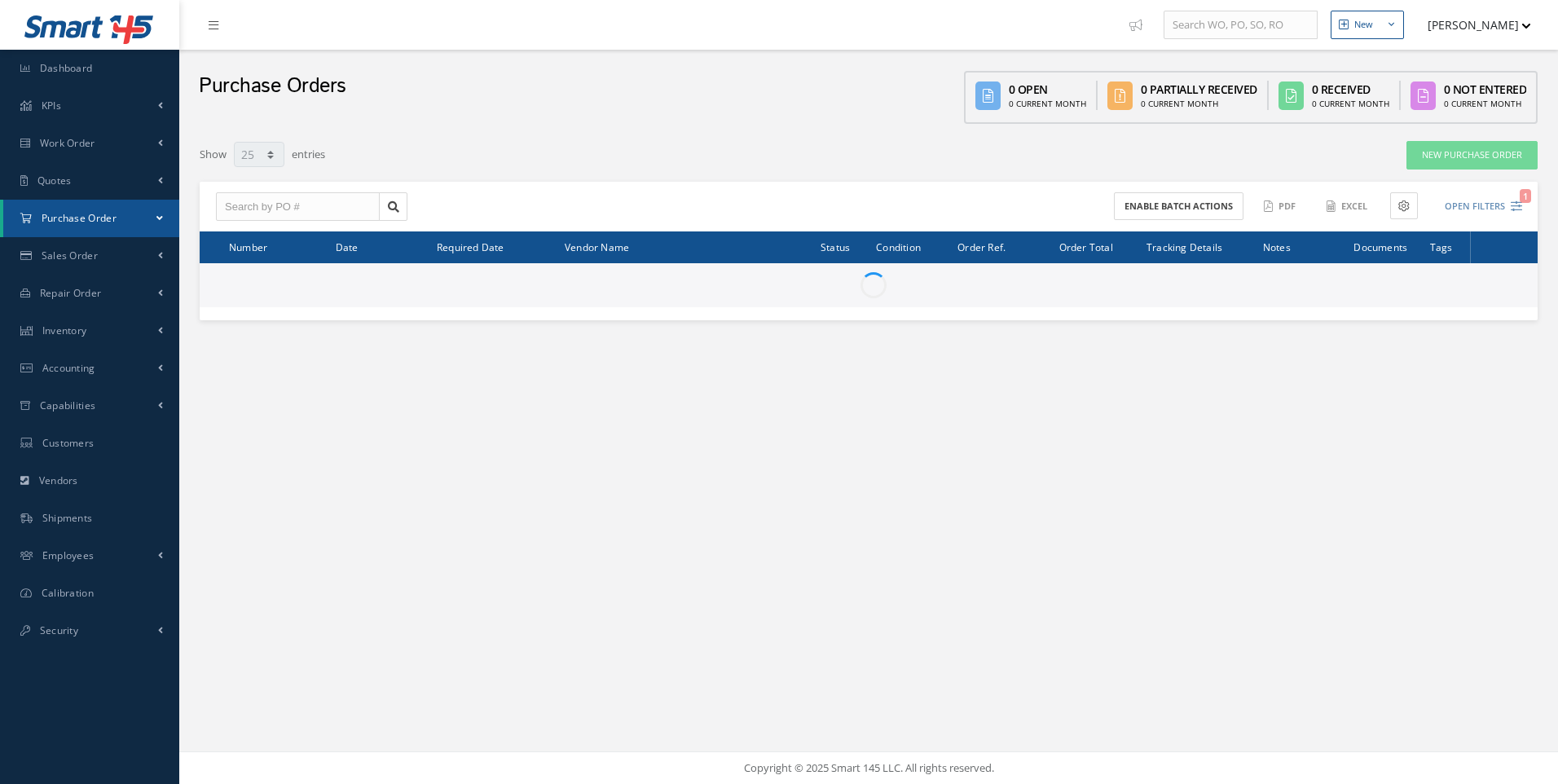
select select "25"
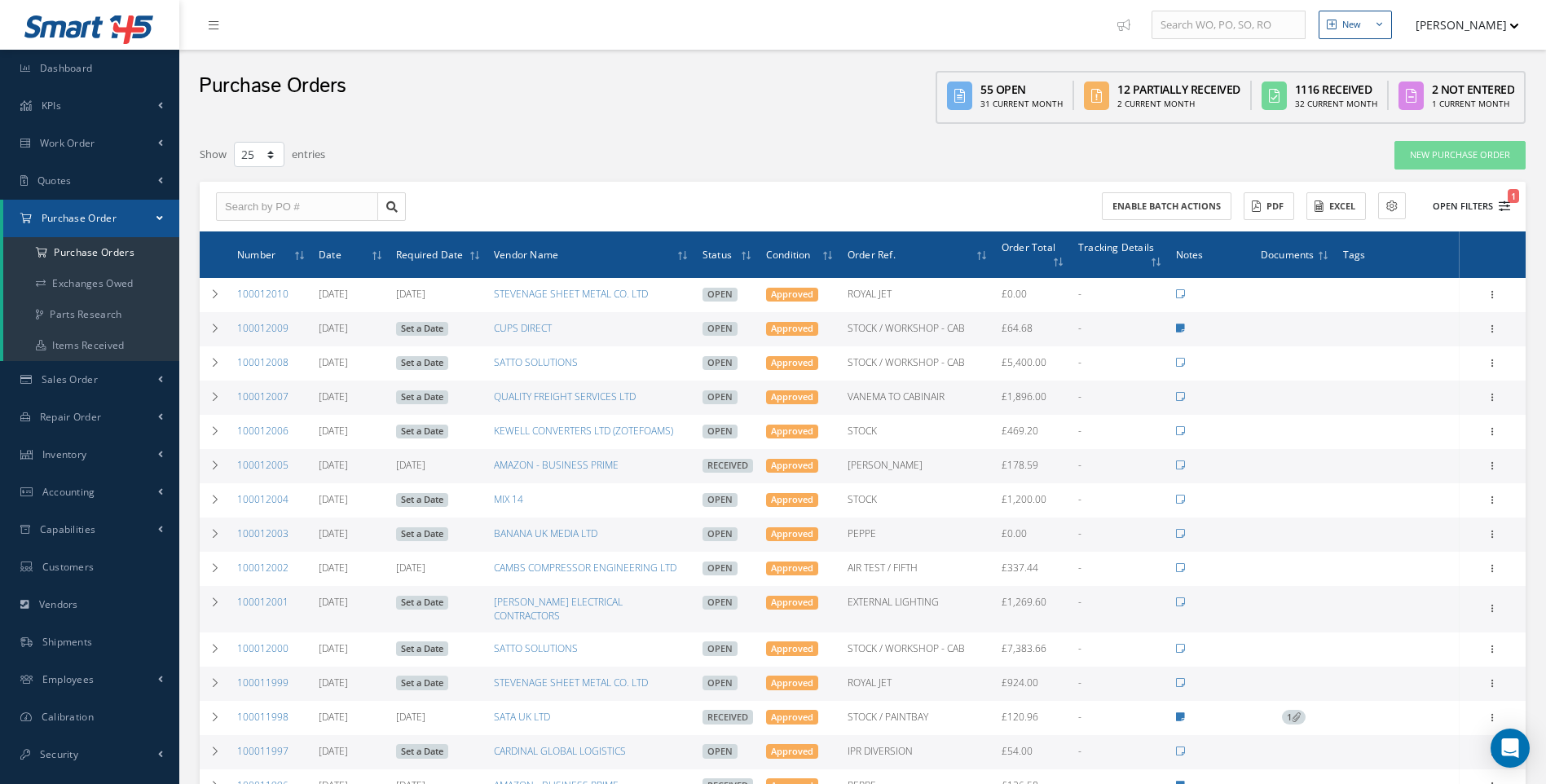
click at [1506, 204] on icon "1" at bounding box center [1505, 206] width 11 height 11
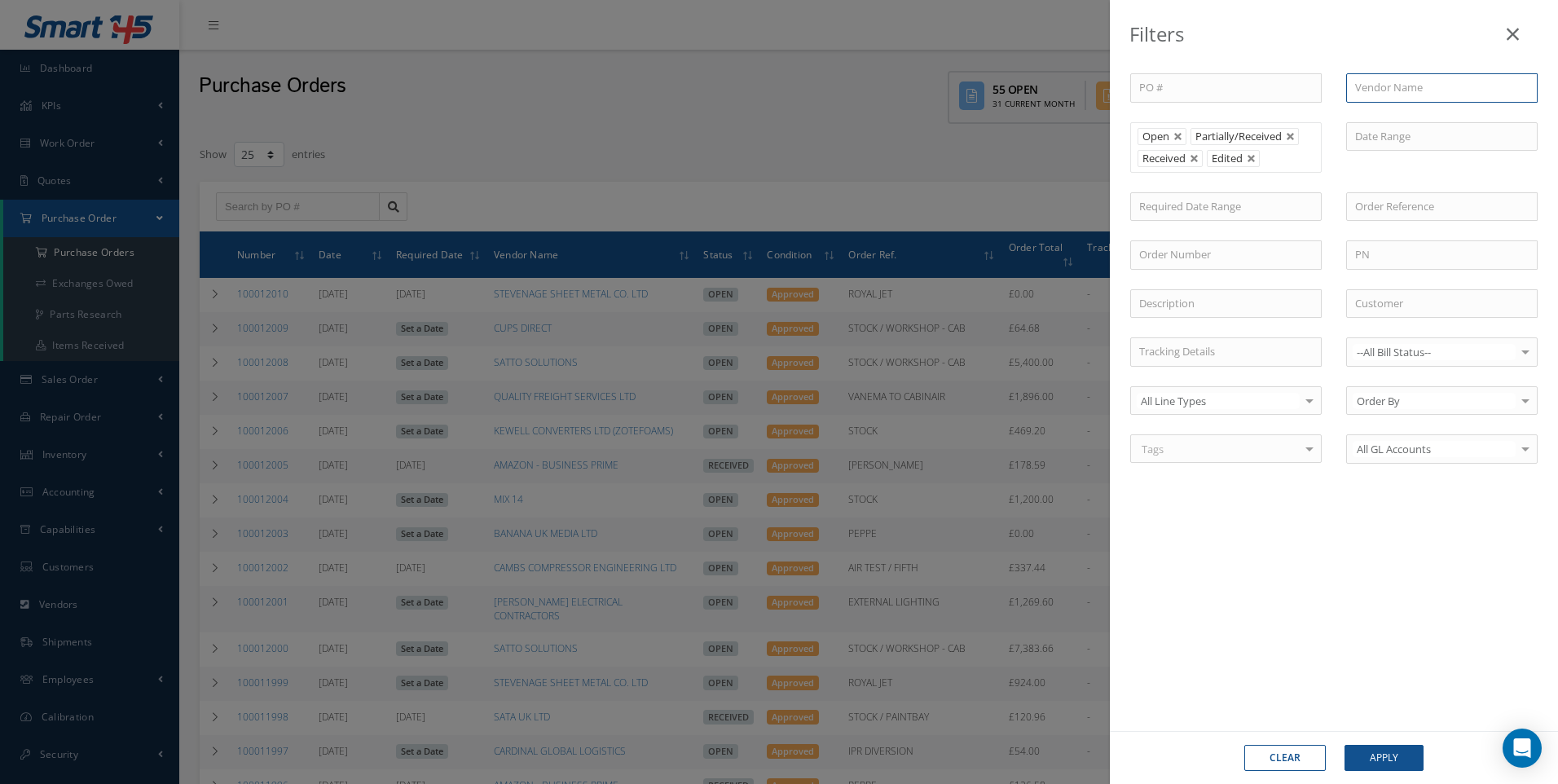
click at [1374, 97] on input "text" at bounding box center [1442, 87] width 191 height 29
click at [1411, 126] on div "SATTO SOLUTIONS" at bounding box center [1442, 116] width 189 height 29
type input "SATTO SOLUTIONS"
click at [1386, 752] on button "Apply" at bounding box center [1384, 758] width 79 height 26
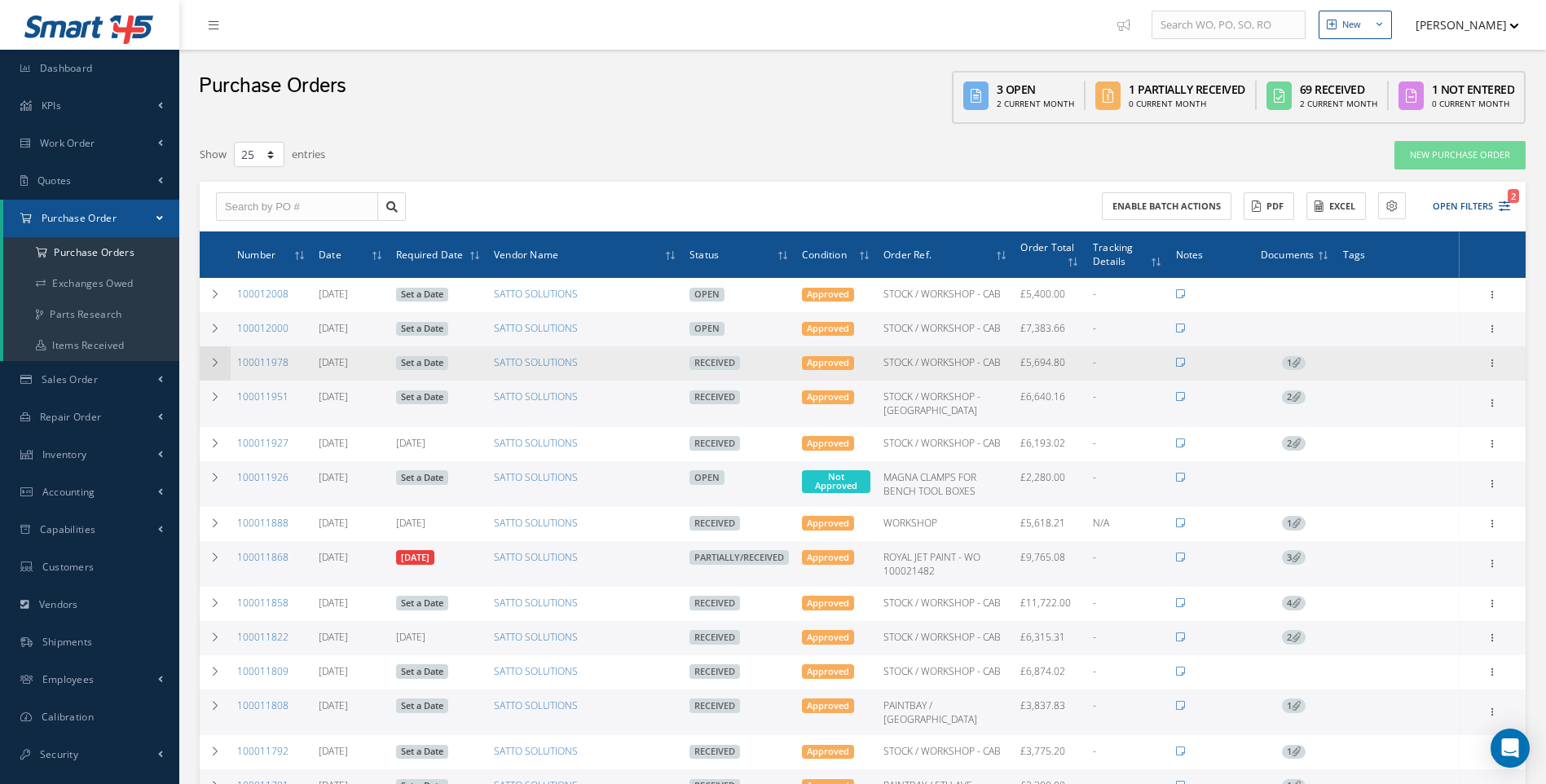
click at [216, 360] on icon at bounding box center [215, 362] width 11 height 9
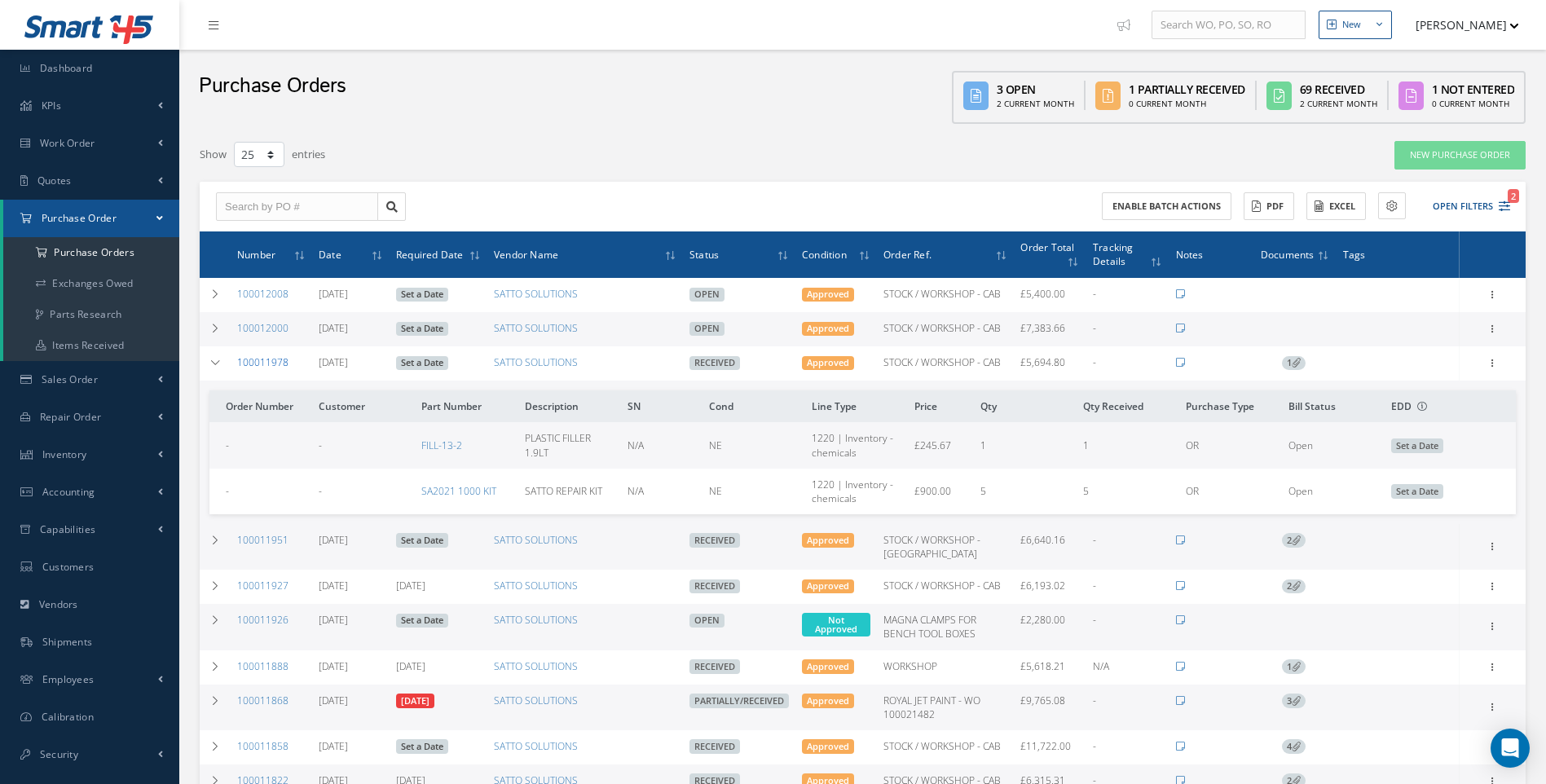
click at [272, 363] on link "100011978" at bounding box center [263, 362] width 52 height 14
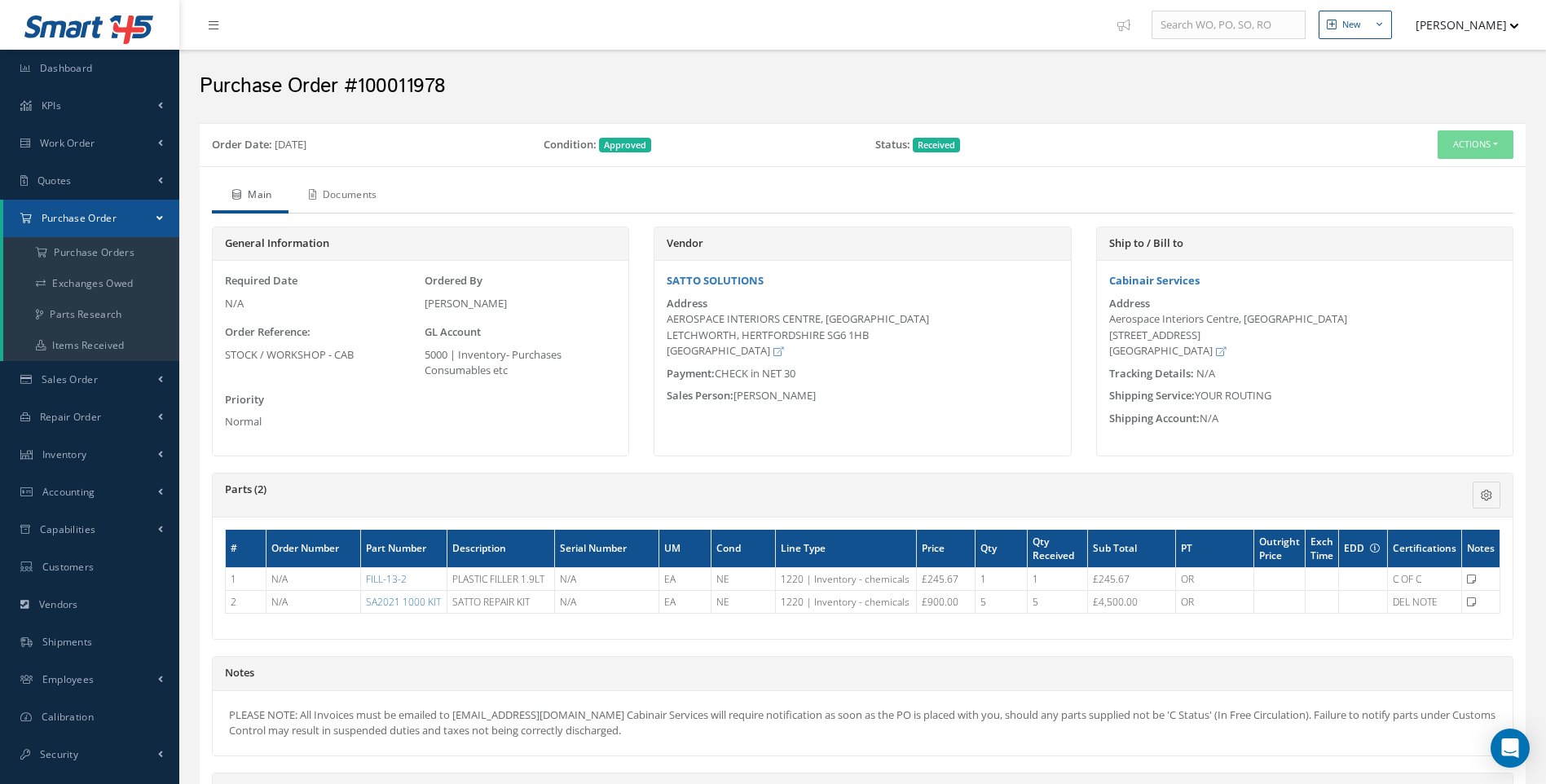
click at [357, 197] on link "Documents" at bounding box center [341, 196] width 105 height 34
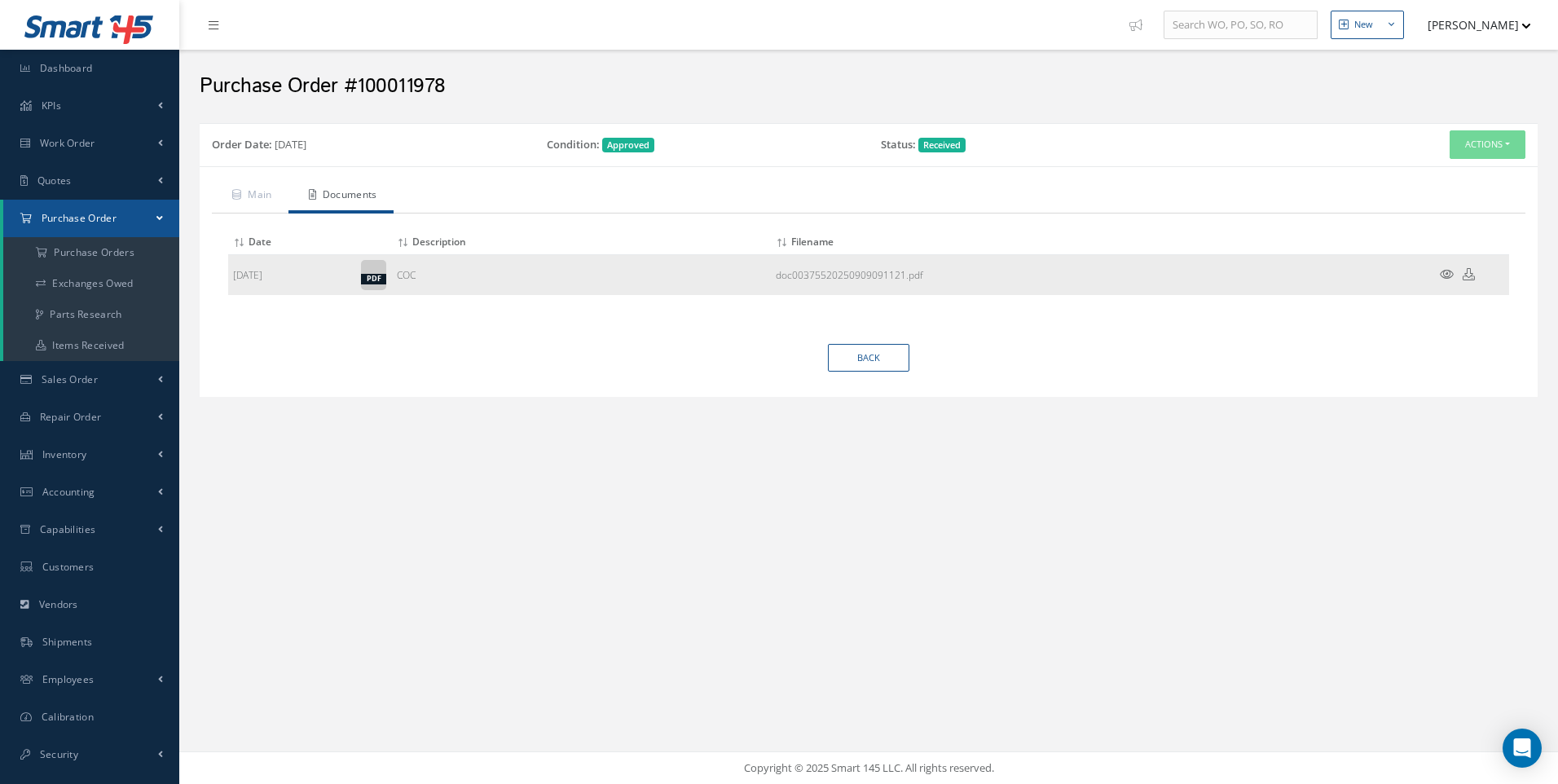
click at [1449, 274] on icon at bounding box center [1446, 274] width 14 height 12
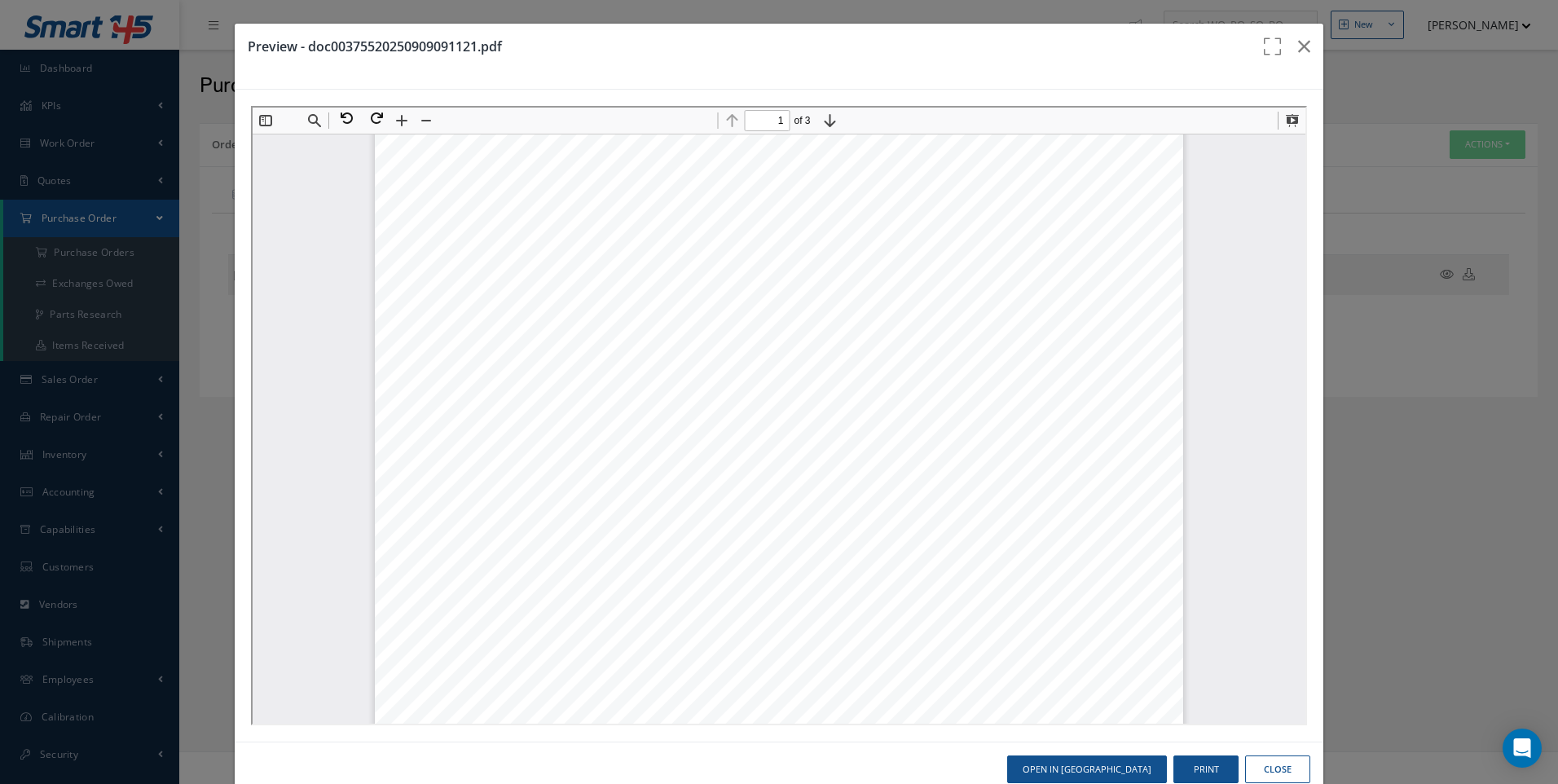
scroll to position [252, 0]
type input "2"
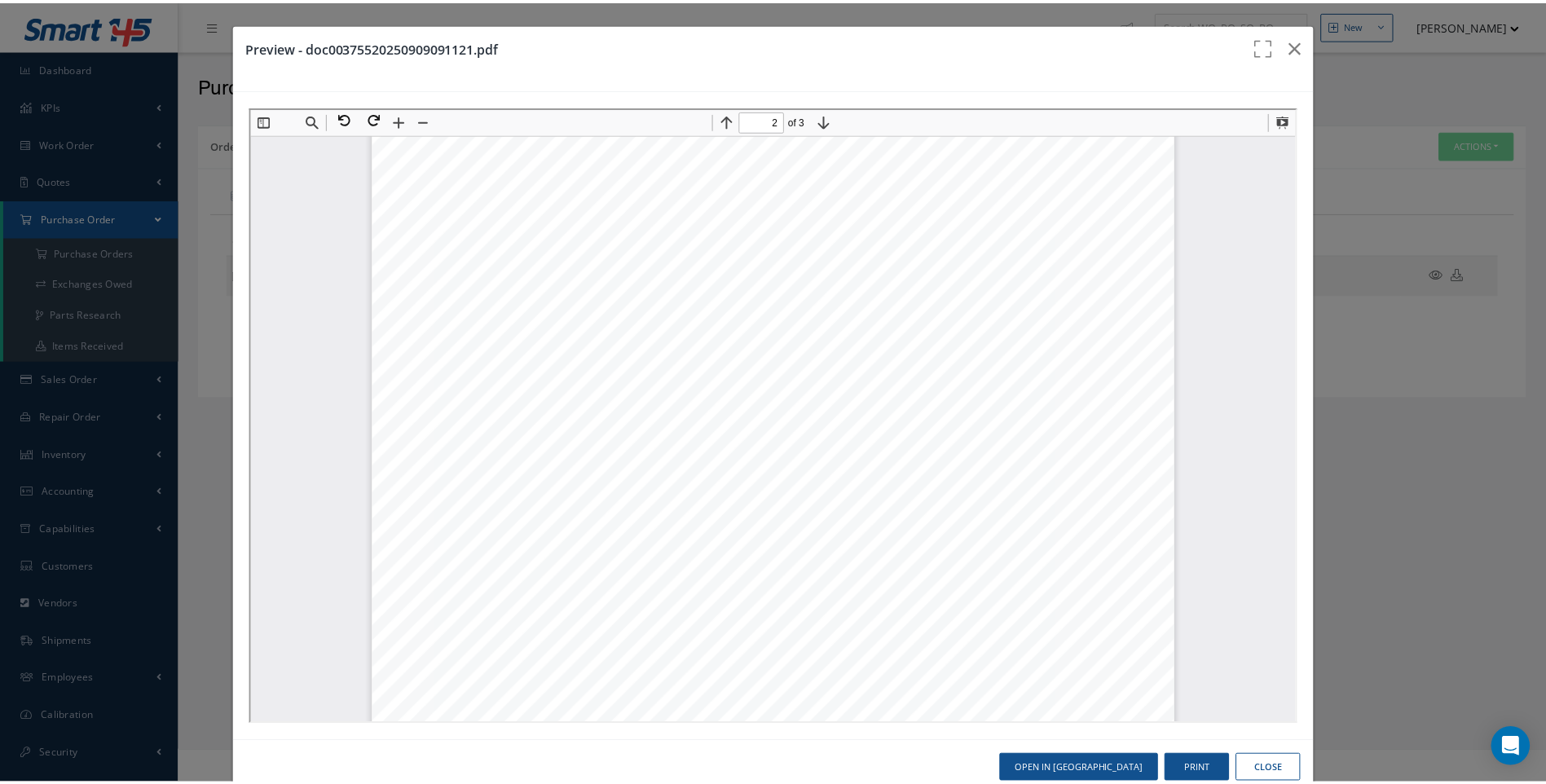
scroll to position [1556, 0]
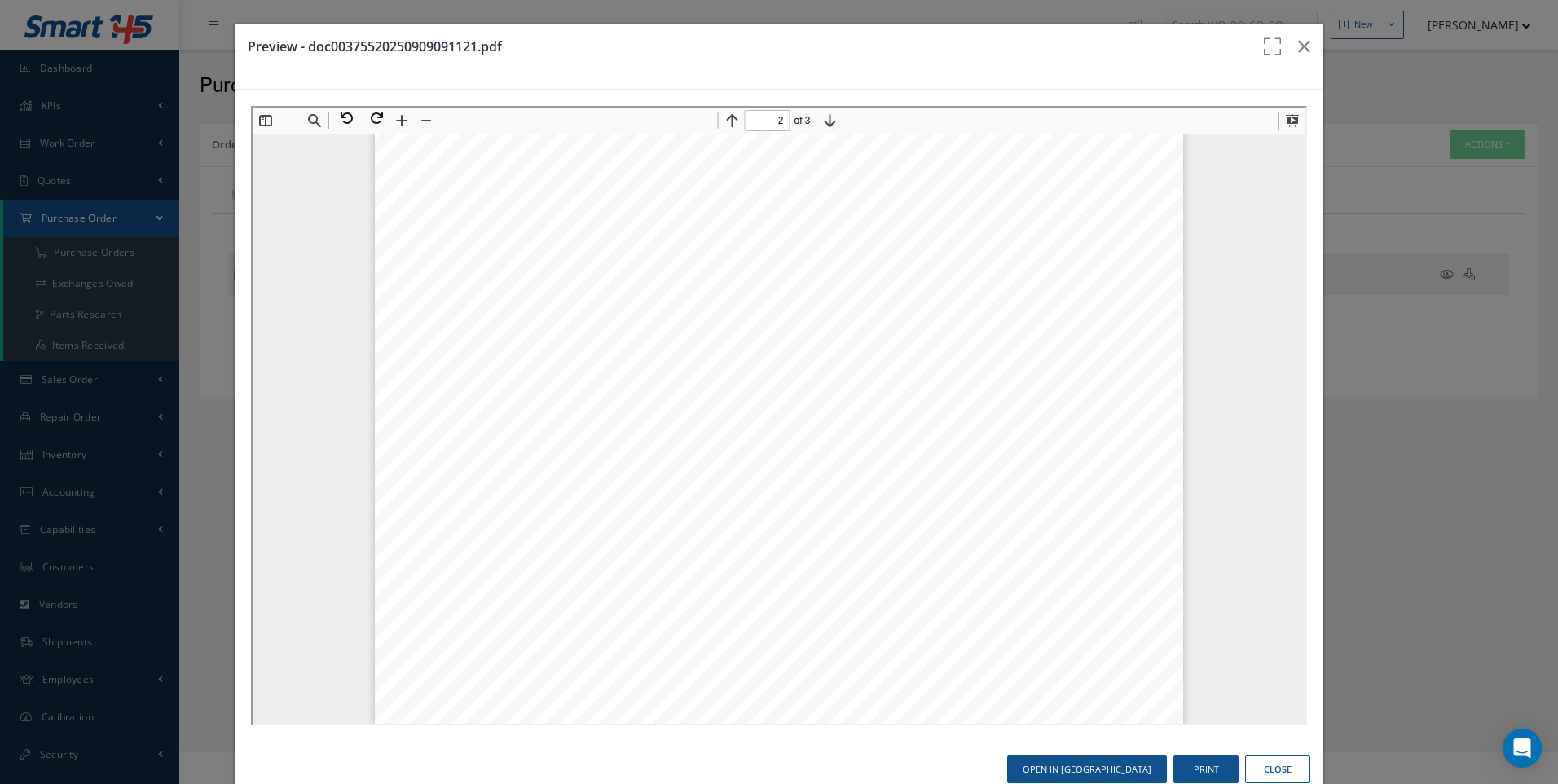
click at [1274, 775] on button "Close" at bounding box center [1278, 769] width 66 height 28
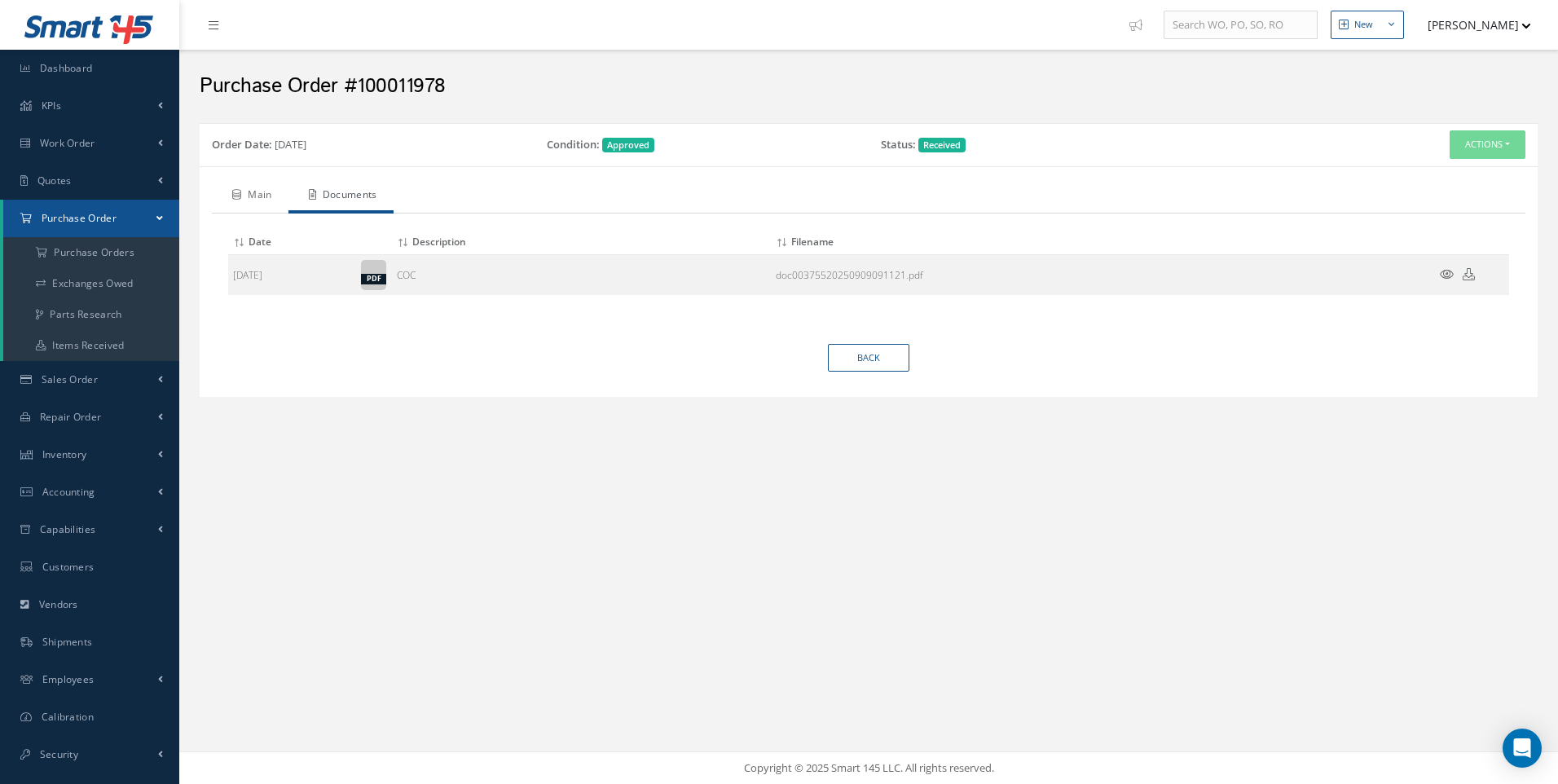
click at [264, 193] on link "Main" at bounding box center [250, 196] width 77 height 34
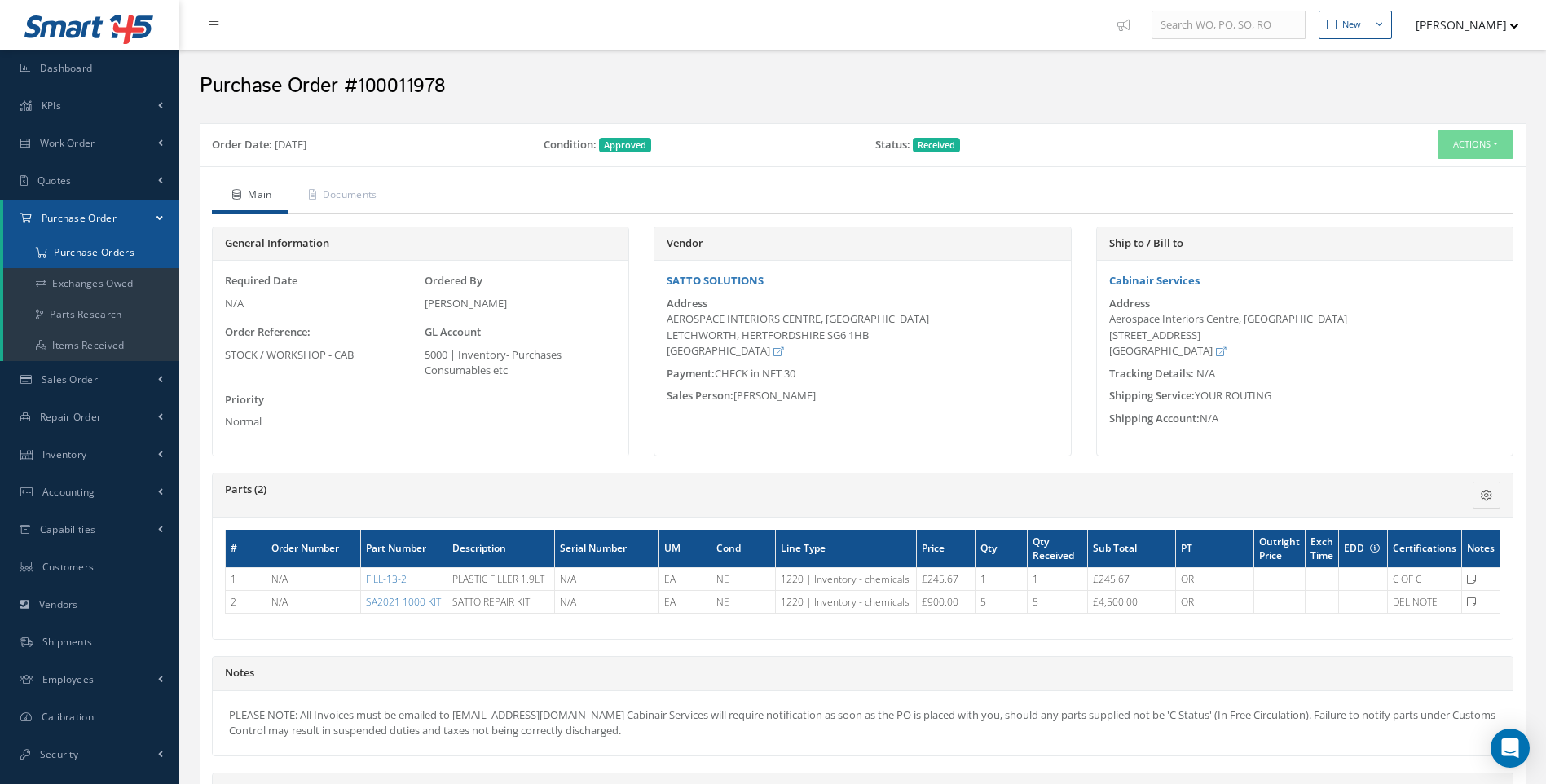
click at [121, 253] on a=1&status_id=2&status_id=3&status_id=5&collapsedFilters"] "Purchase Orders" at bounding box center [91, 252] width 176 height 31
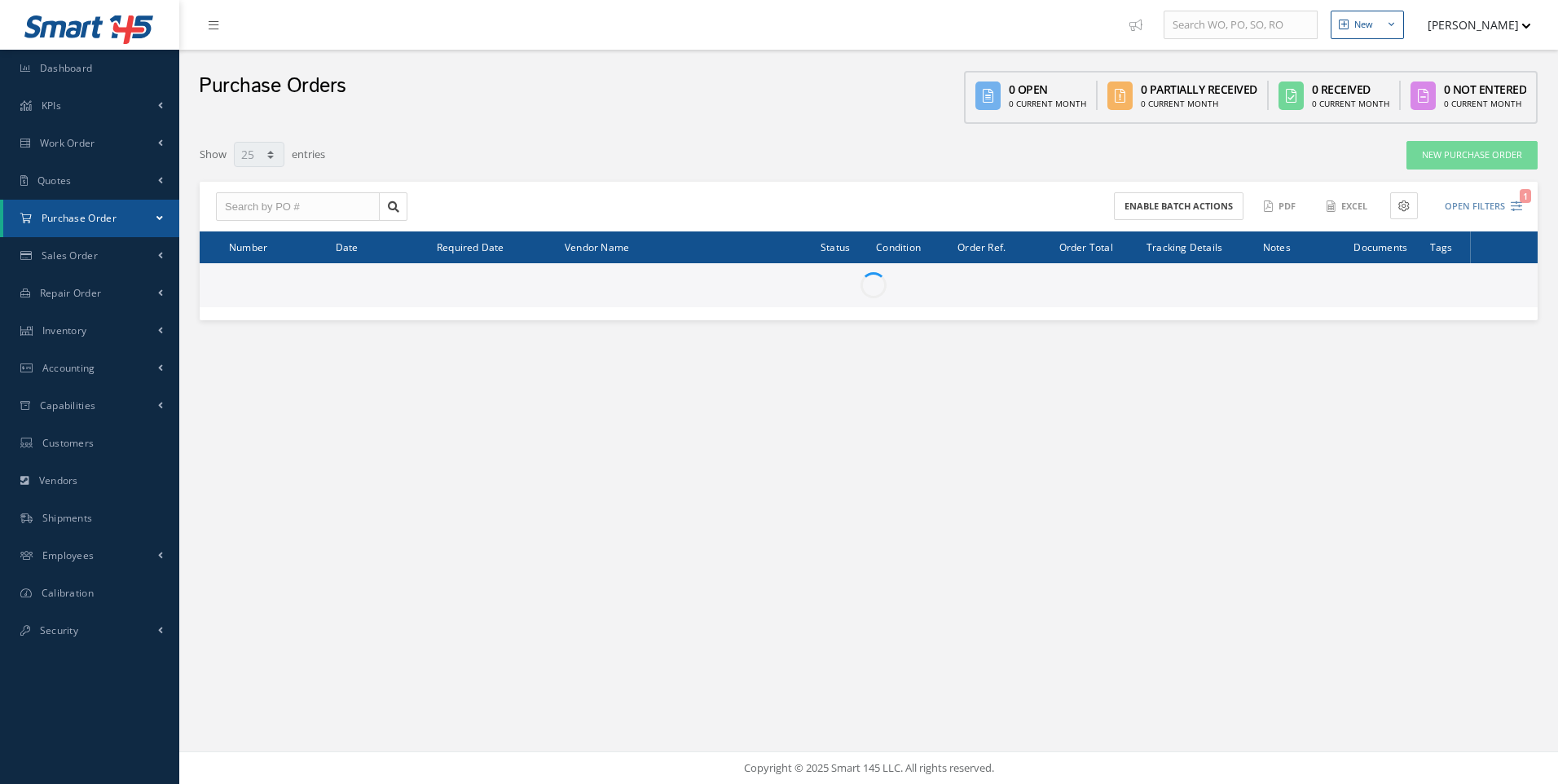
select select "25"
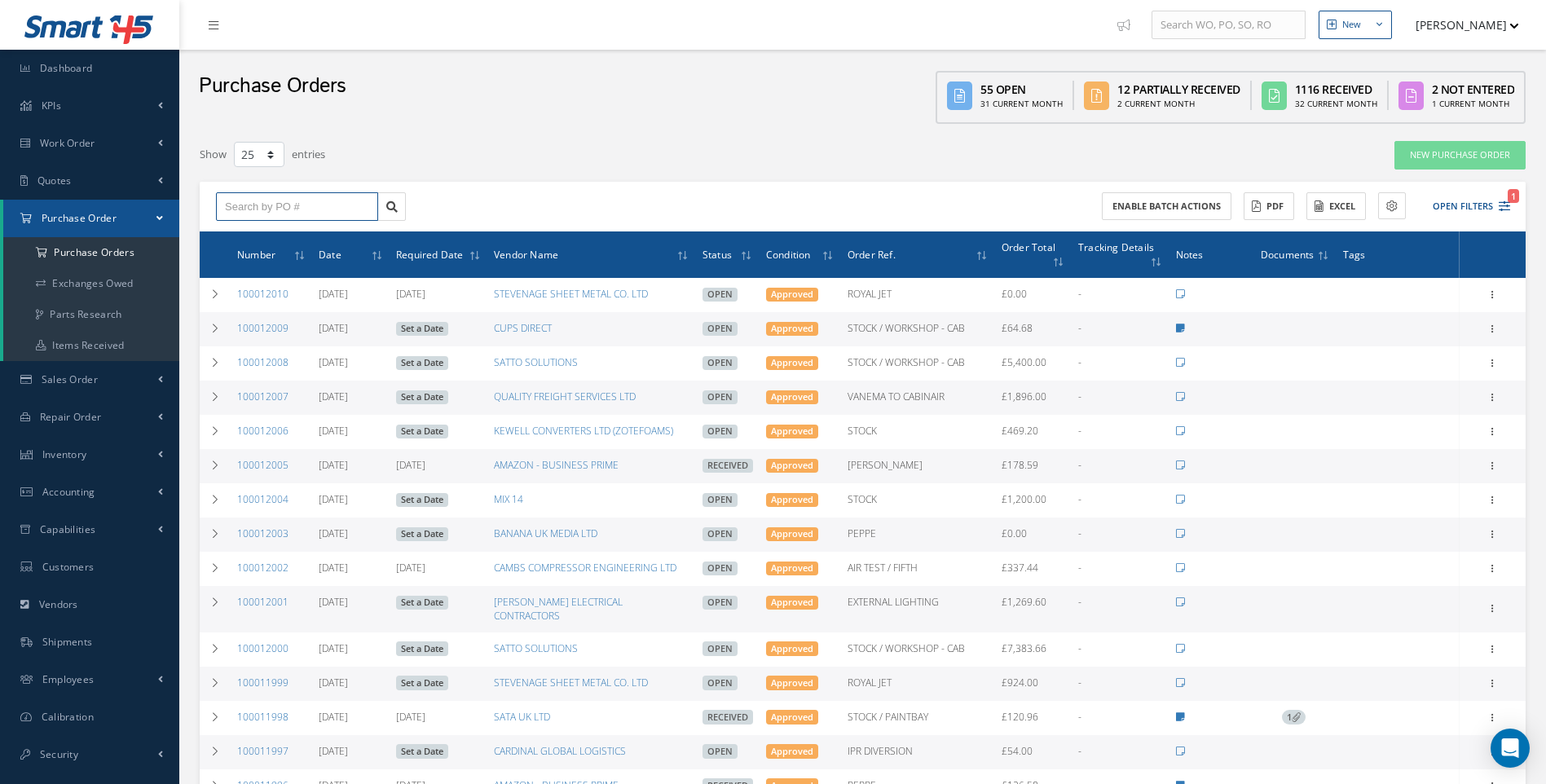
click at [282, 202] on input "text" at bounding box center [296, 206] width 162 height 29
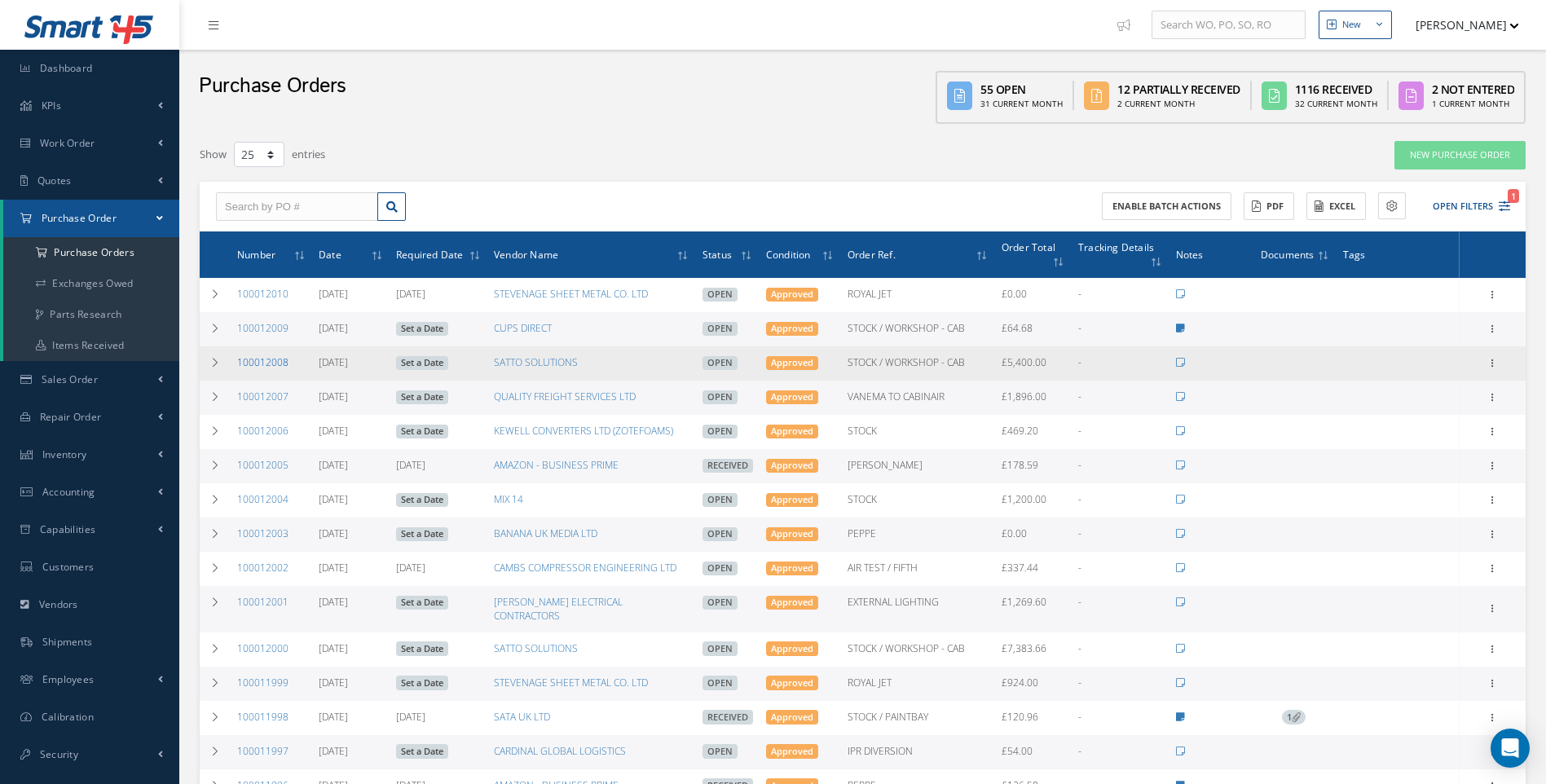
click at [274, 357] on link "100012008" at bounding box center [263, 362] width 52 height 14
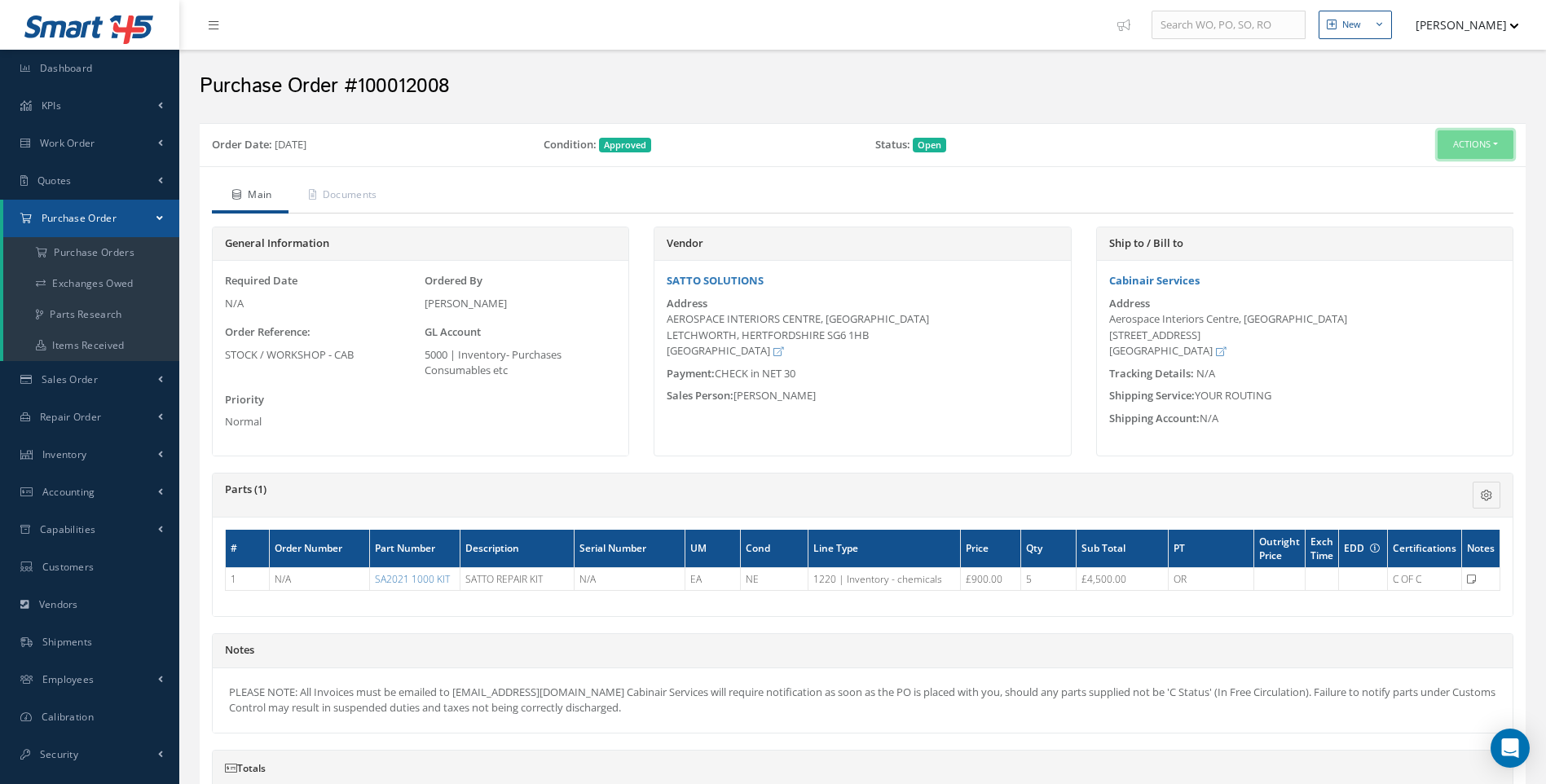
click at [1500, 157] on button "Actions" at bounding box center [1476, 144] width 76 height 28
click at [1429, 177] on link "Receive" at bounding box center [1447, 174] width 130 height 22
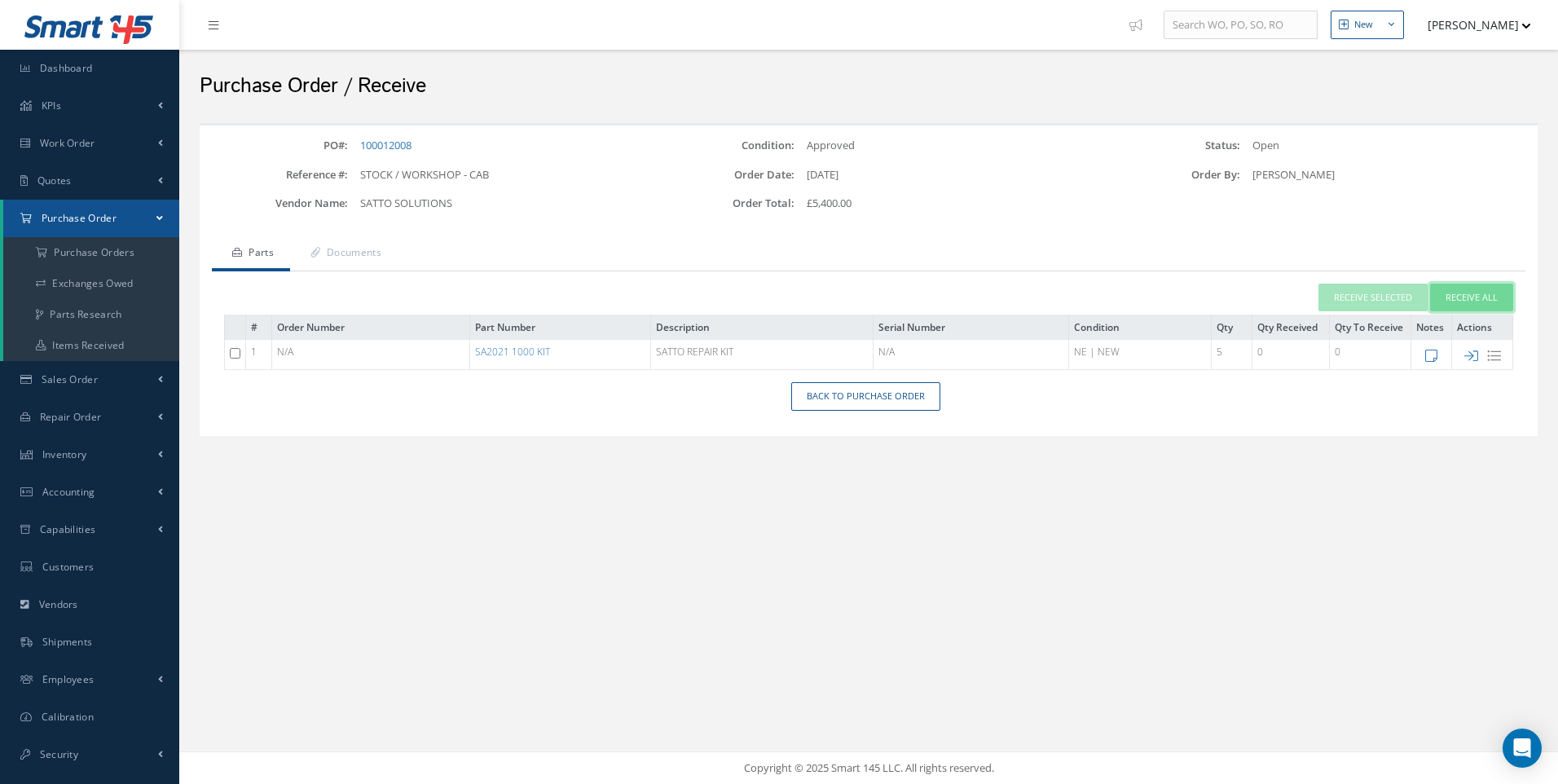
click at [1461, 301] on button "Receive All" at bounding box center [1472, 297] width 83 height 28
type input "[DATE]"
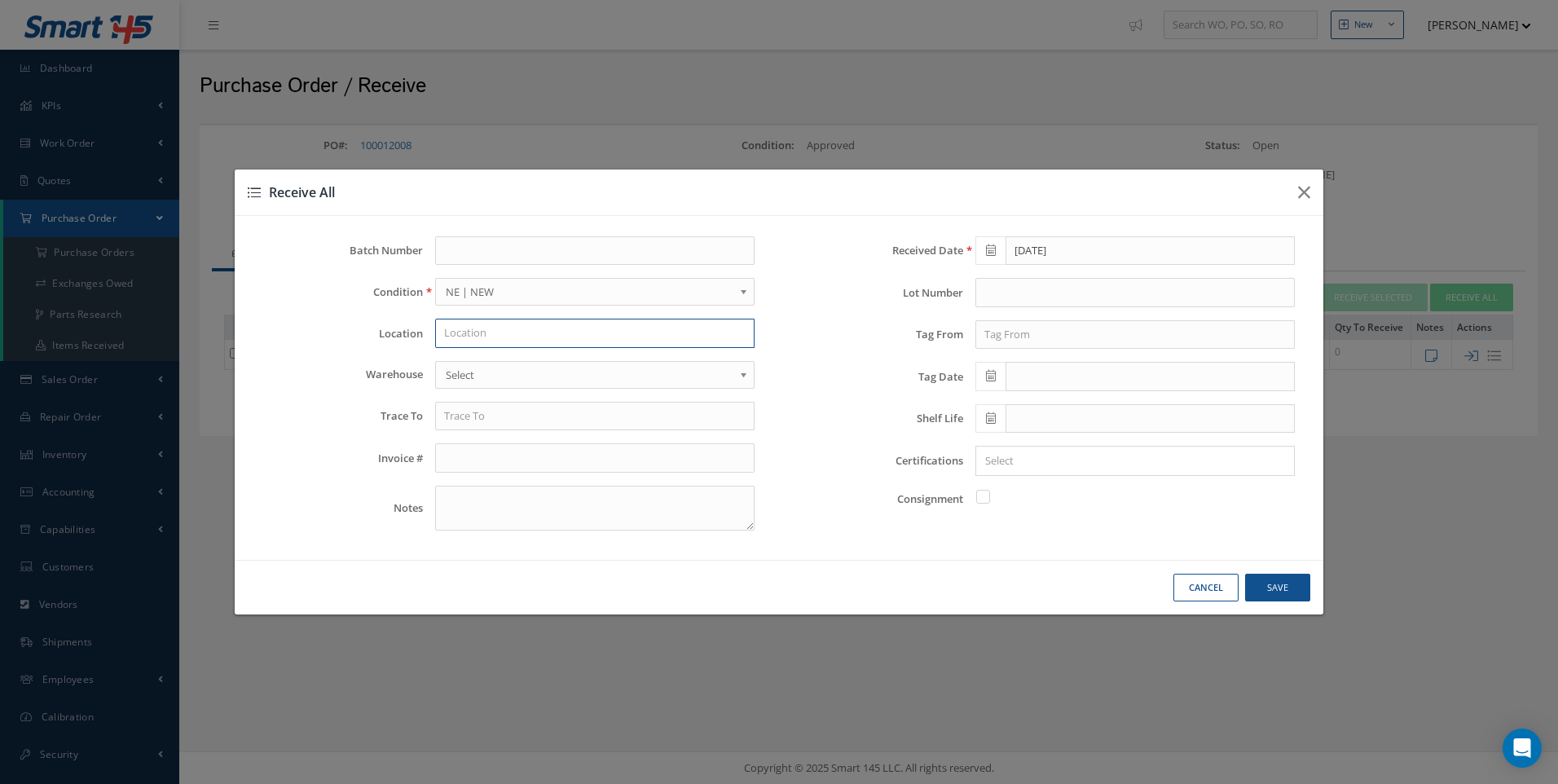
click at [479, 326] on input "text" at bounding box center [595, 333] width 320 height 29
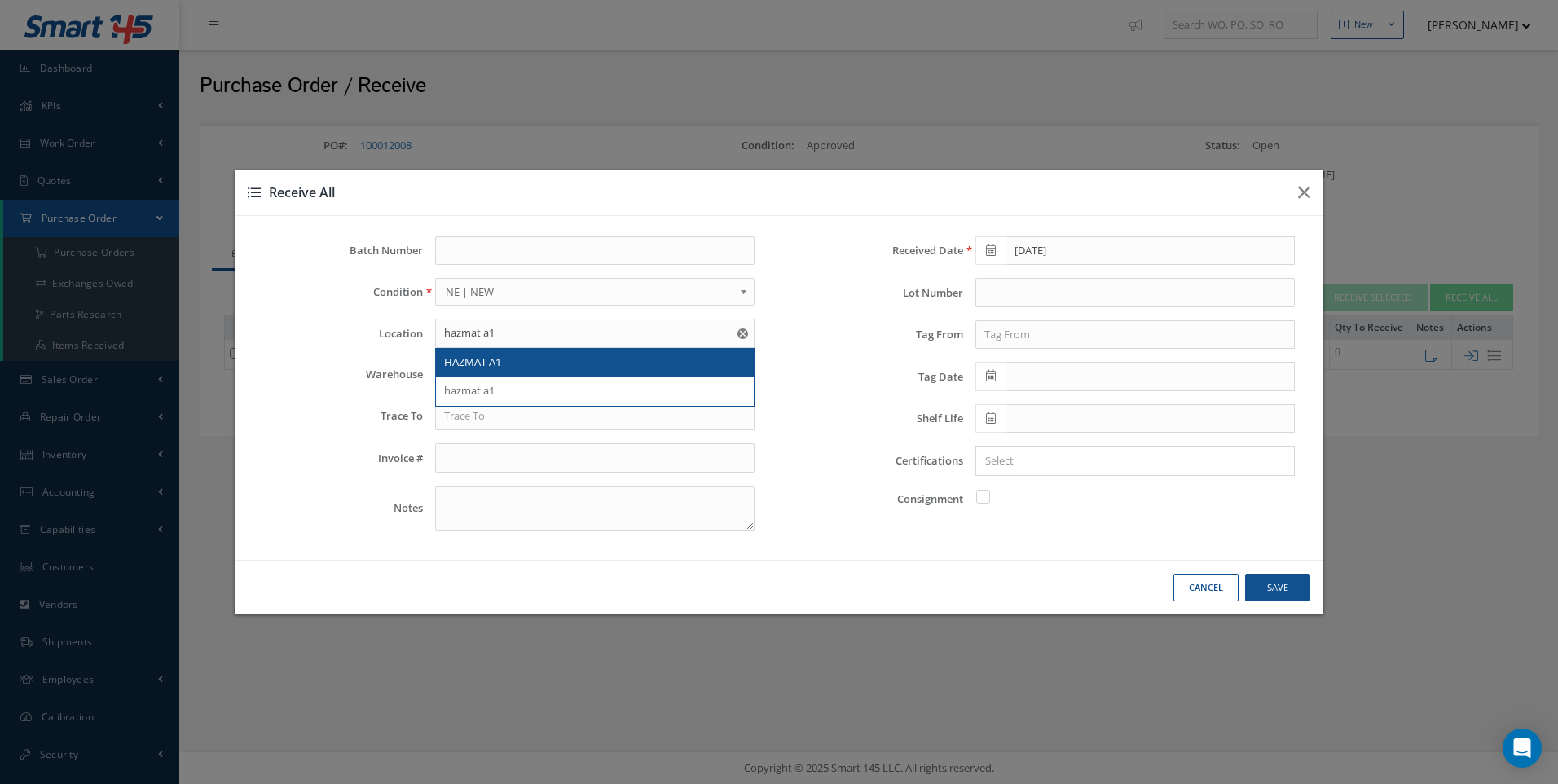
click at [469, 361] on span "HAZMAT A1" at bounding box center [472, 362] width 57 height 15
type input "HAZMAT A1"
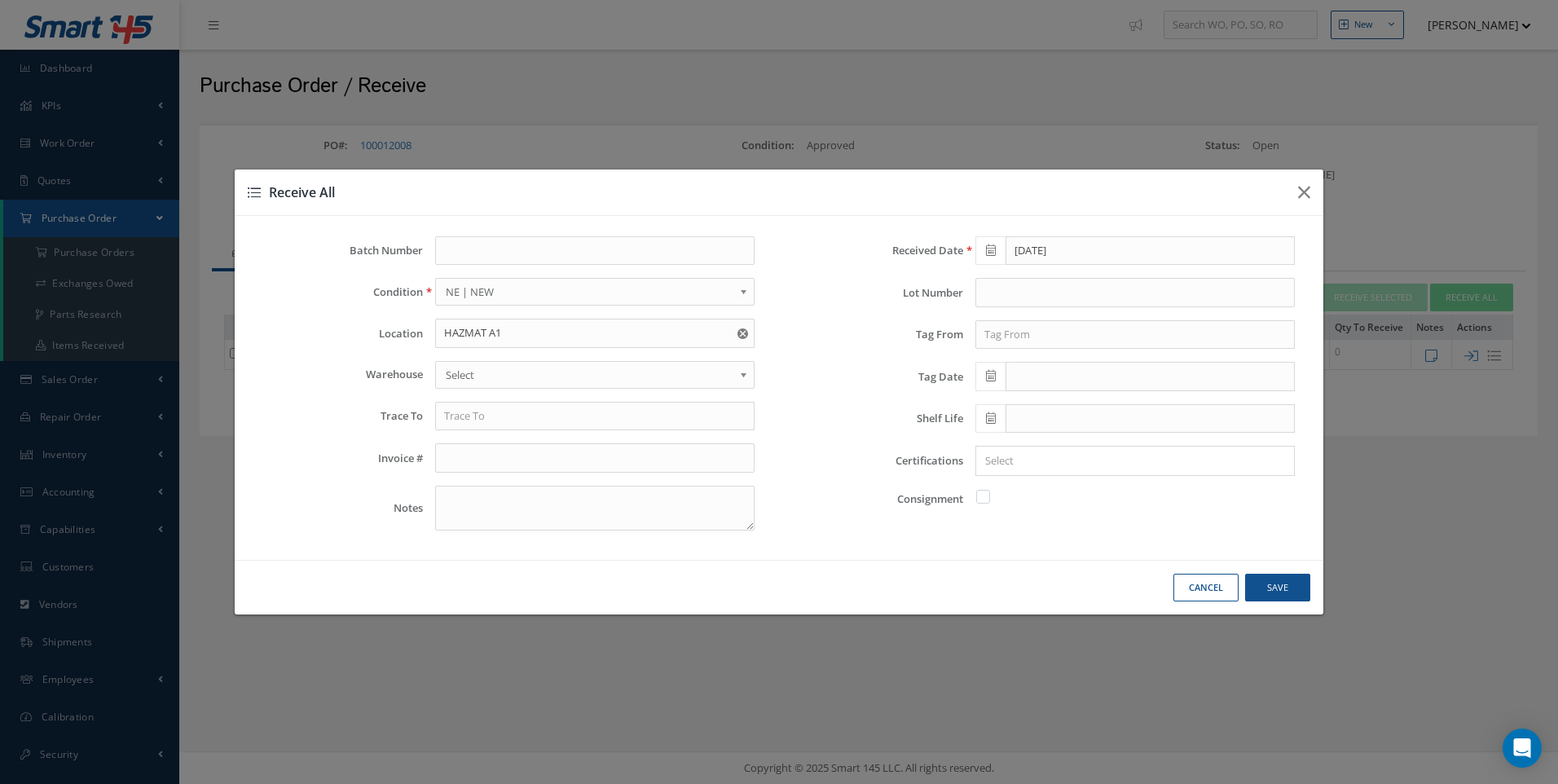
click at [469, 368] on span "Select" at bounding box center [589, 374] width 288 height 20
drag, startPoint x: 457, startPoint y: 428, endPoint x: 448, endPoint y: 409, distance: 21.0
click at [458, 426] on input "text" at bounding box center [595, 415] width 320 height 29
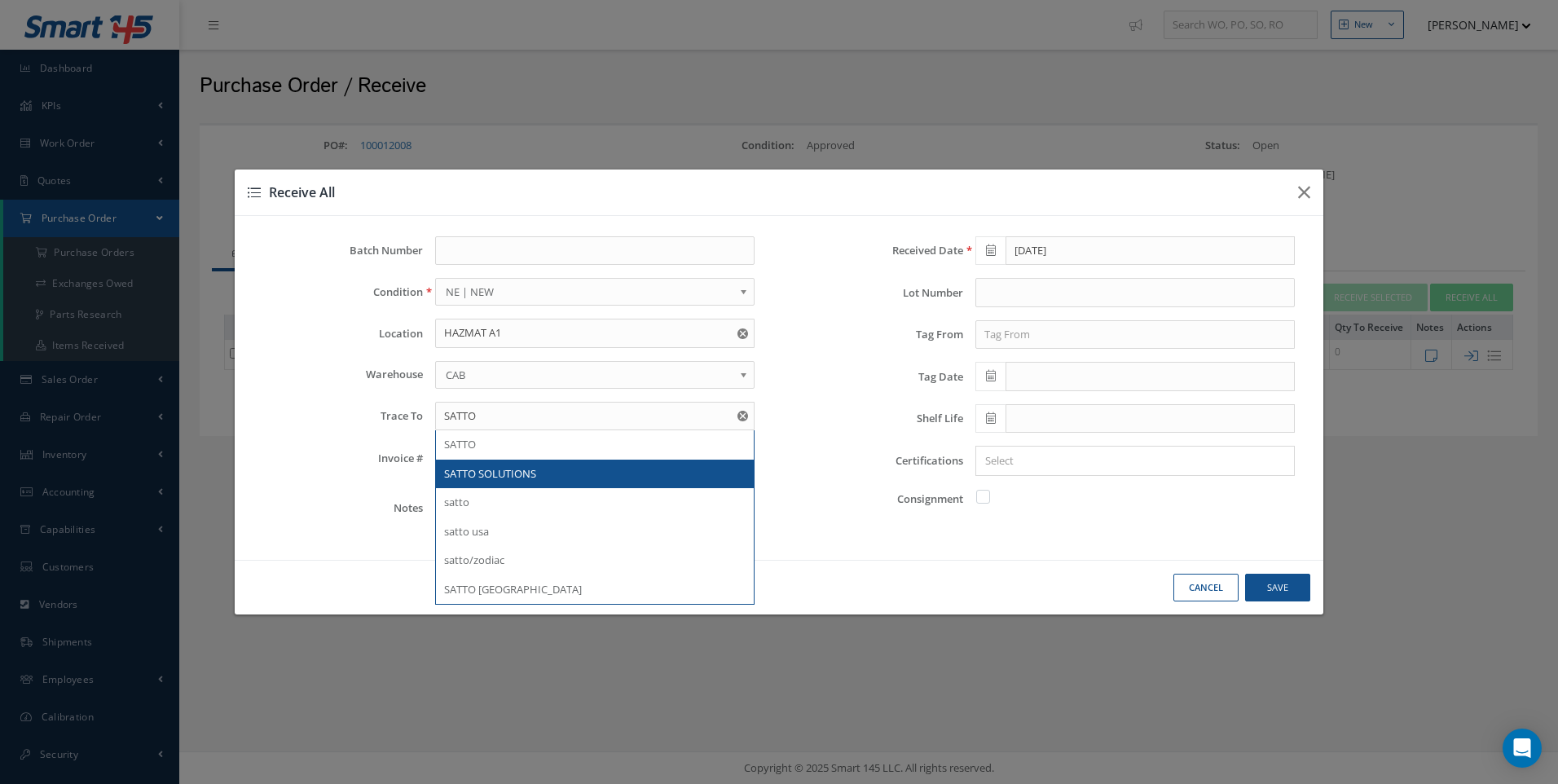
click at [475, 460] on div "SATTO SOLUTIONS" at bounding box center [595, 474] width 318 height 29
type input "SATTO SOLUTIONS"
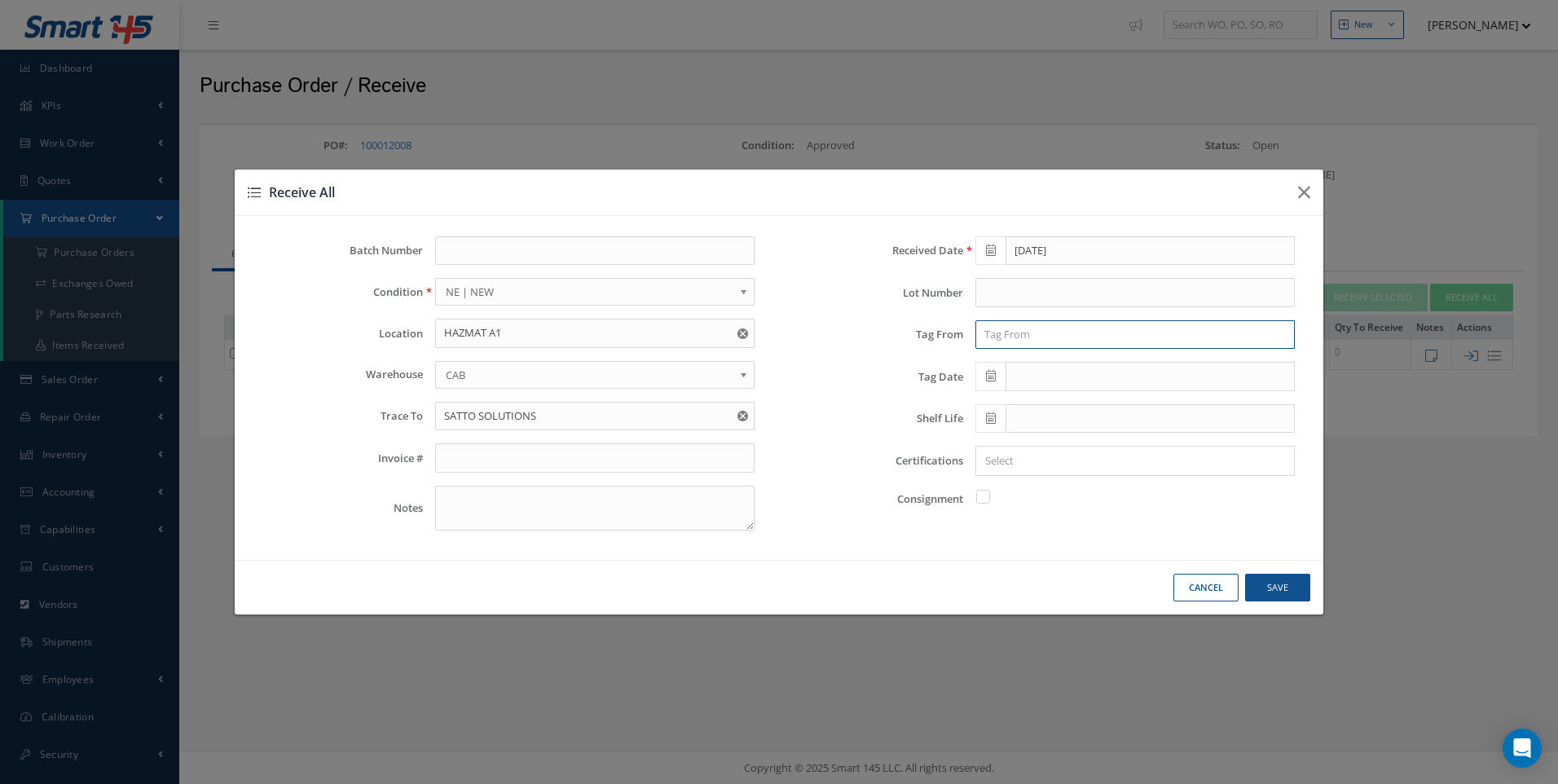
click at [1009, 338] on input "text" at bounding box center [1135, 334] width 320 height 29
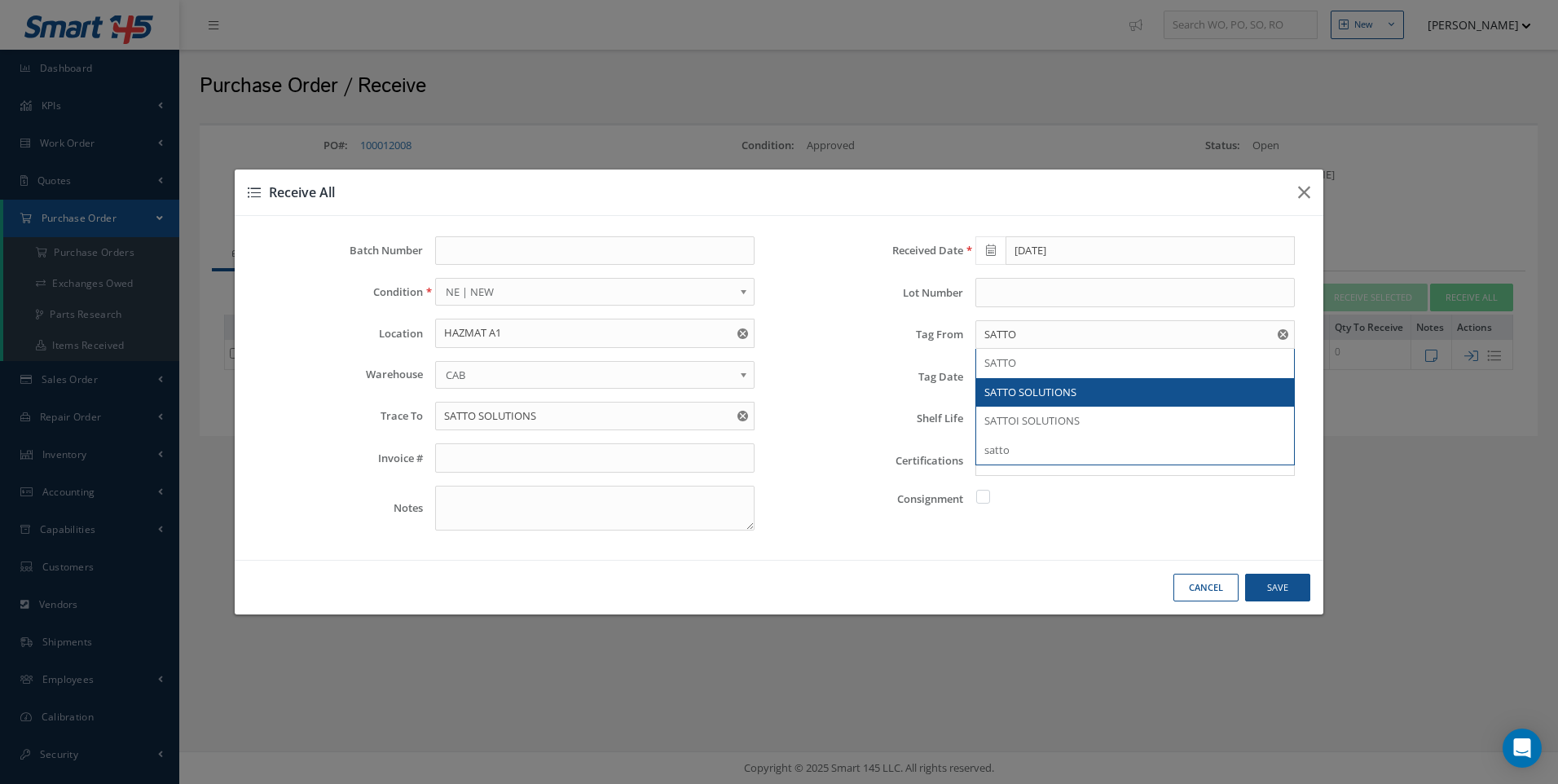
click at [1065, 393] on span "SATTO SOLUTIONS" at bounding box center [1030, 392] width 92 height 15
type input "SATTO SOLUTIONS"
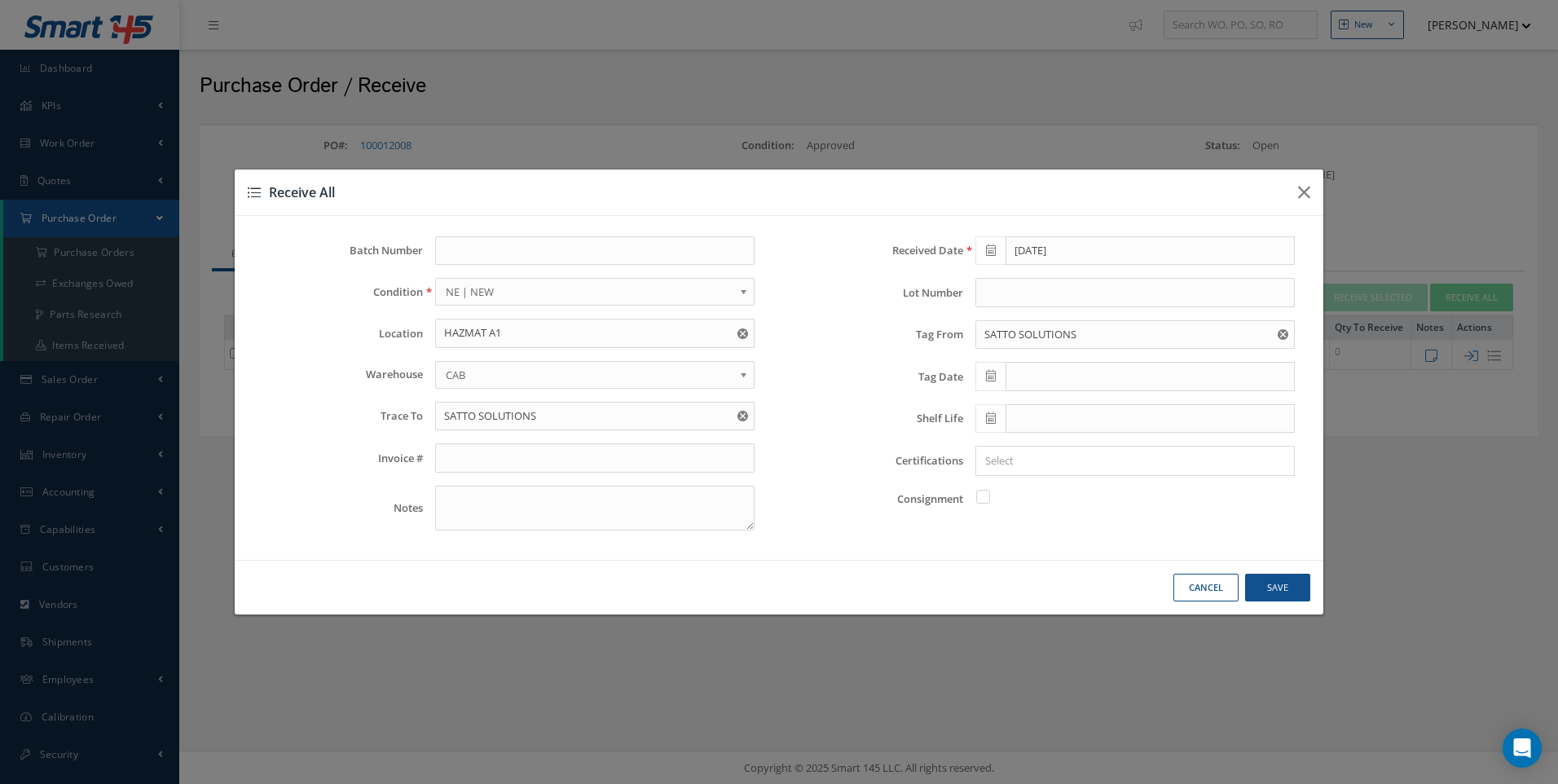
click at [990, 378] on icon at bounding box center [991, 375] width 9 height 11
drag, startPoint x: 1009, startPoint y: 524, endPoint x: 1001, endPoint y: 485, distance: 39.8
click at [1009, 524] on td "22" at bounding box center [1012, 527] width 24 height 24
type input "09/22/2025"
click at [1022, 420] on input "text" at bounding box center [1150, 418] width 289 height 29
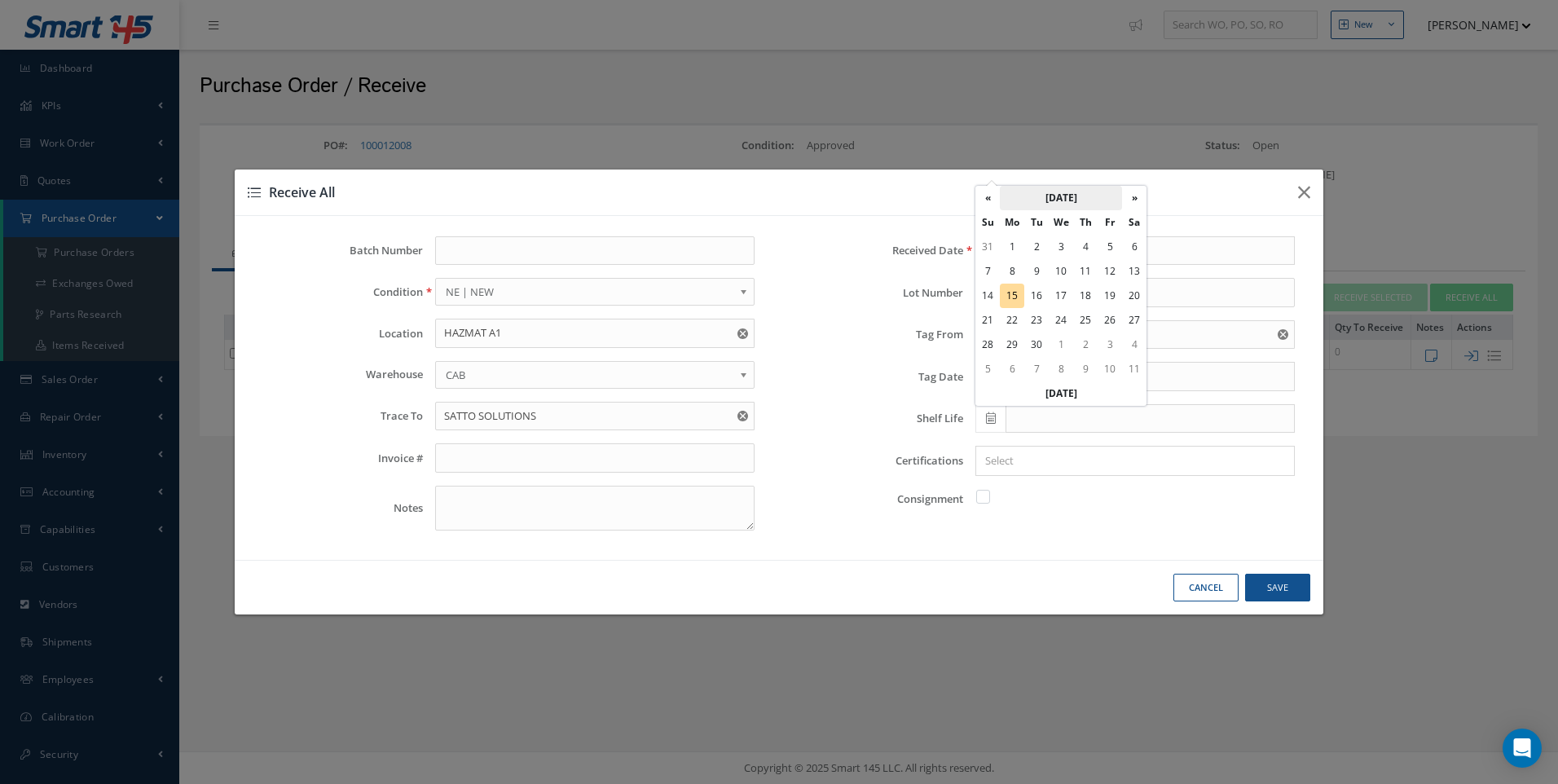
click at [1065, 201] on th "September 2025" at bounding box center [1061, 198] width 122 height 24
click at [1130, 221] on th "»" at bounding box center [1130, 223] width 24 height 24
click at [1083, 257] on span "Mar" at bounding box center [1080, 261] width 38 height 44
click at [1038, 368] on td "31" at bounding box center [1036, 369] width 24 height 24
type input "03/31/2026"
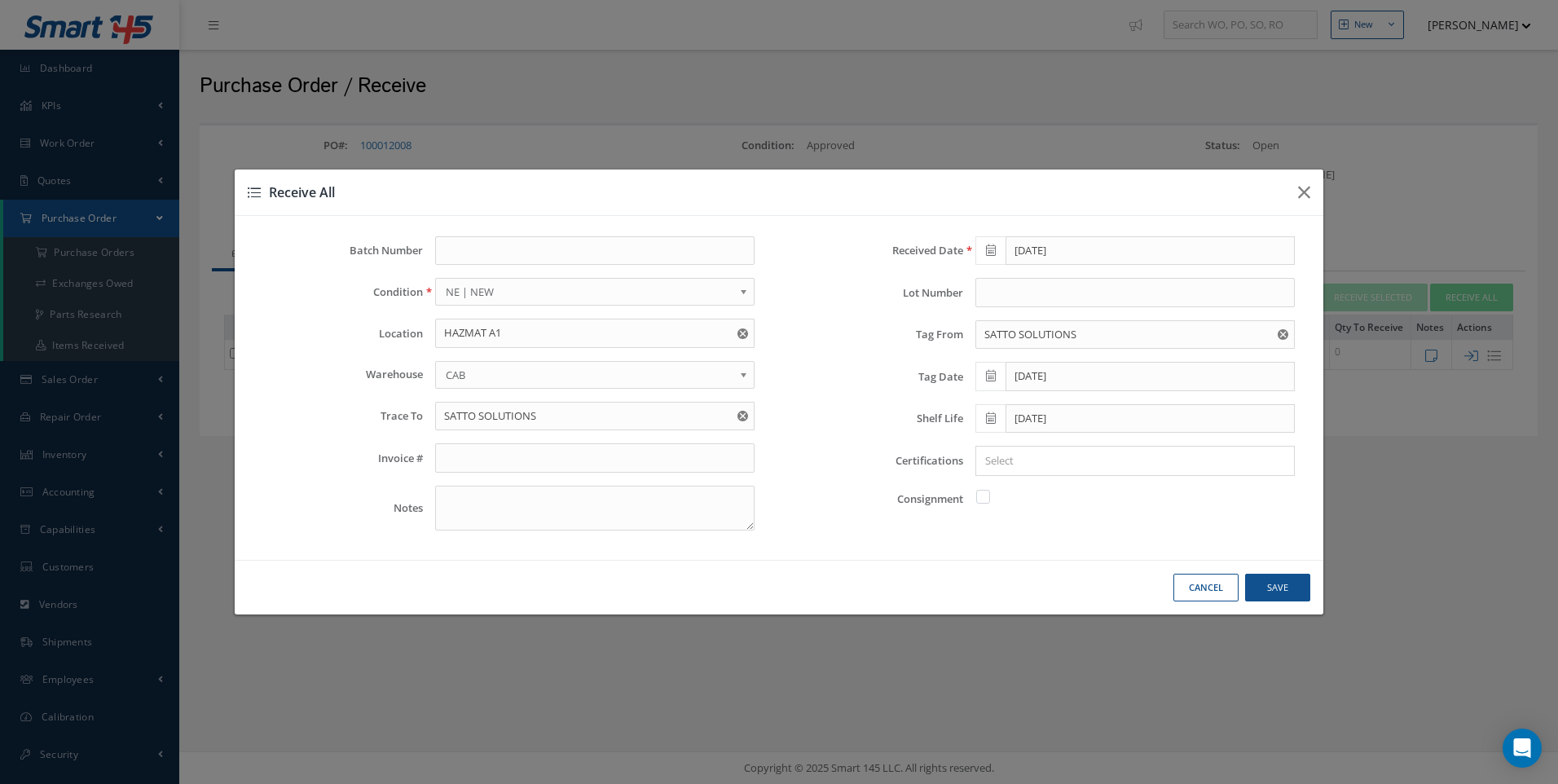
click at [1006, 462] on input "Search for option" at bounding box center [1132, 460] width 308 height 17
type input "COC"
click at [1293, 581] on button "Save" at bounding box center [1278, 588] width 66 height 28
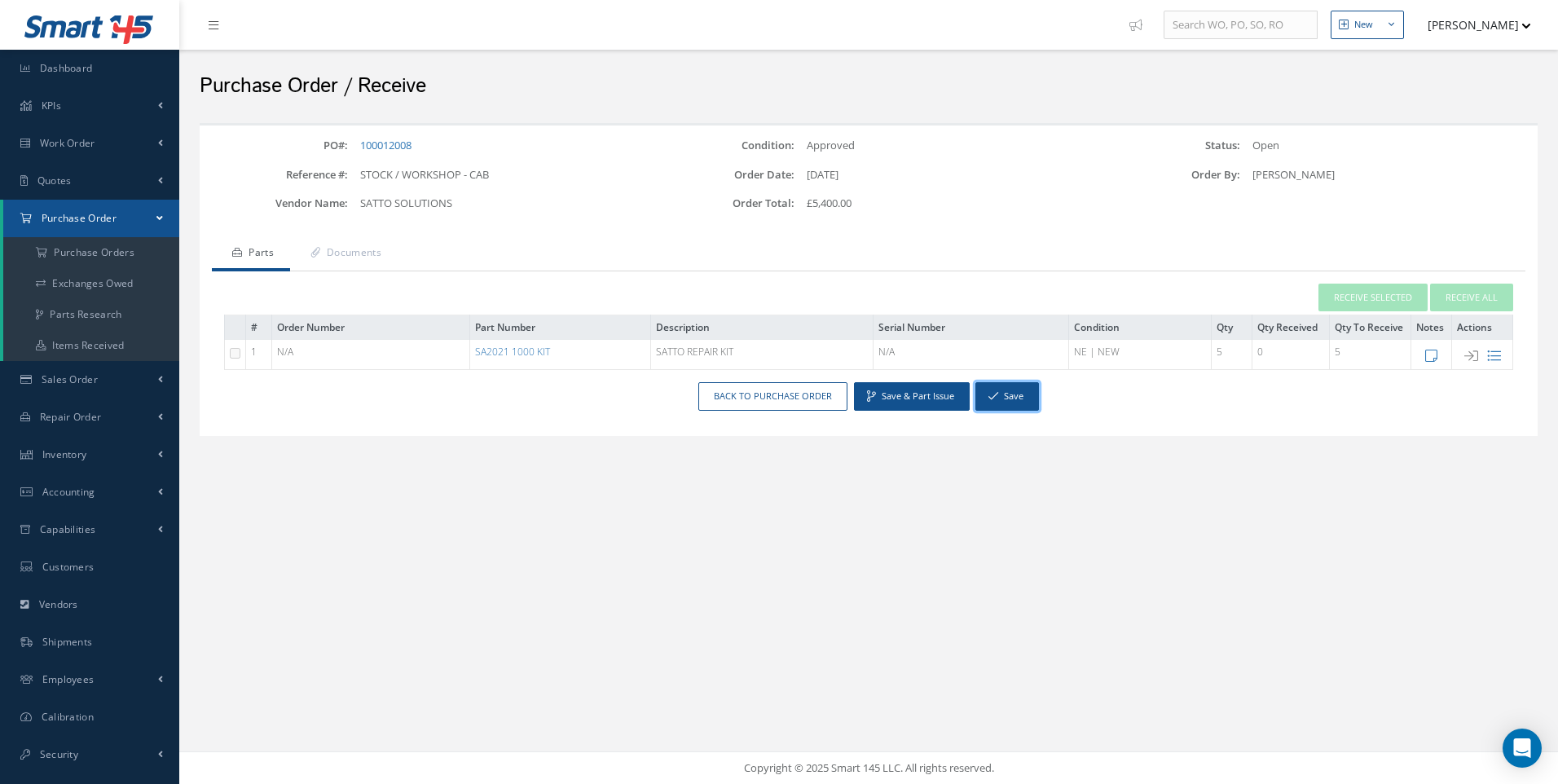
click at [997, 397] on icon "button" at bounding box center [993, 396] width 9 height 11
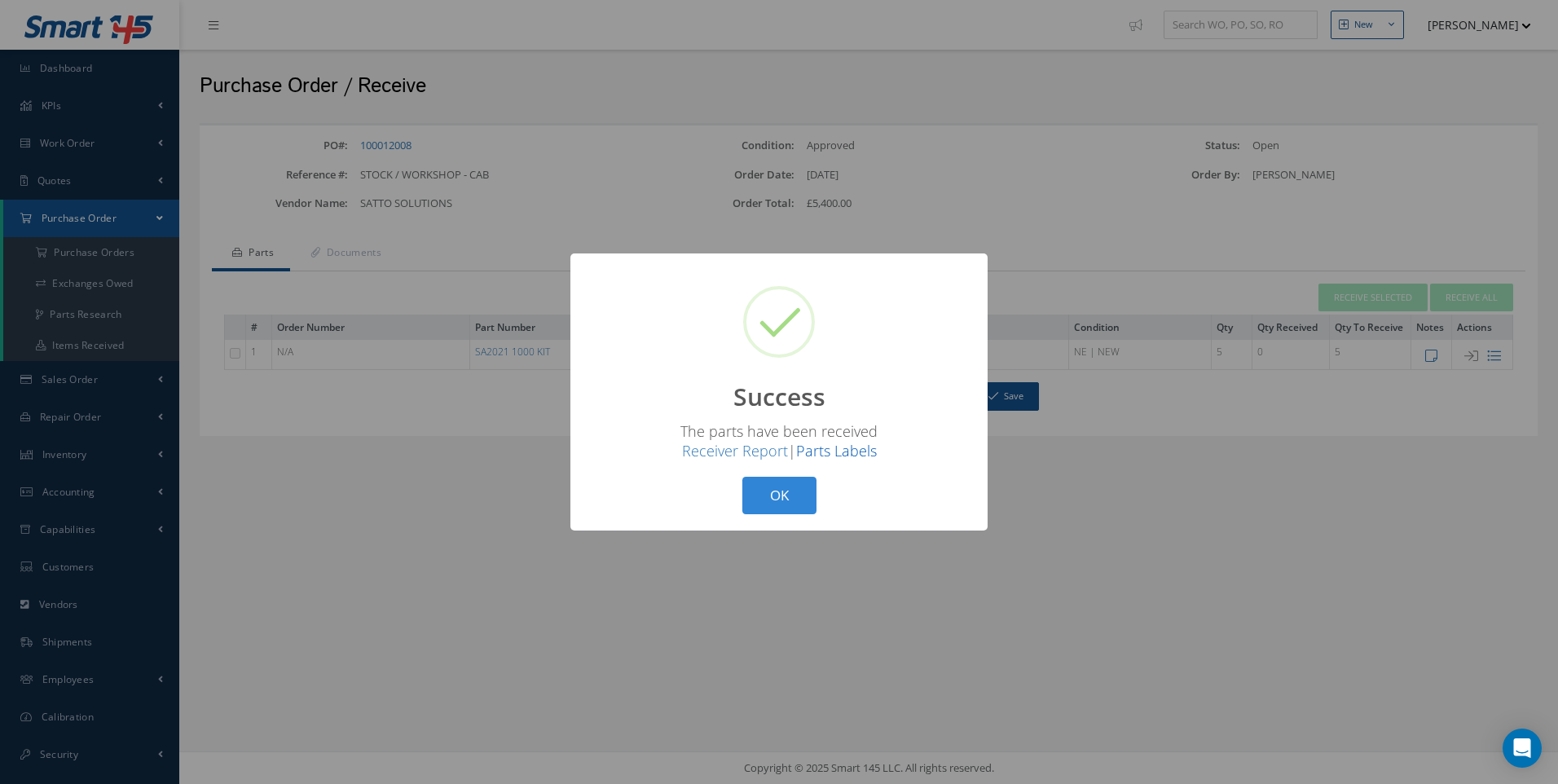
click at [832, 450] on link "Parts Labels" at bounding box center [837, 450] width 81 height 20
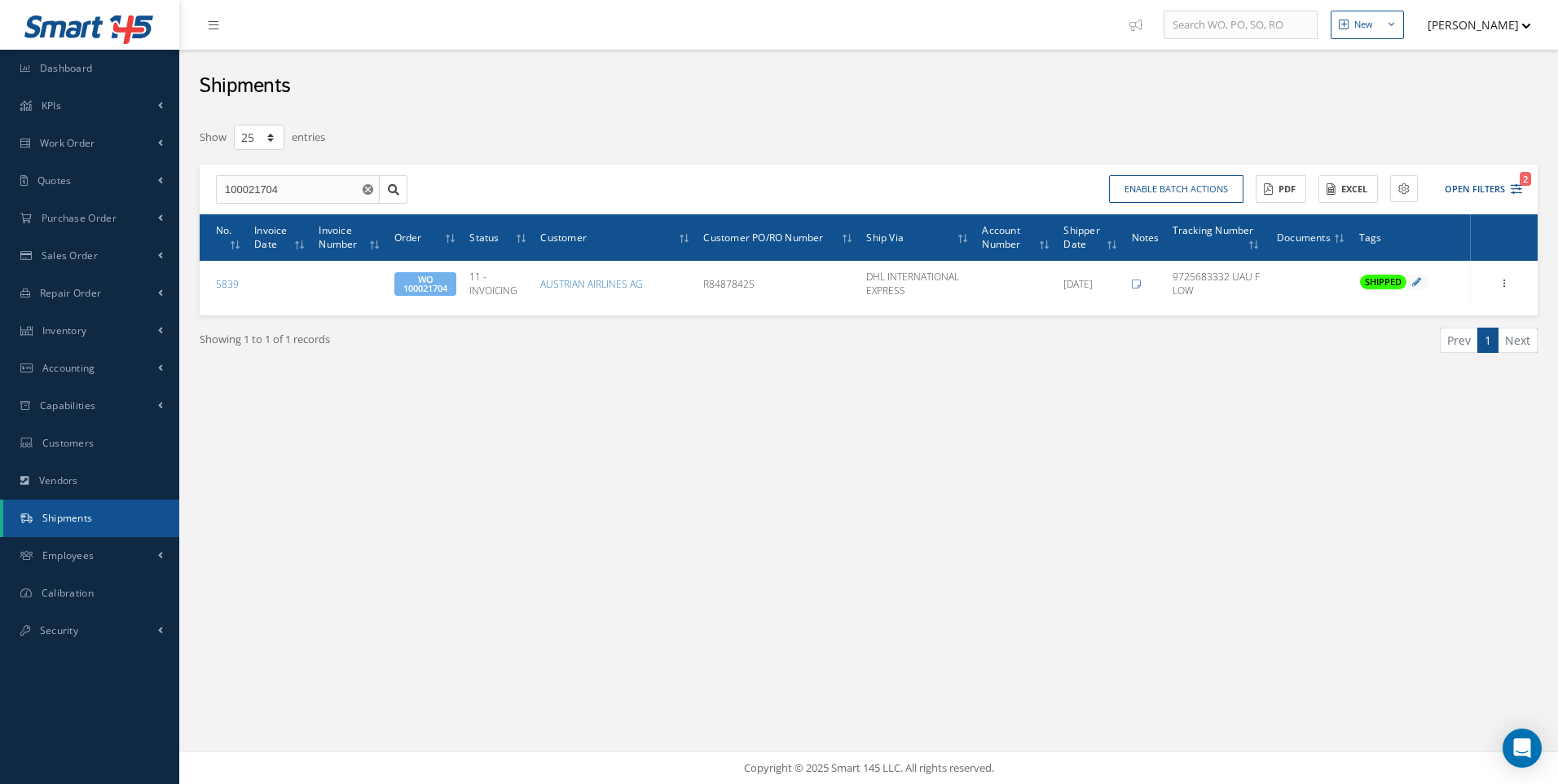
select select "25"
click at [72, 524] on span "Shipments" at bounding box center [68, 518] width 51 height 14
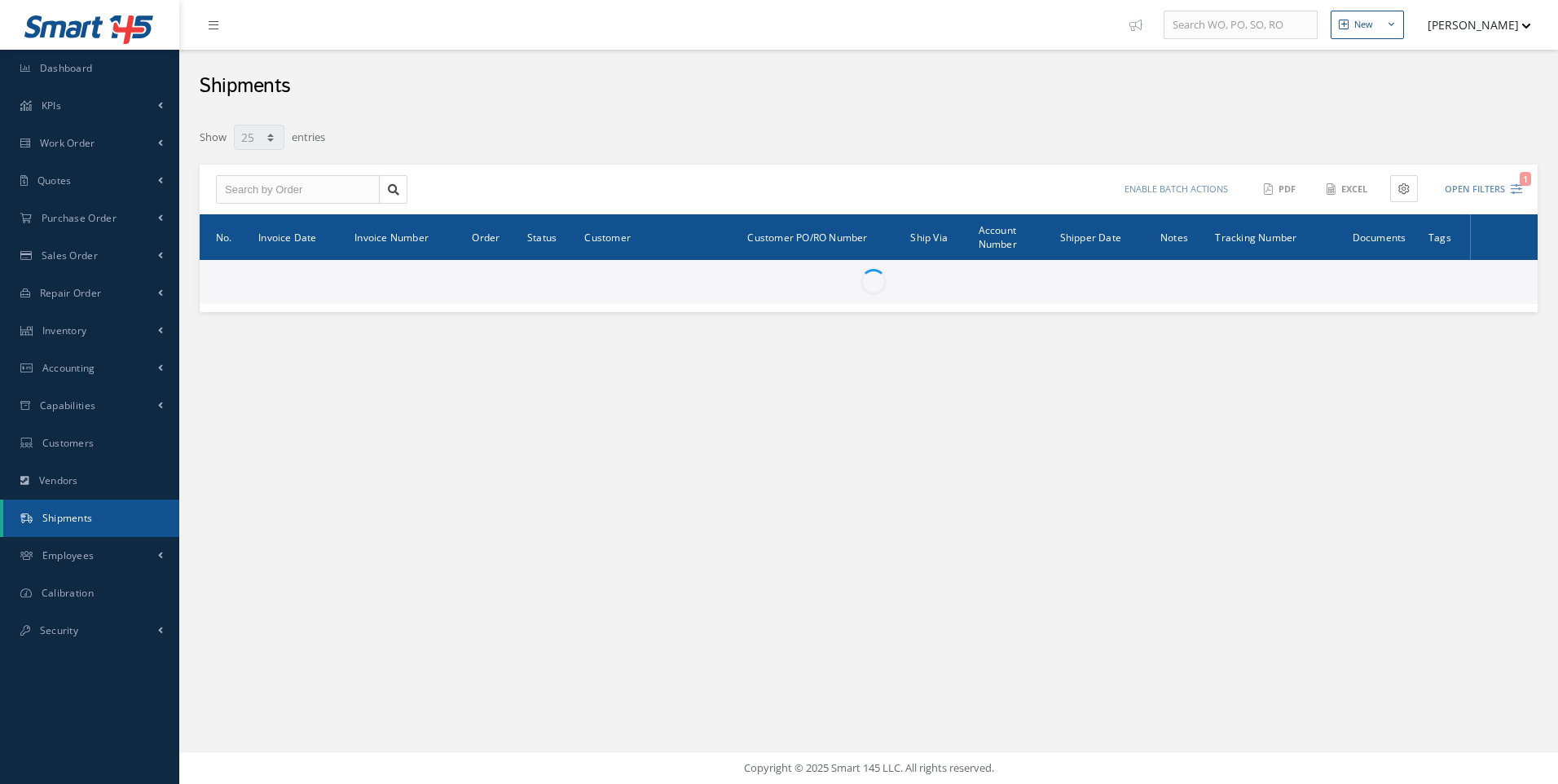
select select "25"
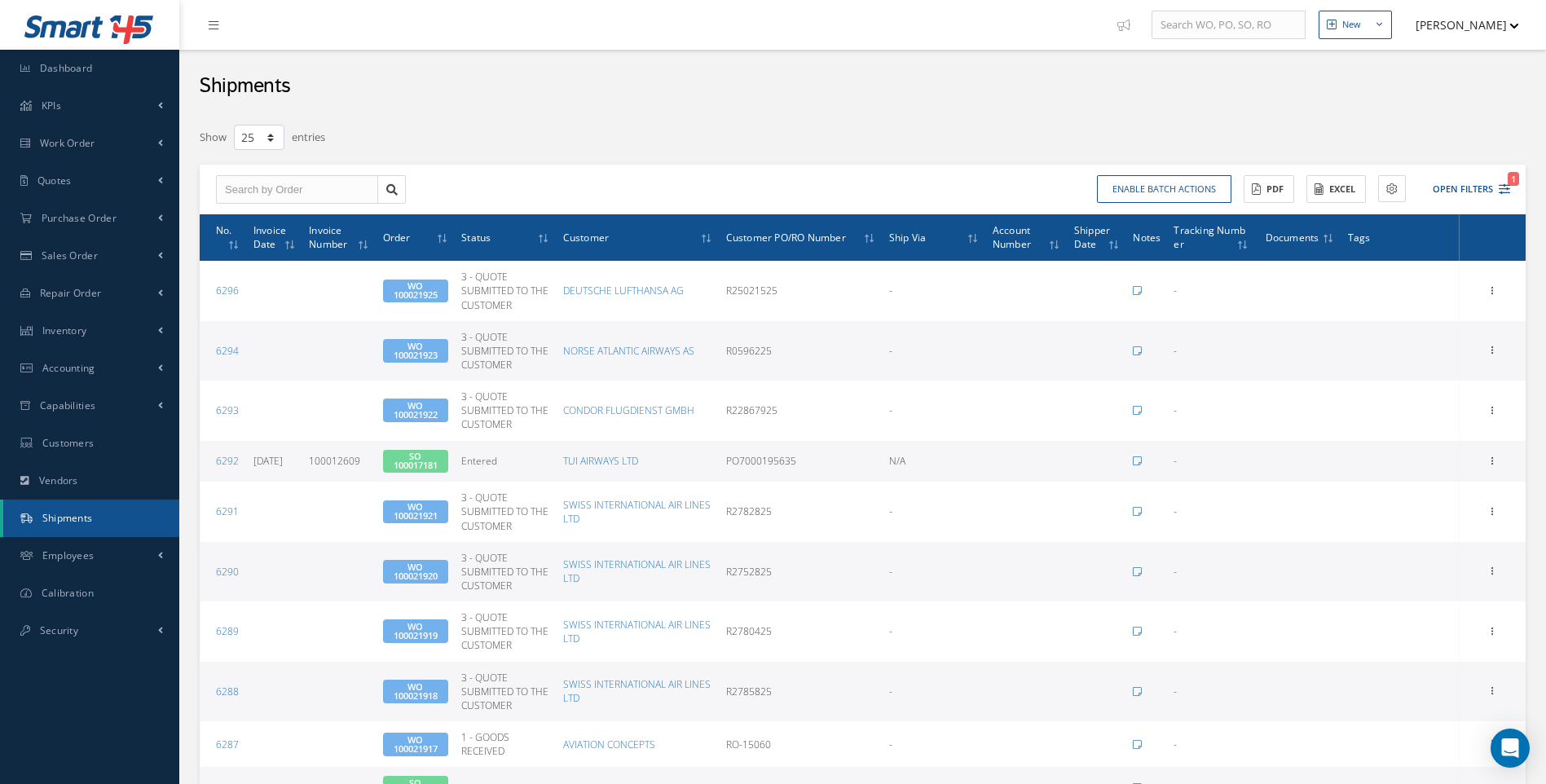
click at [1110, 245] on span at bounding box center [1114, 245] width 12 height 15
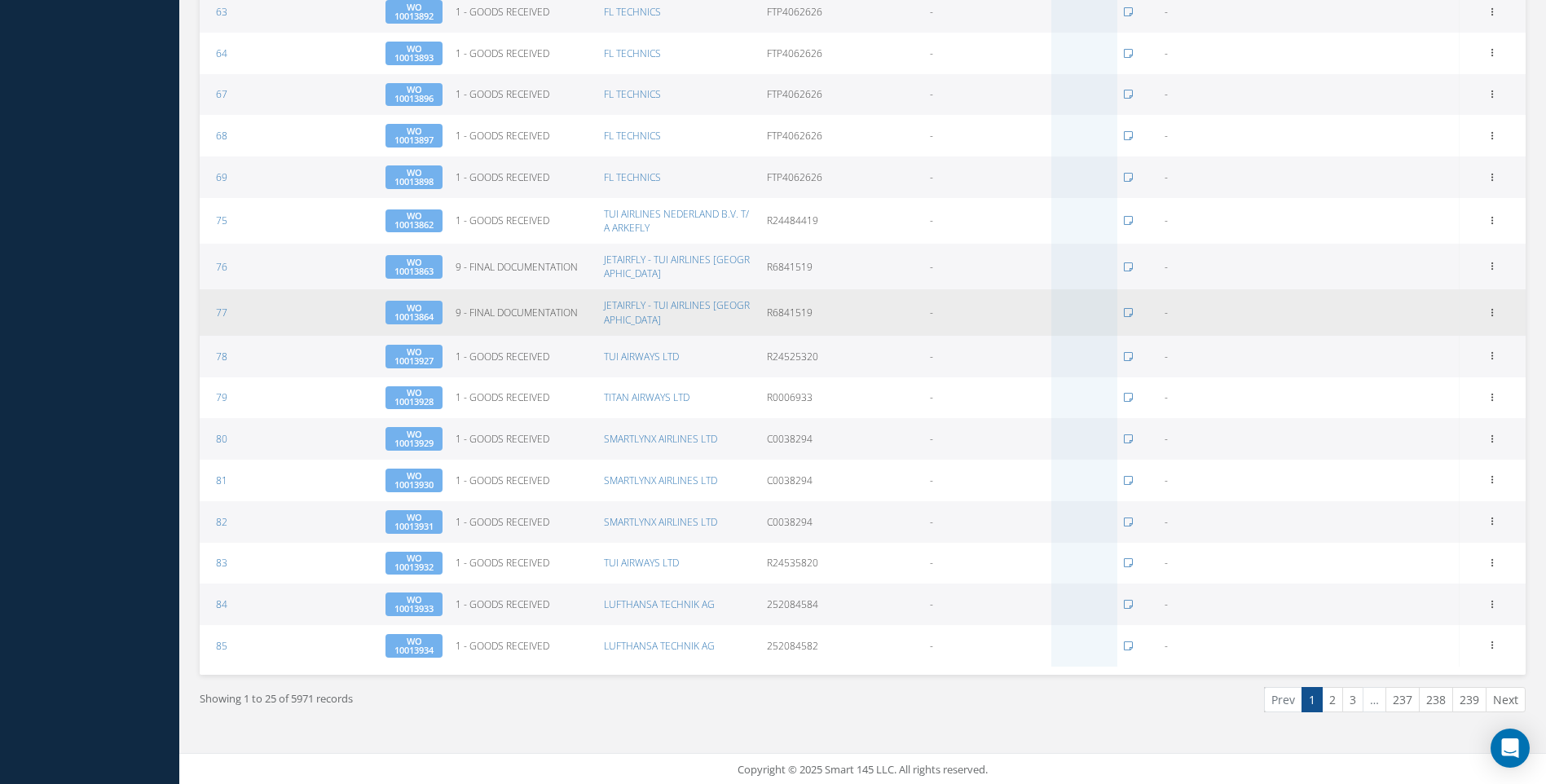
scroll to position [662, 0]
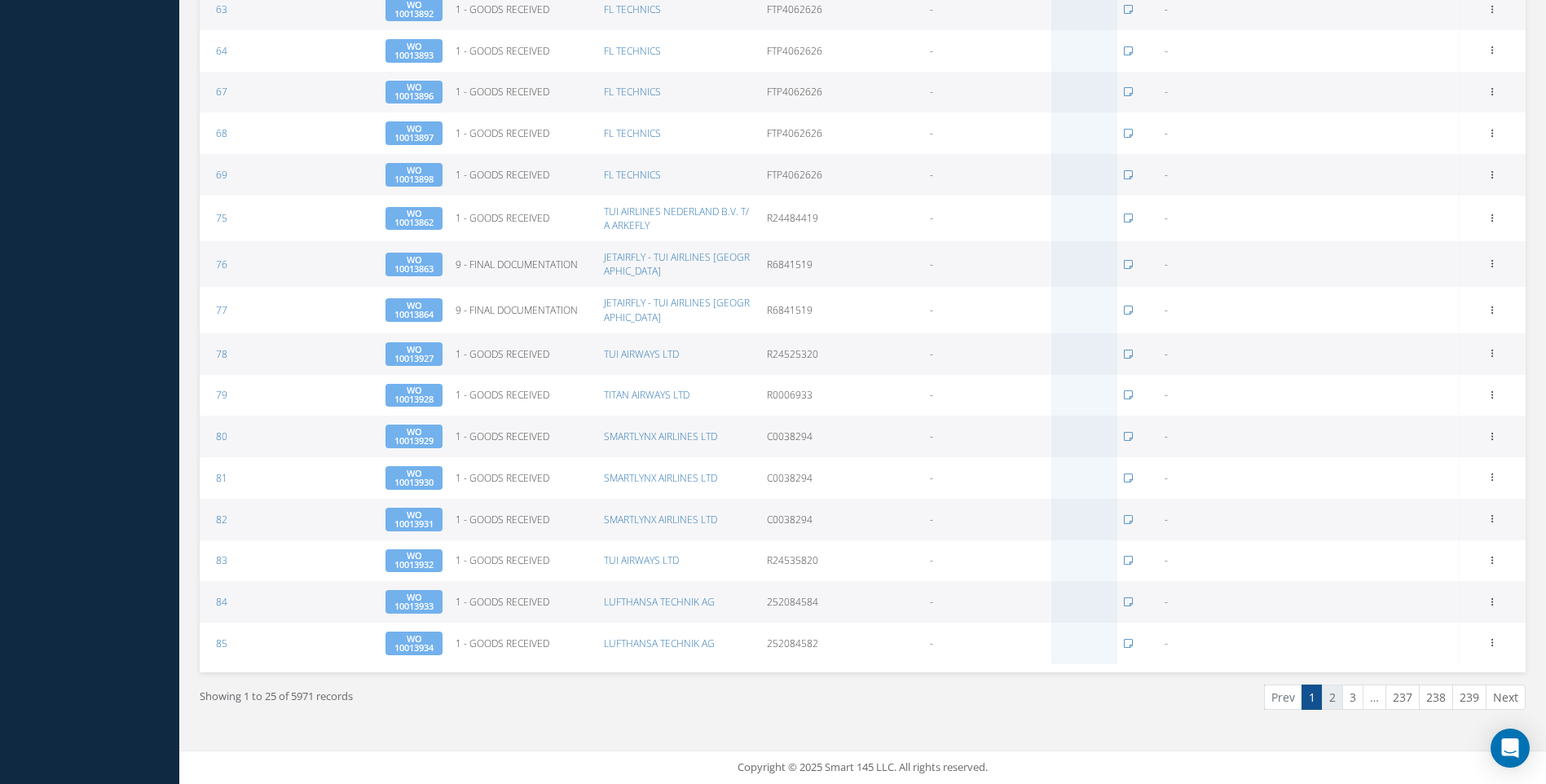
click at [1332, 697] on link "2" at bounding box center [1332, 697] width 22 height 25
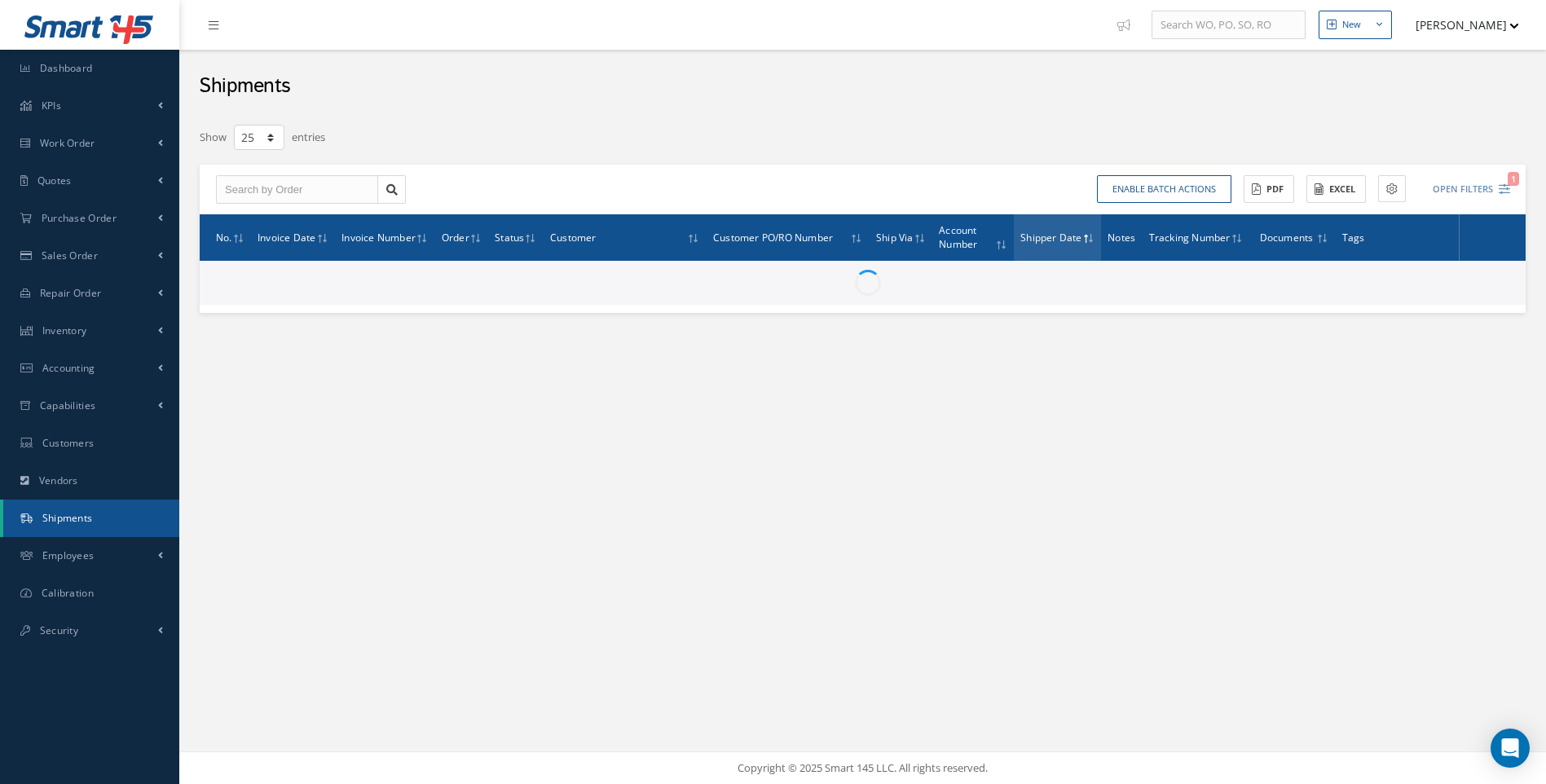
scroll to position [0, 0]
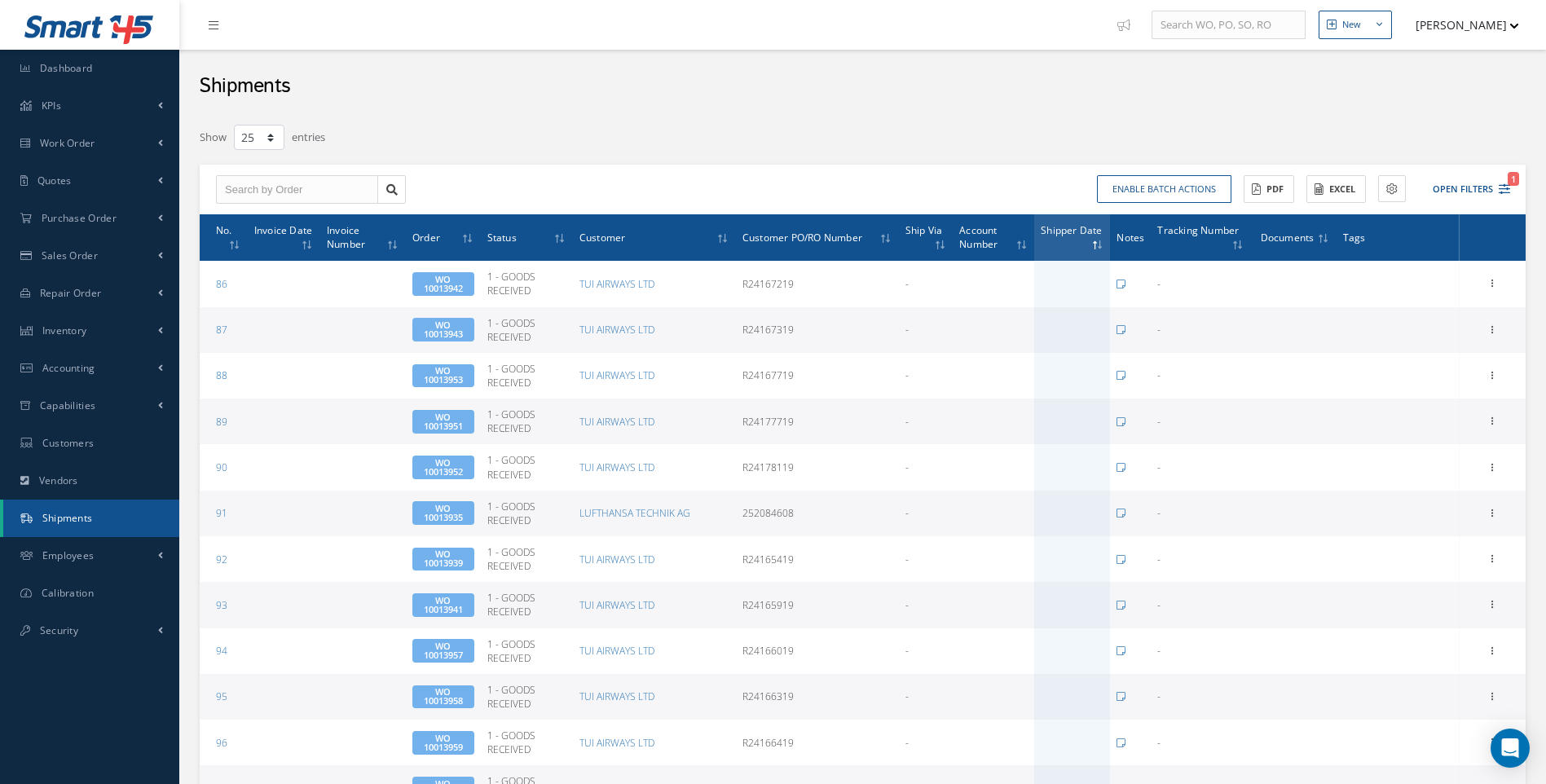
click at [1097, 236] on span "Shipper Date" at bounding box center [1070, 229] width 61 height 16
